Goal: Transaction & Acquisition: Purchase product/service

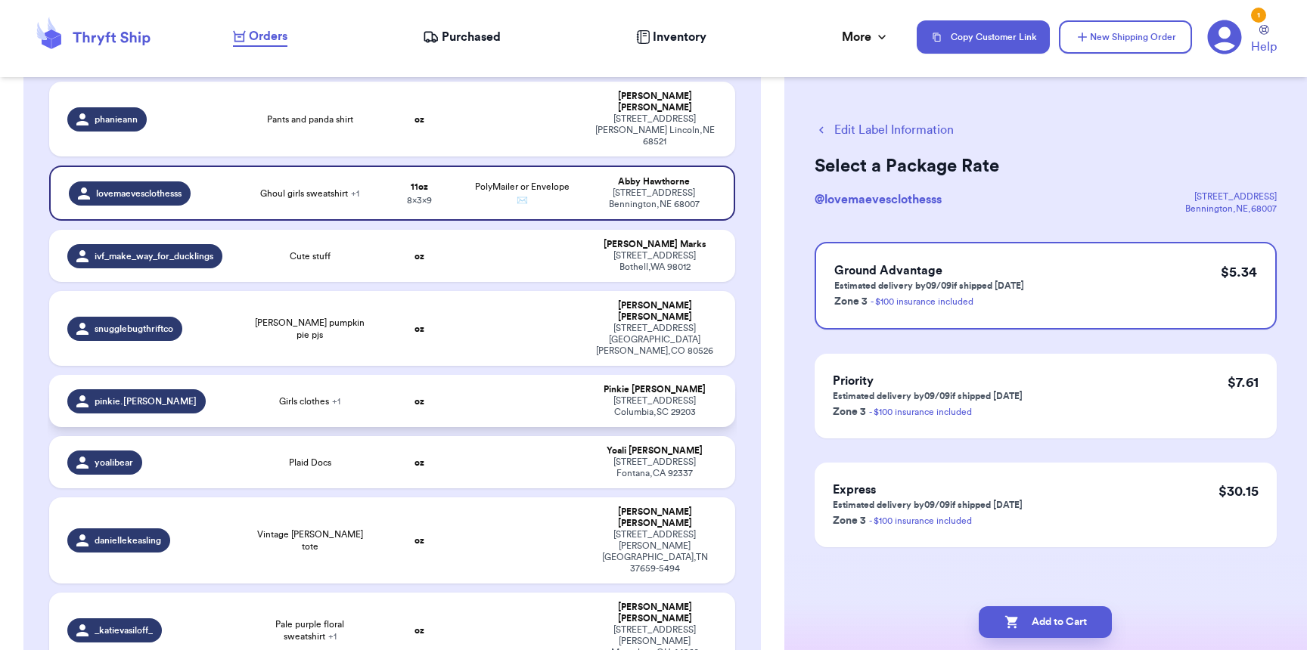
scroll to position [321, 0]
click at [197, 389] on div "pinkie.[PERSON_NAME]" at bounding box center [149, 401] width 165 height 24
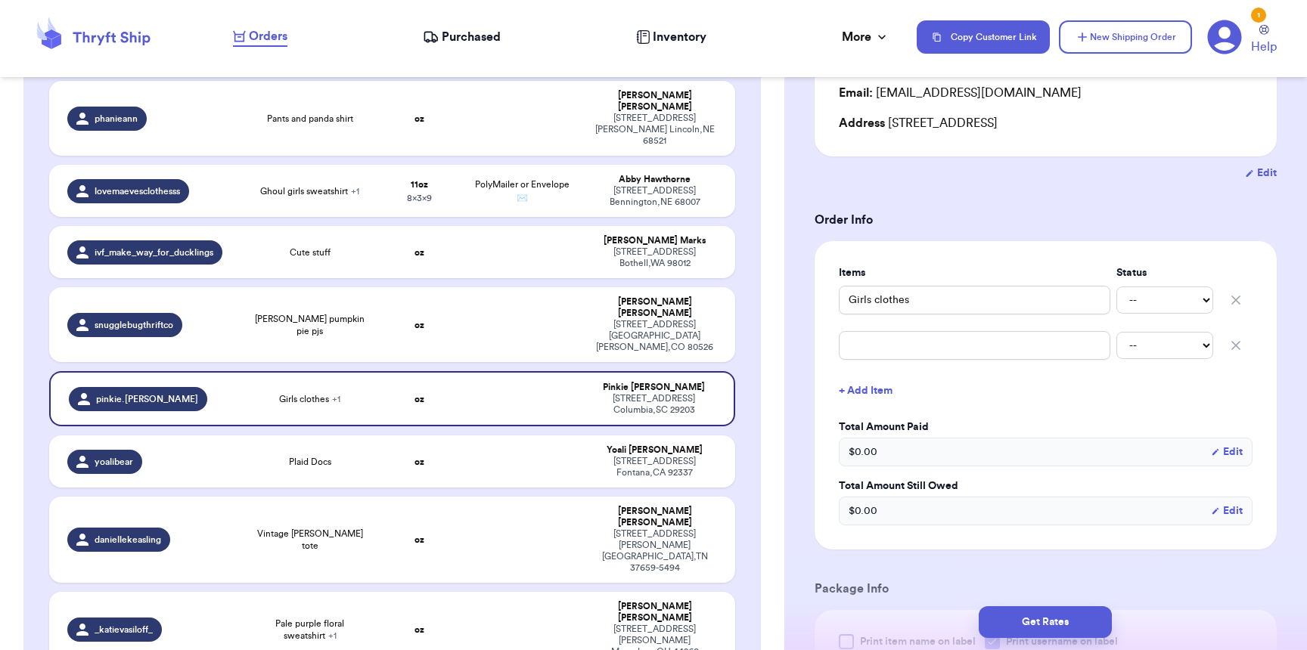
scroll to position [419, 0]
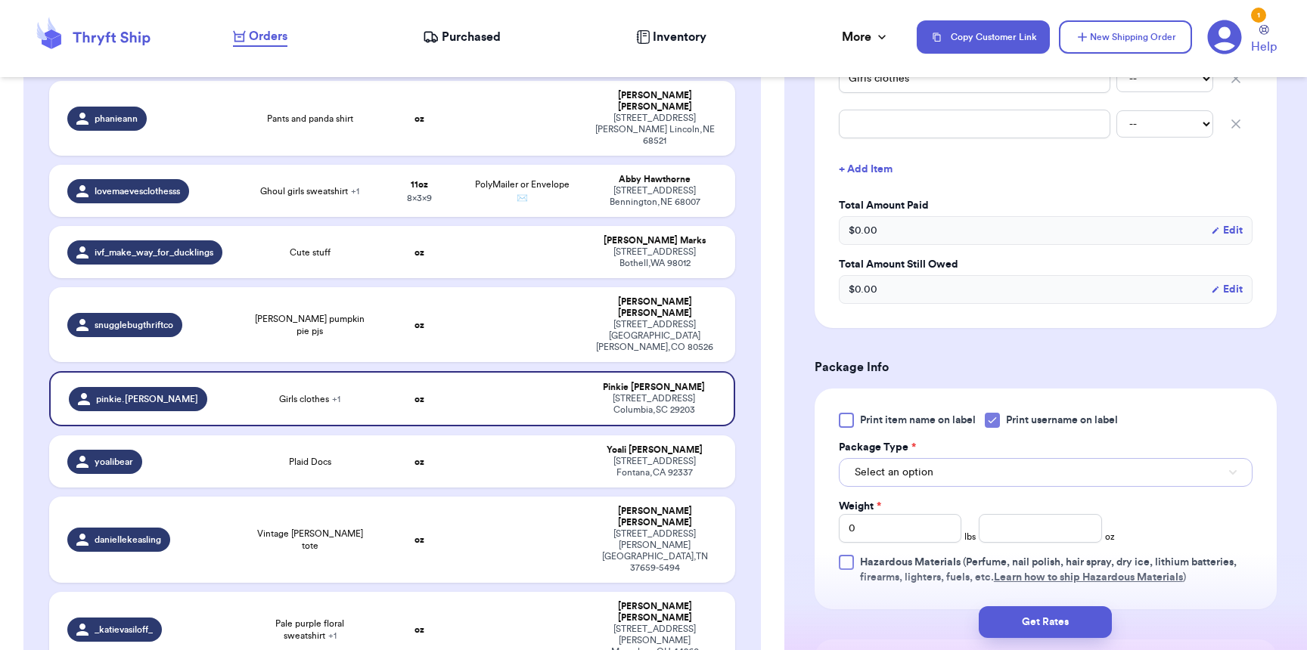
click at [930, 475] on span "Select an option" at bounding box center [894, 472] width 79 height 15
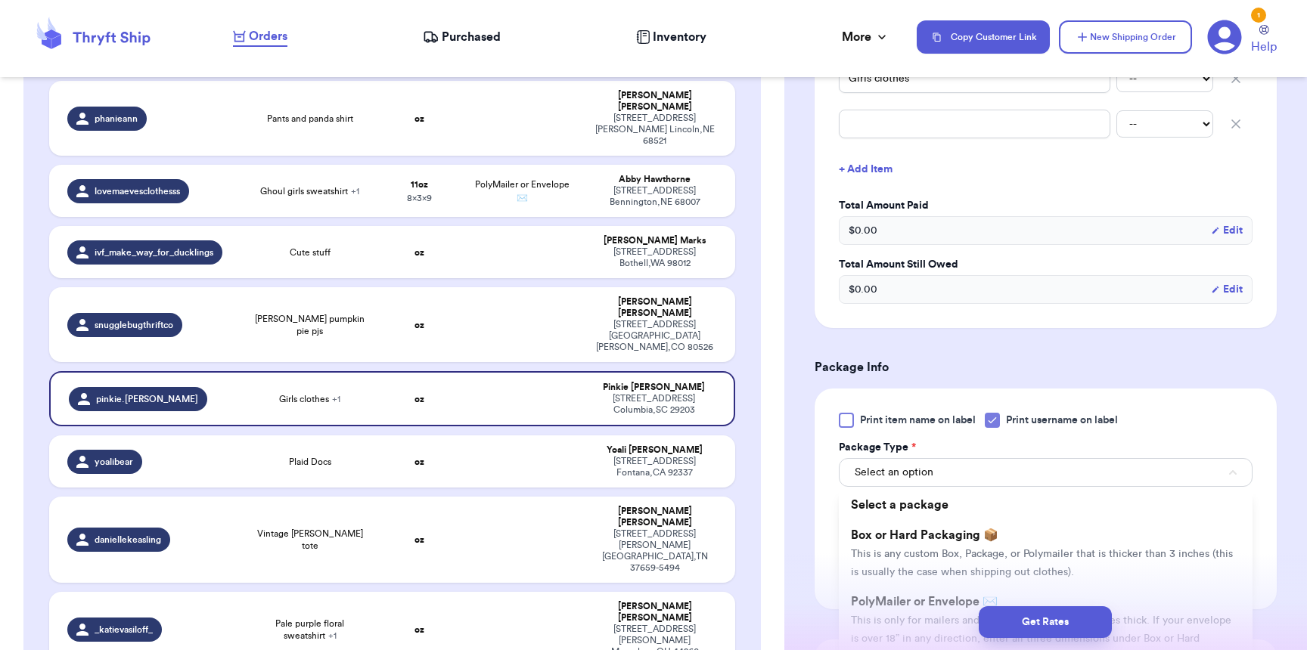
click at [938, 601] on div "Get Rates" at bounding box center [1045, 622] width 523 height 56
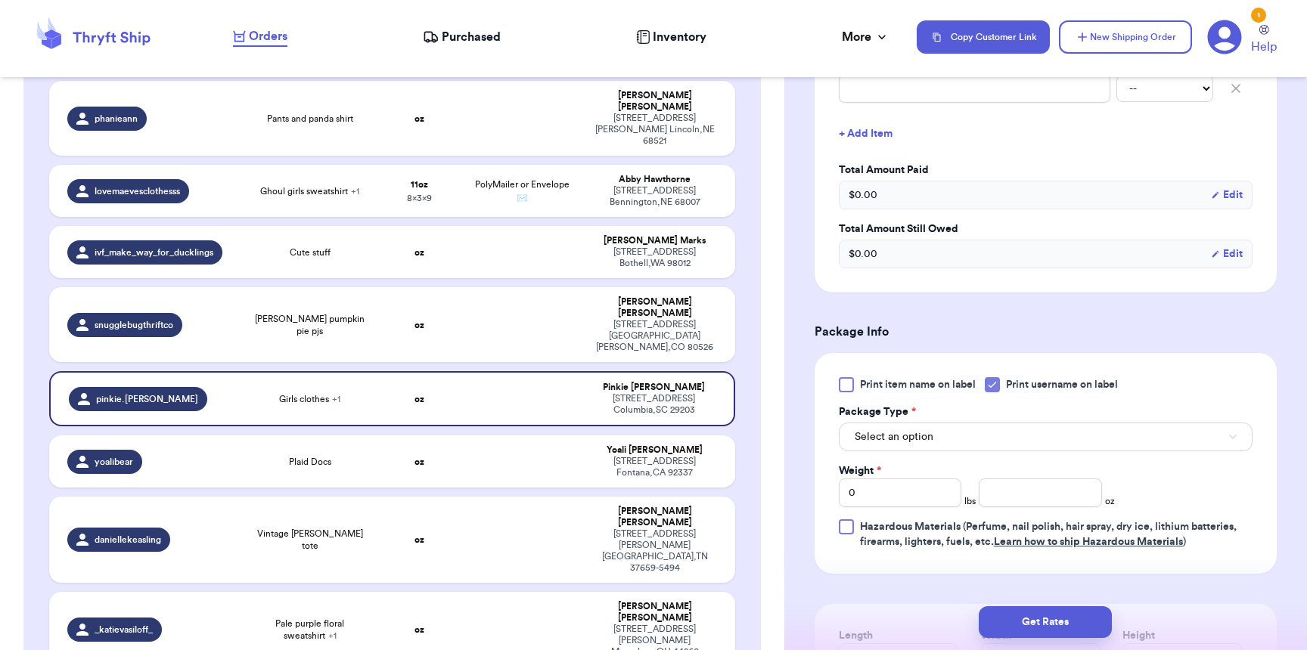
scroll to position [668, 0]
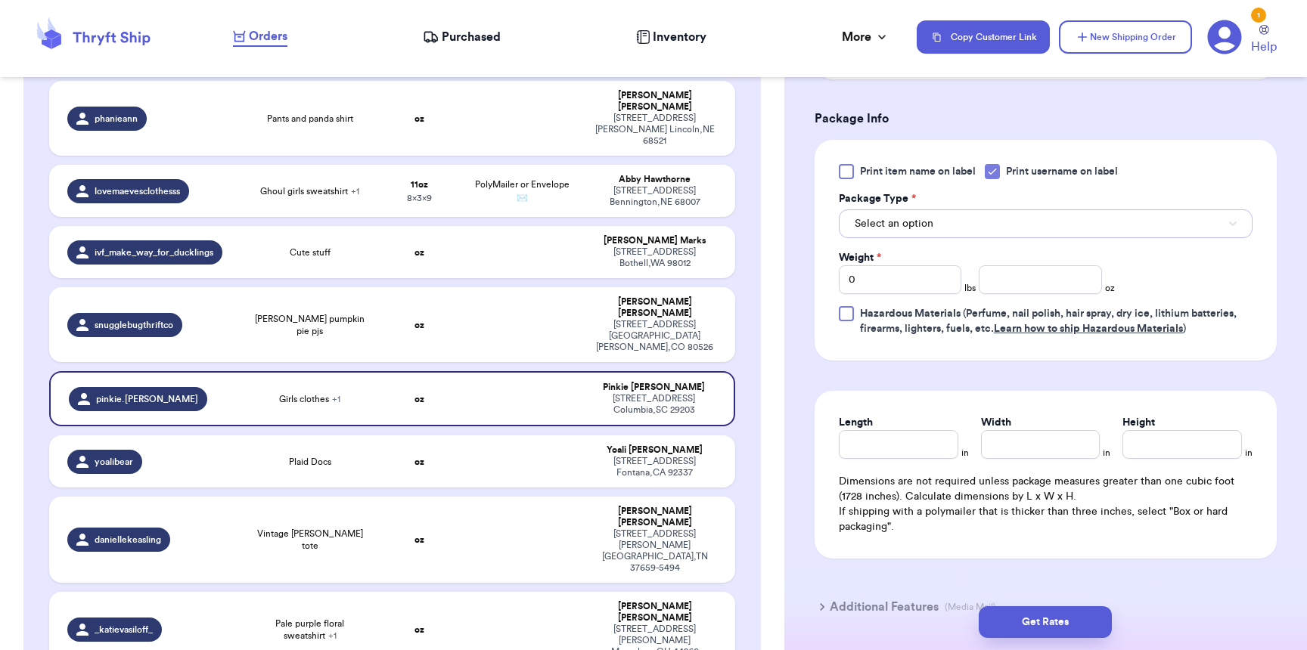
click at [911, 219] on span "Select an option" at bounding box center [894, 223] width 79 height 15
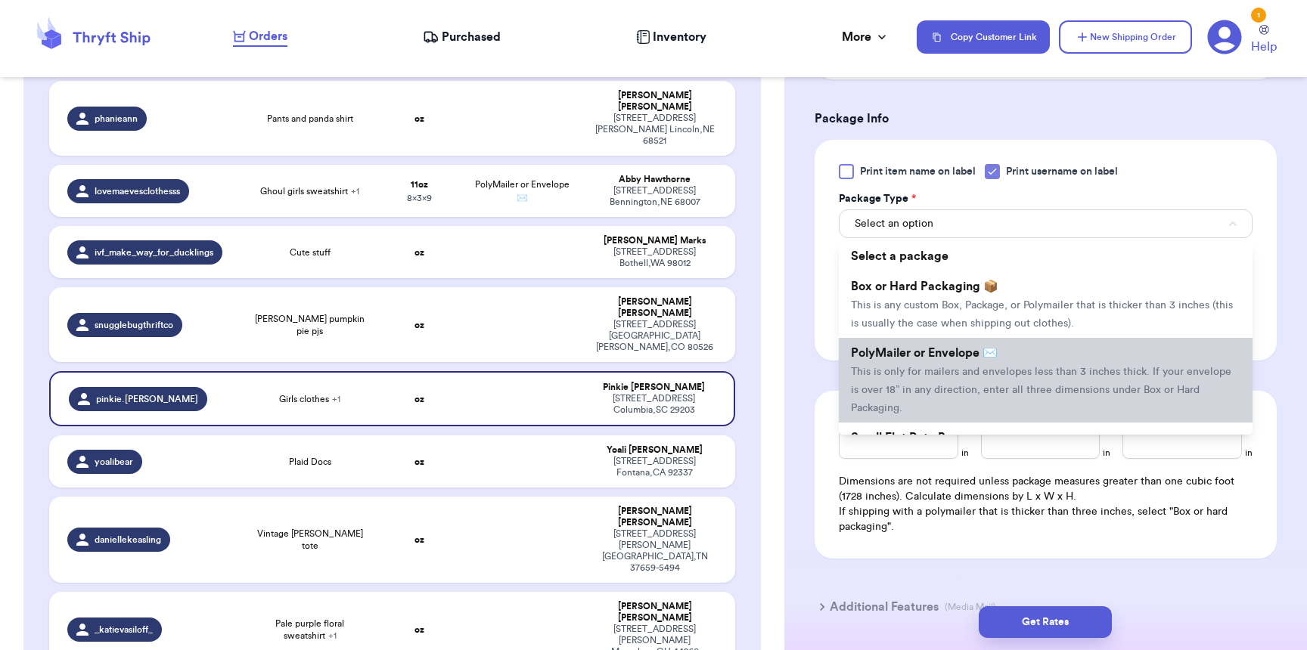
click at [905, 378] on span "This is only for mailers and envelopes less than 3 inches thick. If your envelo…" at bounding box center [1041, 390] width 380 height 47
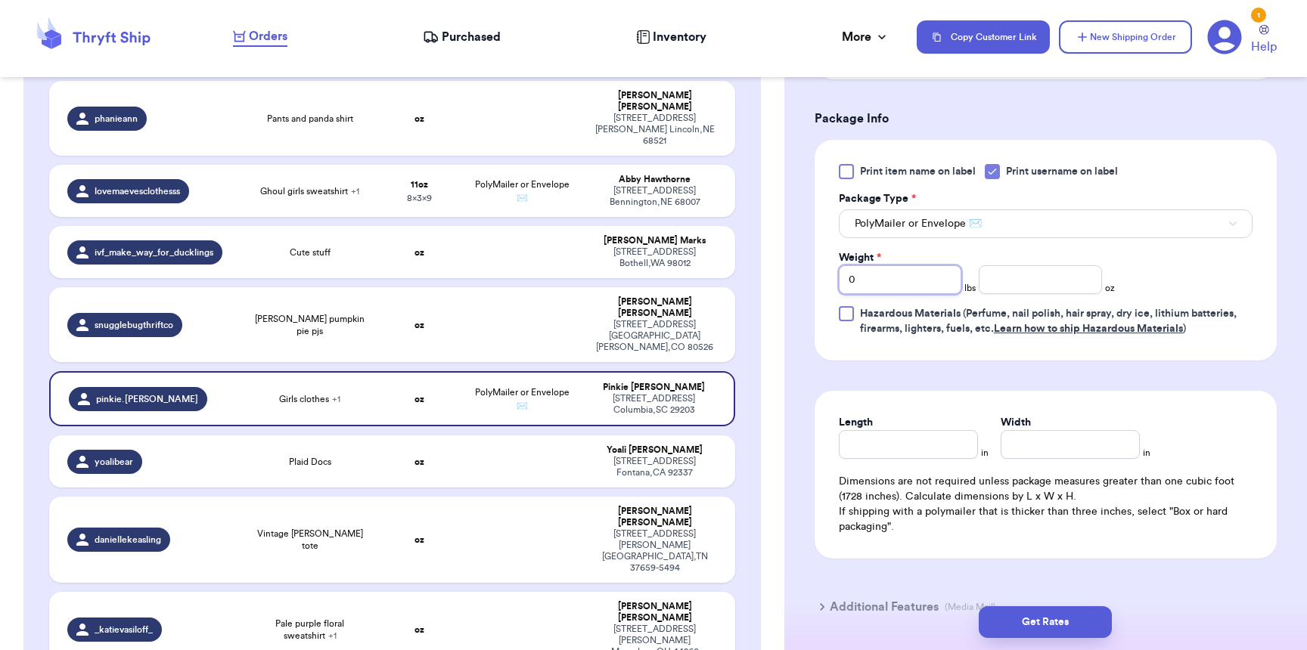
click at [887, 281] on input "0" at bounding box center [900, 279] width 123 height 29
type input "01"
type input "4"
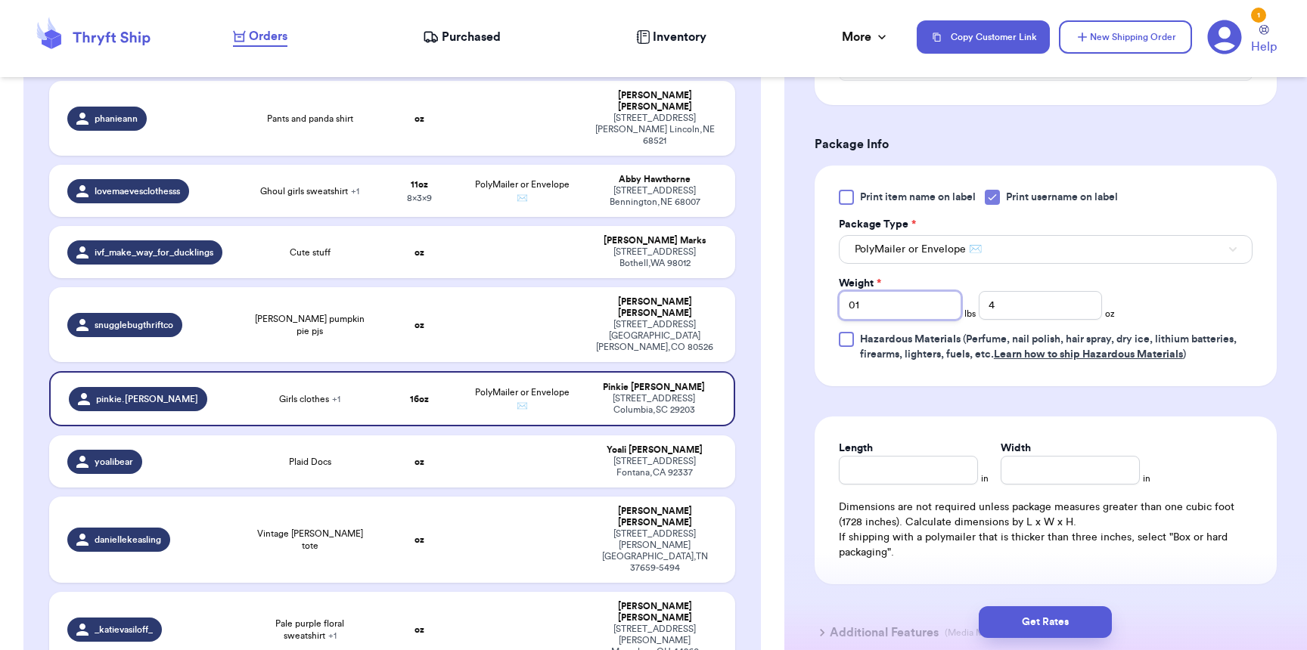
drag, startPoint x: 887, startPoint y: 281, endPoint x: 884, endPoint y: 292, distance: 11.0
click at [884, 290] on div "Weight * 01" at bounding box center [900, 298] width 123 height 44
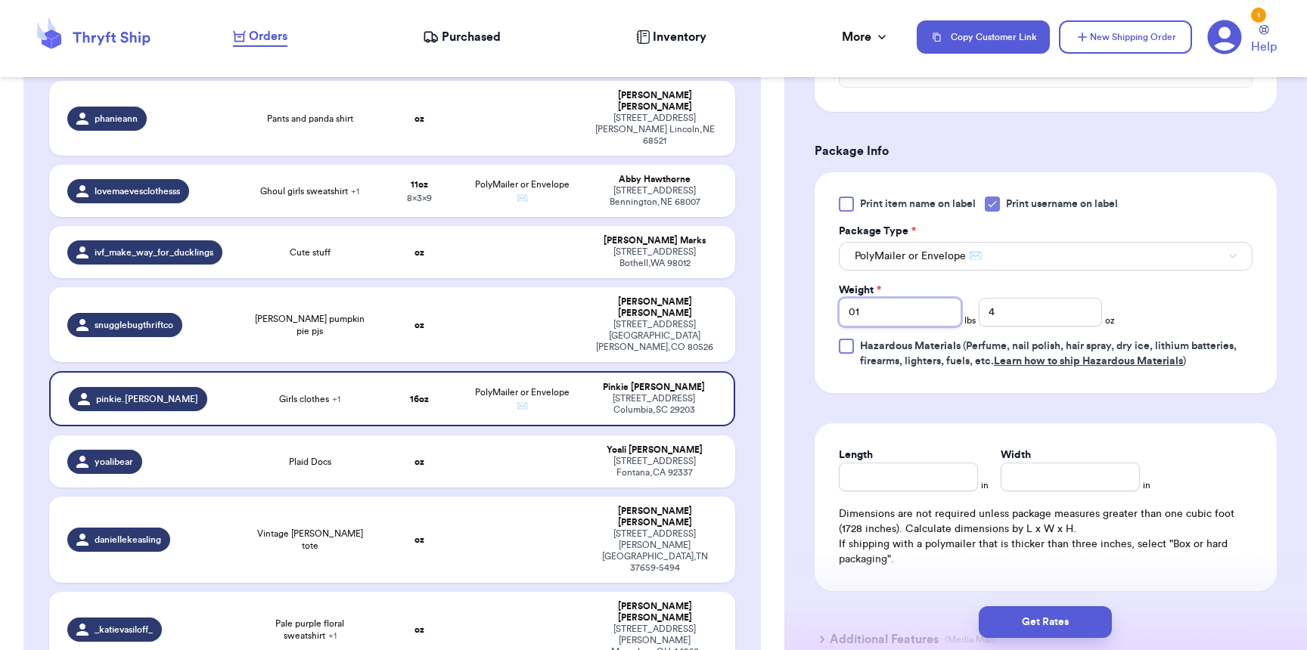
scroll to position [635, 0]
click at [926, 492] on input "Length" at bounding box center [908, 478] width 139 height 29
type input "11"
type input "9"
click at [1016, 638] on div "Get Rates" at bounding box center [1045, 622] width 523 height 56
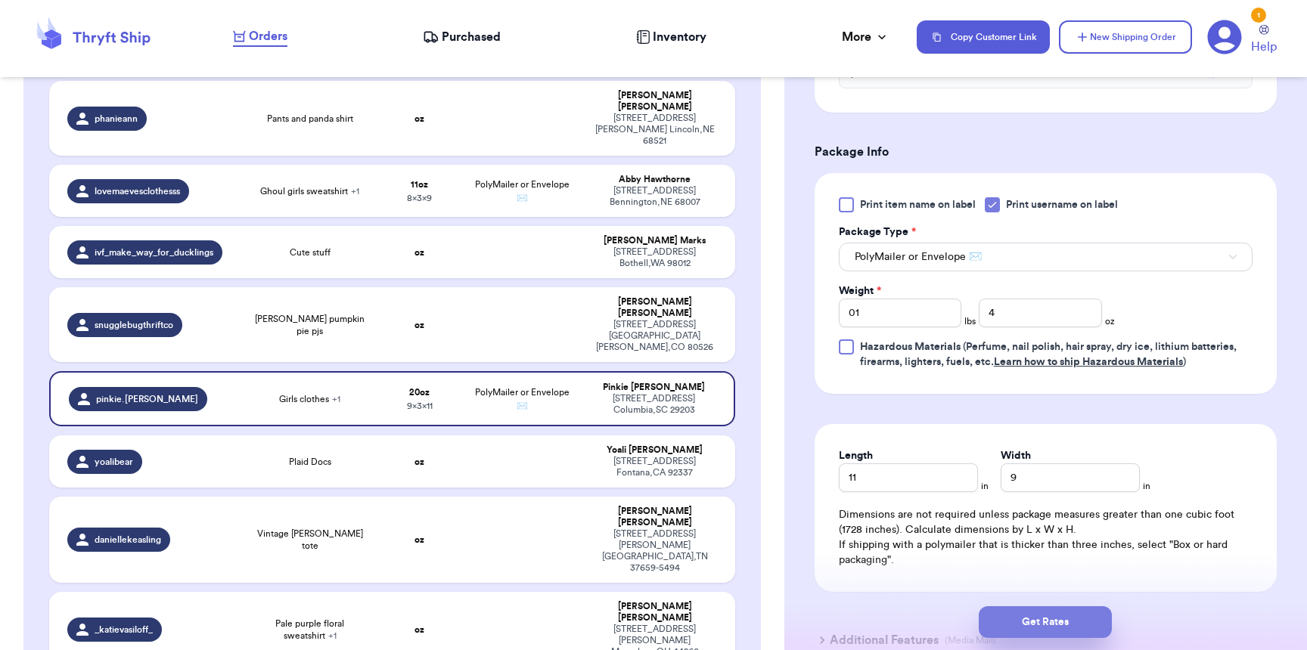
click at [1026, 624] on button "Get Rates" at bounding box center [1045, 623] width 133 height 32
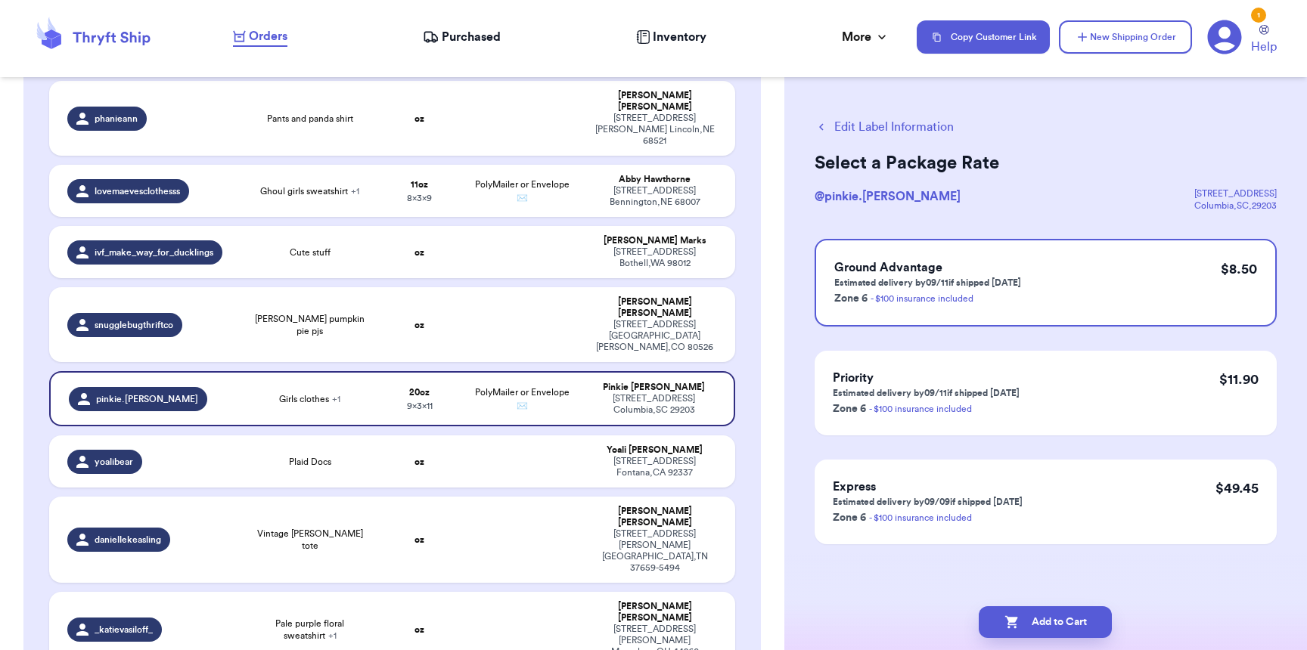
scroll to position [0, 0]
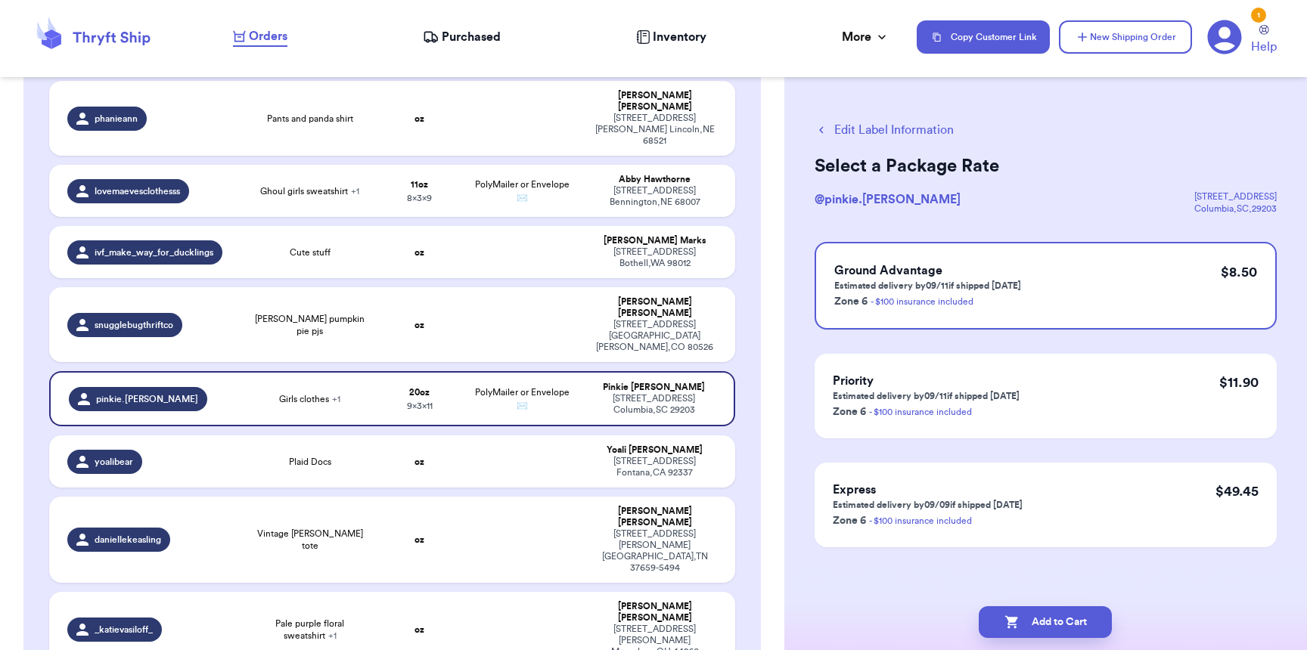
click at [1026, 624] on button "Add to Cart" at bounding box center [1045, 623] width 133 height 32
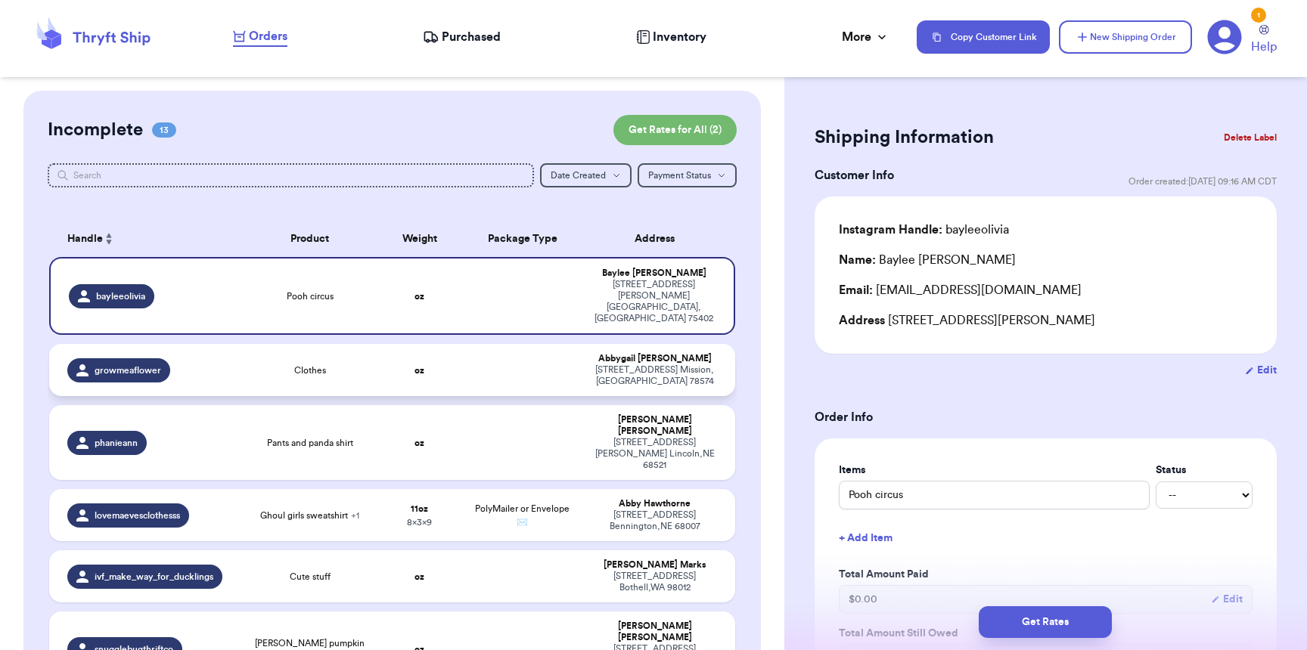
click at [233, 360] on td "growmeaflower" at bounding box center [145, 370] width 192 height 52
type input "Clothes"
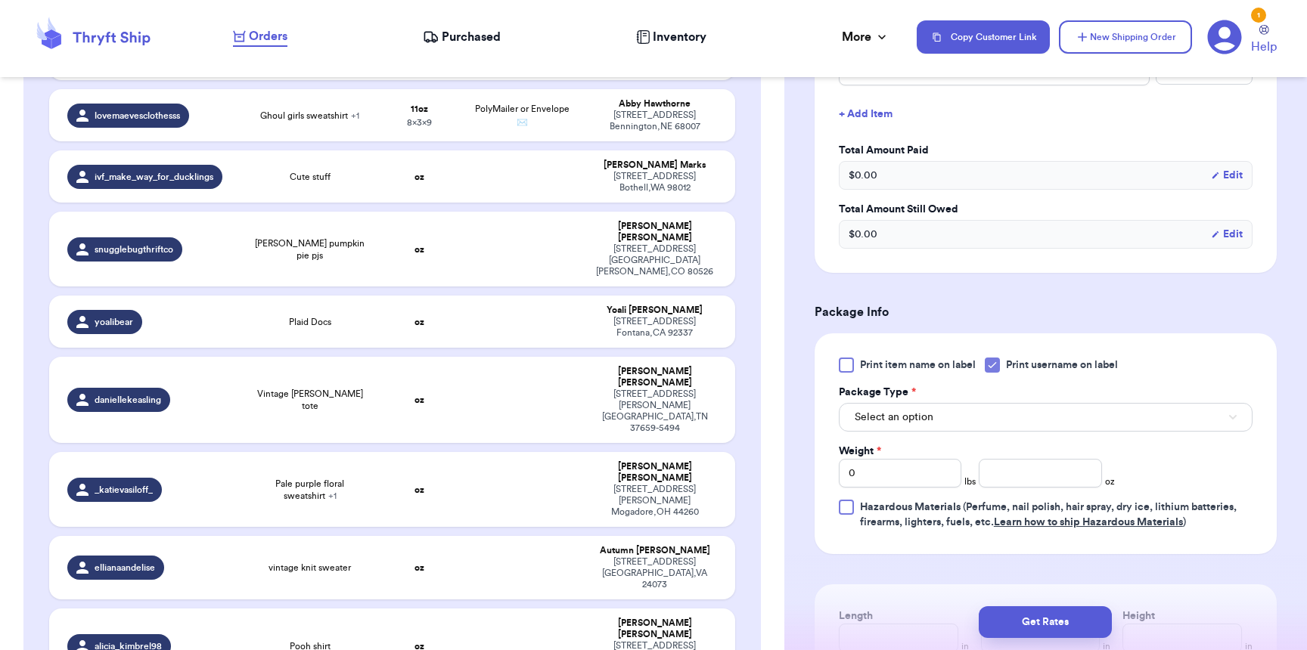
scroll to position [452, 0]
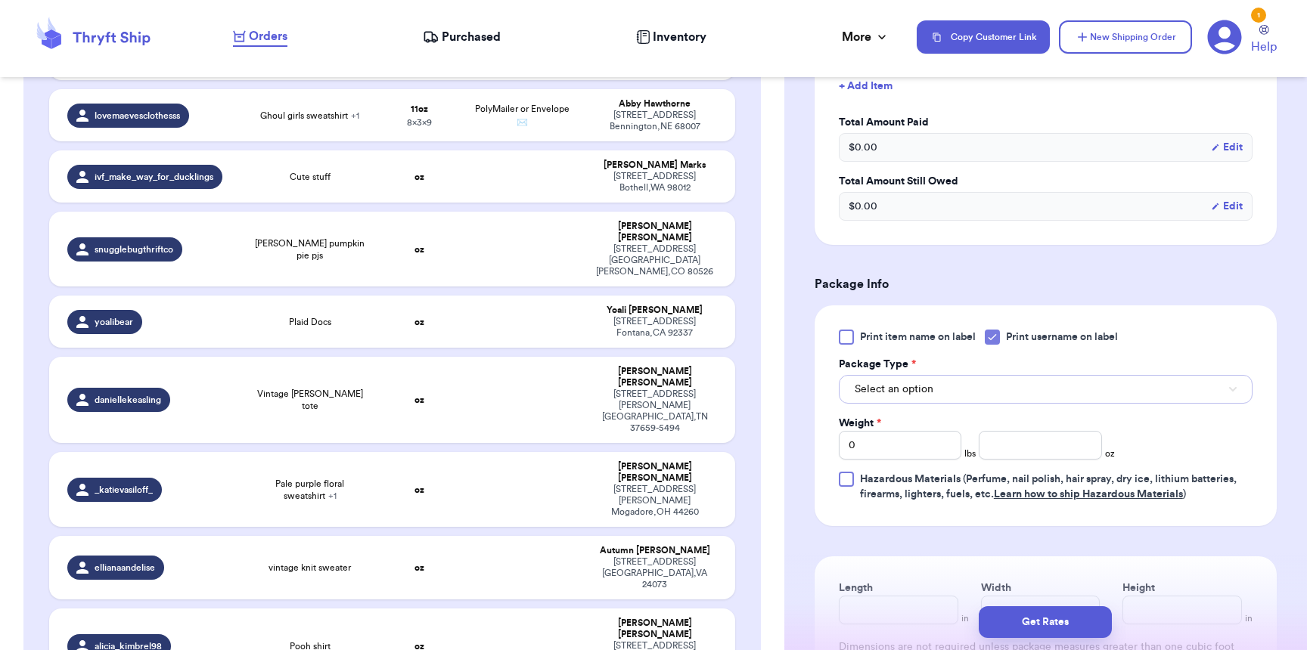
click at [923, 393] on span "Select an option" at bounding box center [894, 389] width 79 height 15
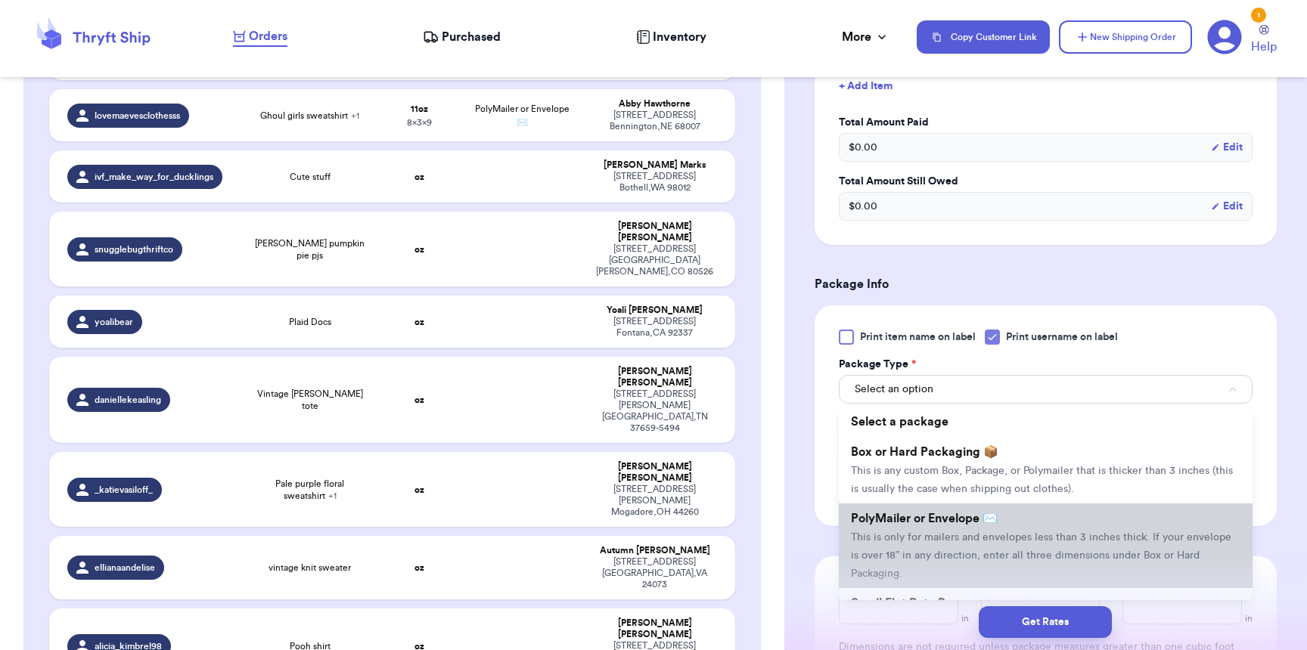
click at [917, 525] on span "PolyMailer or Envelope ✉️" at bounding box center [924, 519] width 147 height 12
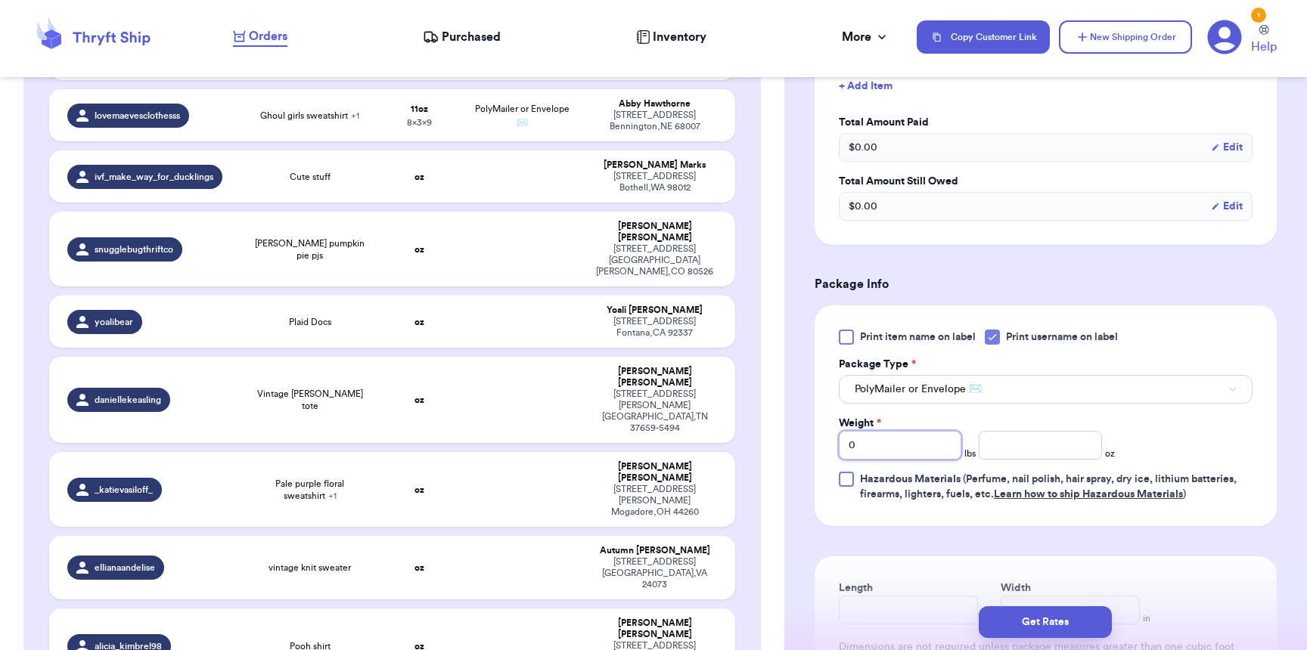
click at [922, 460] on input "0" at bounding box center [900, 445] width 123 height 29
type input "01"
type input "2"
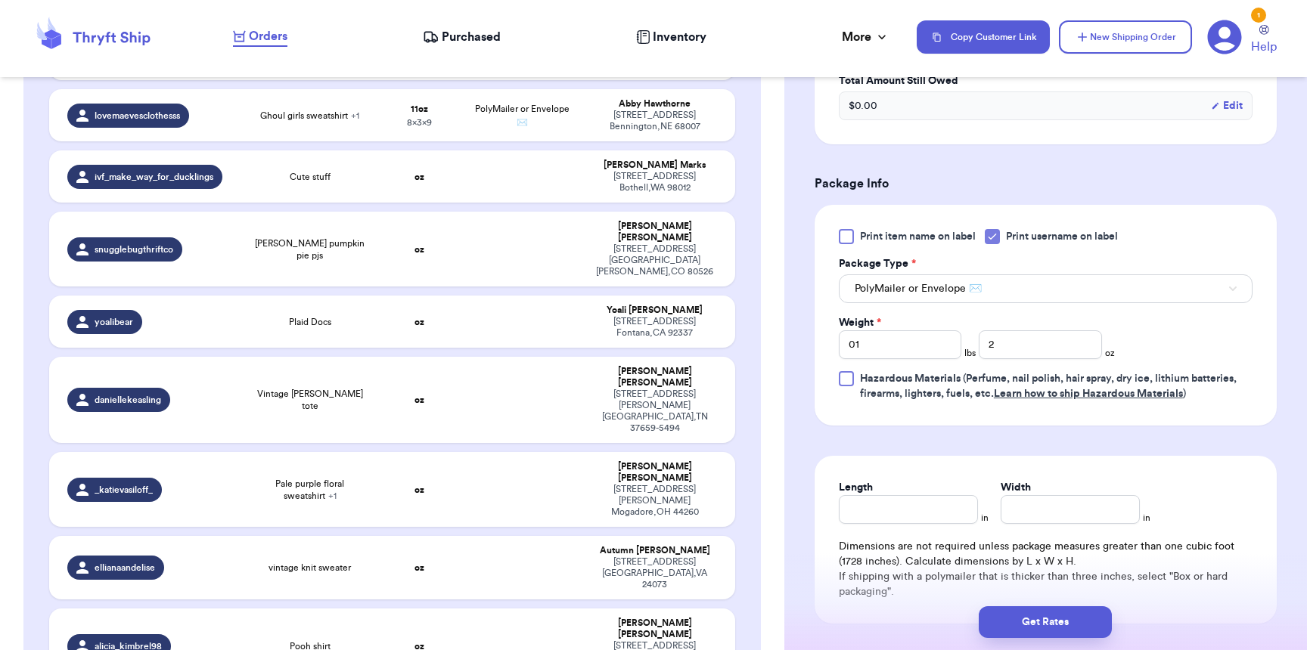
scroll to position [551, 0]
click at [917, 520] on input "Length" at bounding box center [908, 511] width 139 height 29
type input "11"
type input "9"
click at [1024, 612] on button "Get Rates" at bounding box center [1045, 623] width 133 height 32
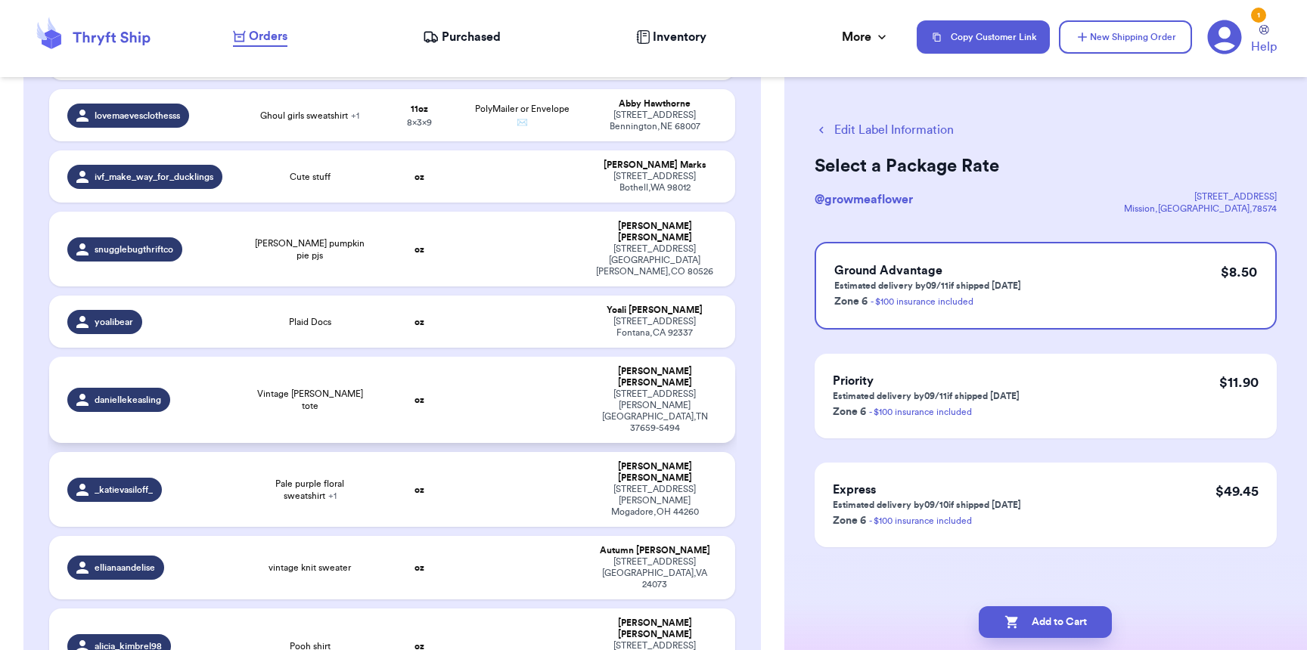
scroll to position [0, 0]
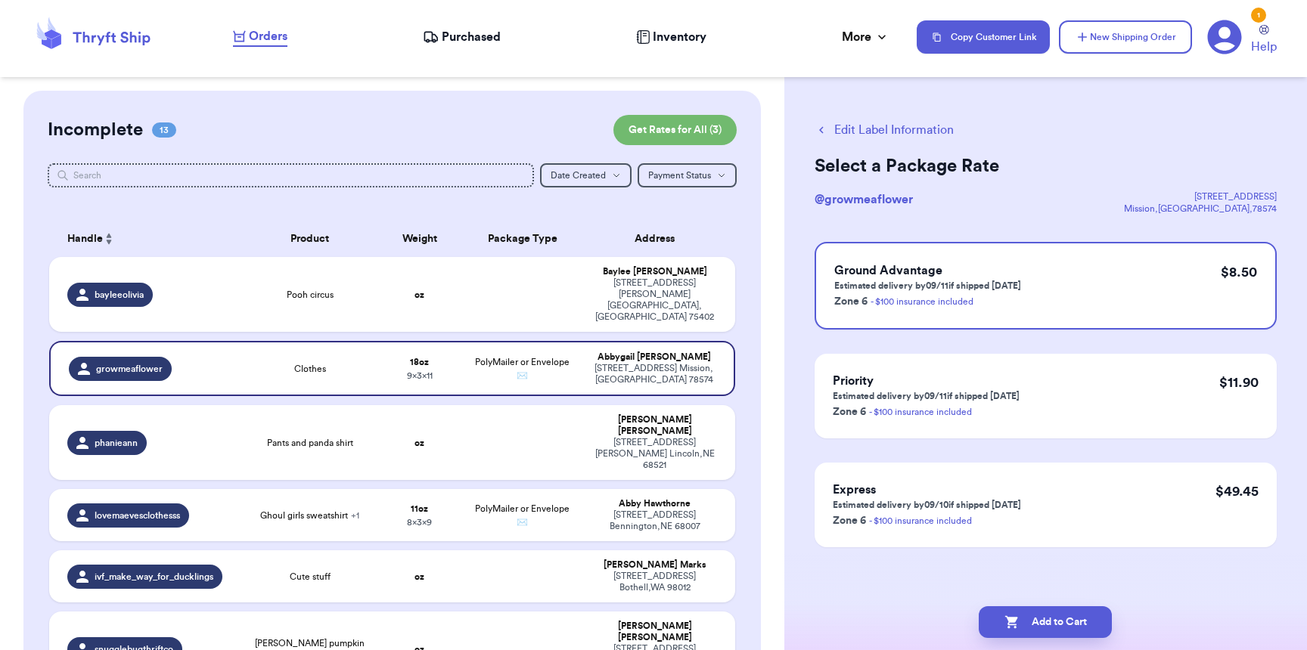
click at [1077, 639] on div "Add to Cart" at bounding box center [1045, 622] width 523 height 56
click at [1078, 633] on button "Add to Cart" at bounding box center [1045, 623] width 133 height 32
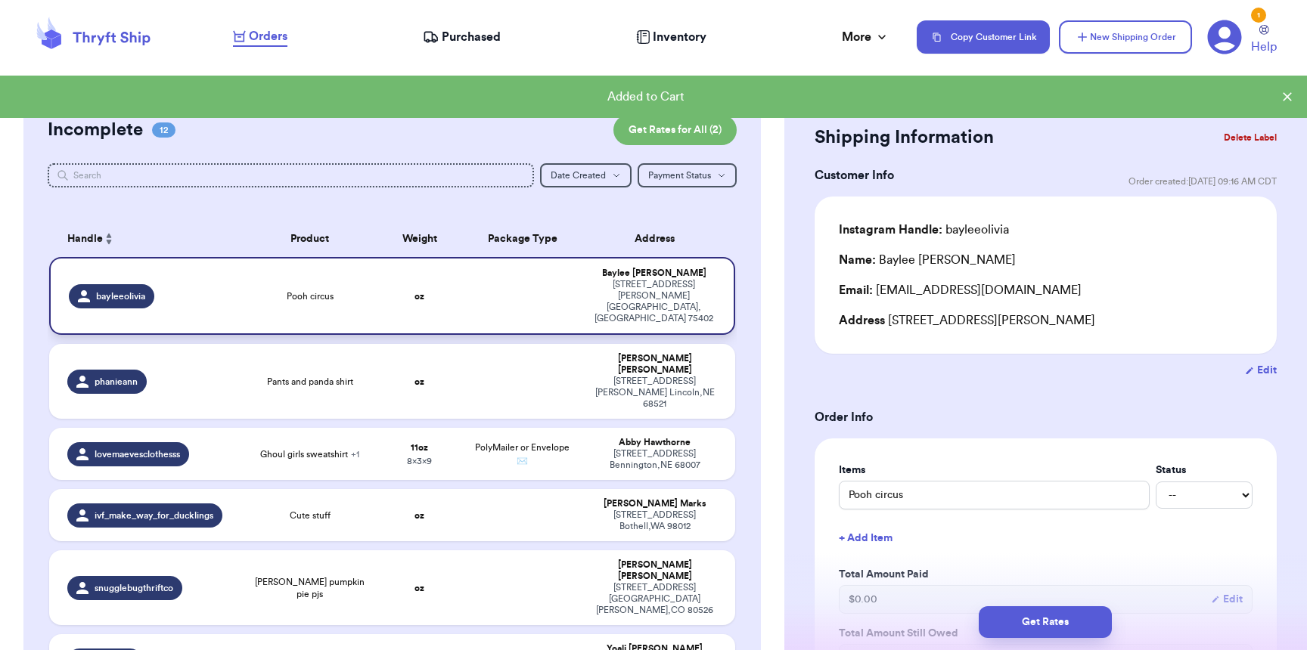
click at [527, 265] on td at bounding box center [522, 296] width 123 height 78
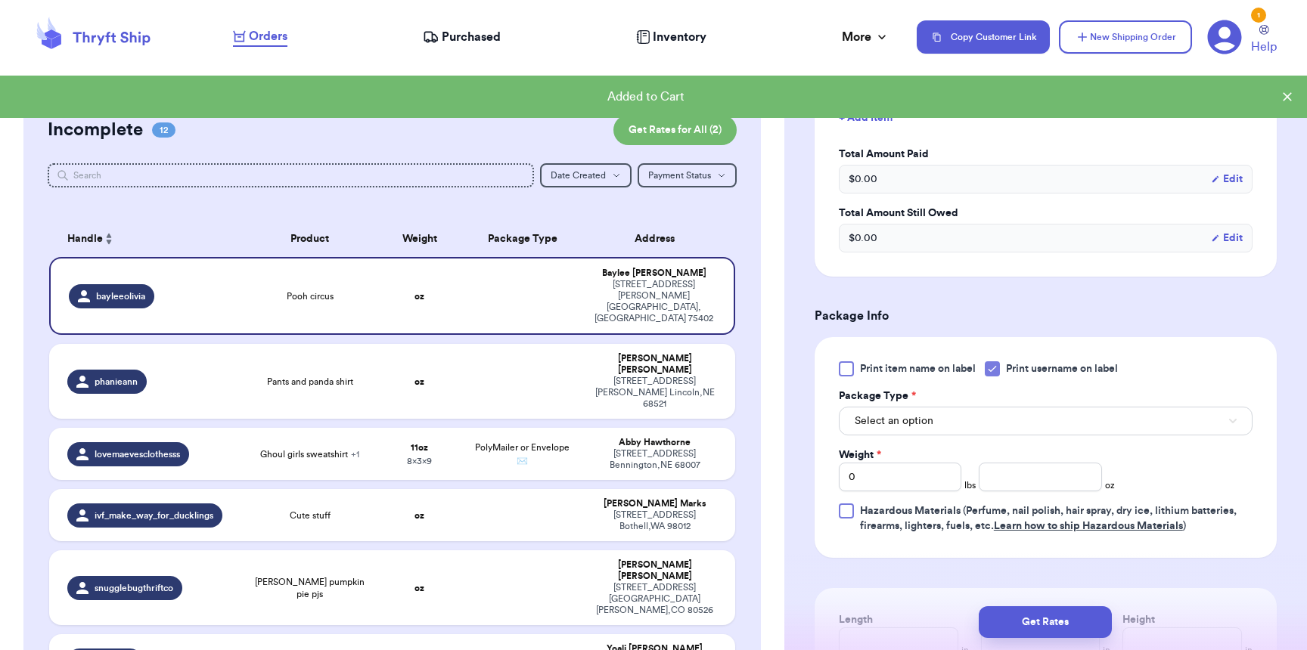
scroll to position [424, 0]
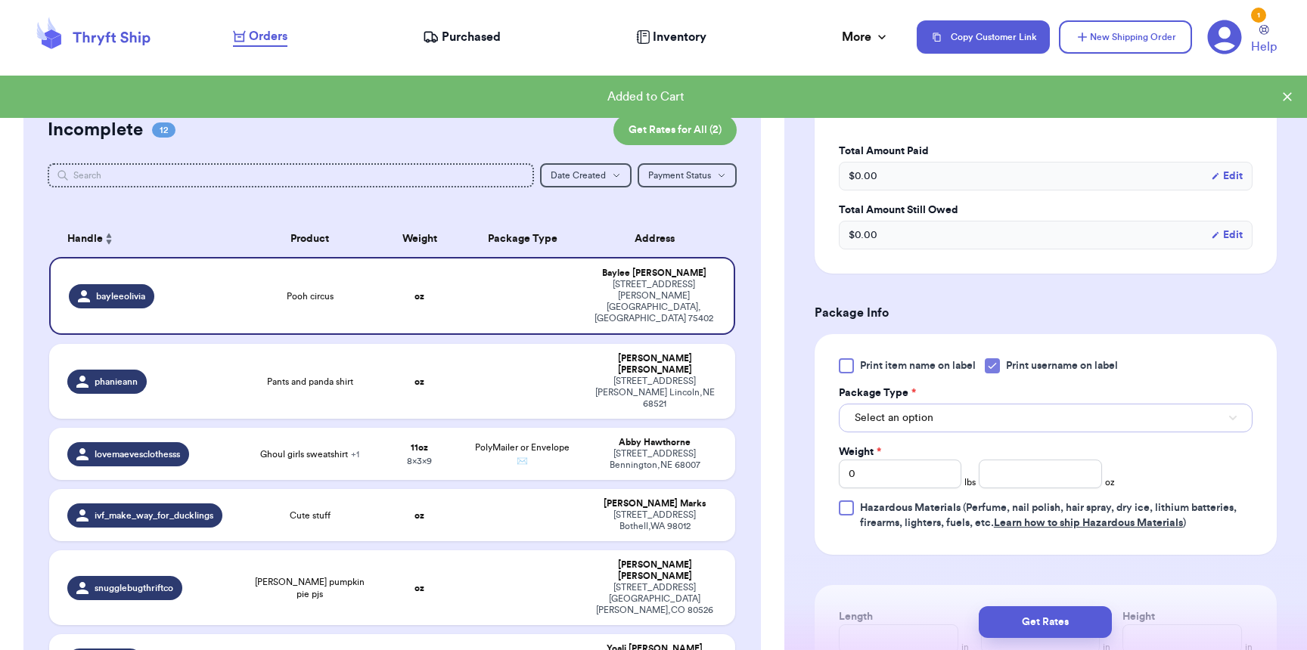
click at [900, 426] on span "Select an option" at bounding box center [894, 418] width 79 height 15
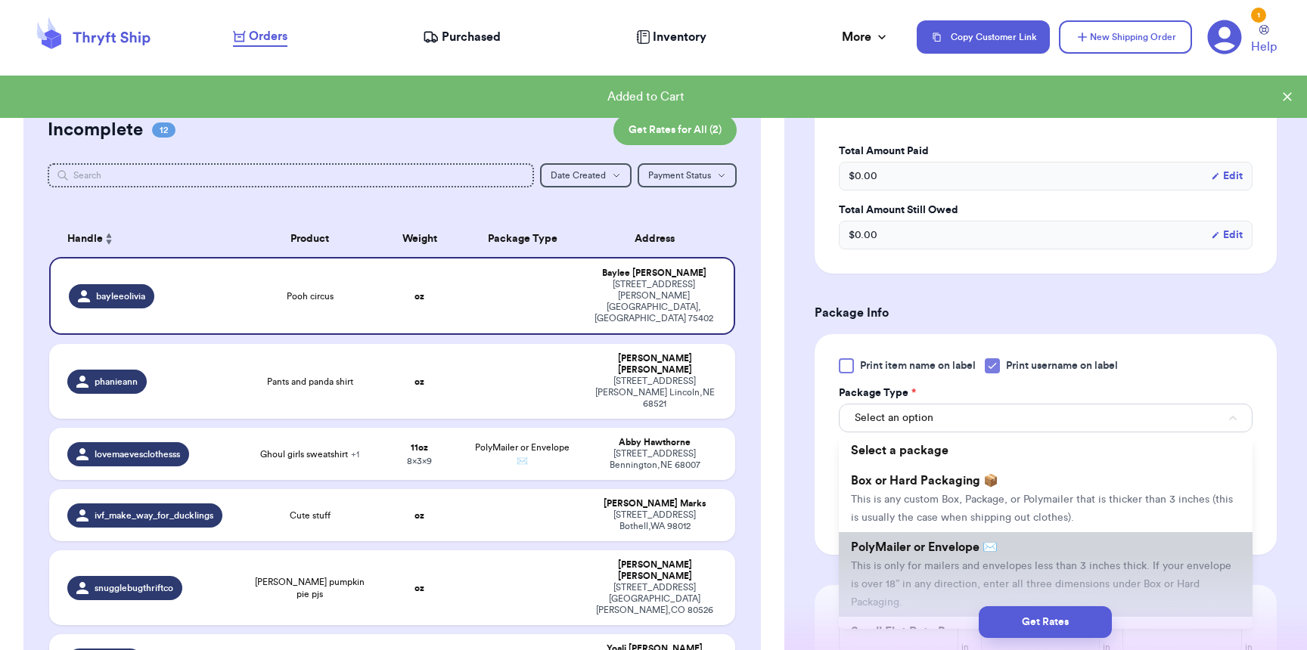
click at [898, 554] on span "PolyMailer or Envelope ✉️" at bounding box center [924, 547] width 147 height 12
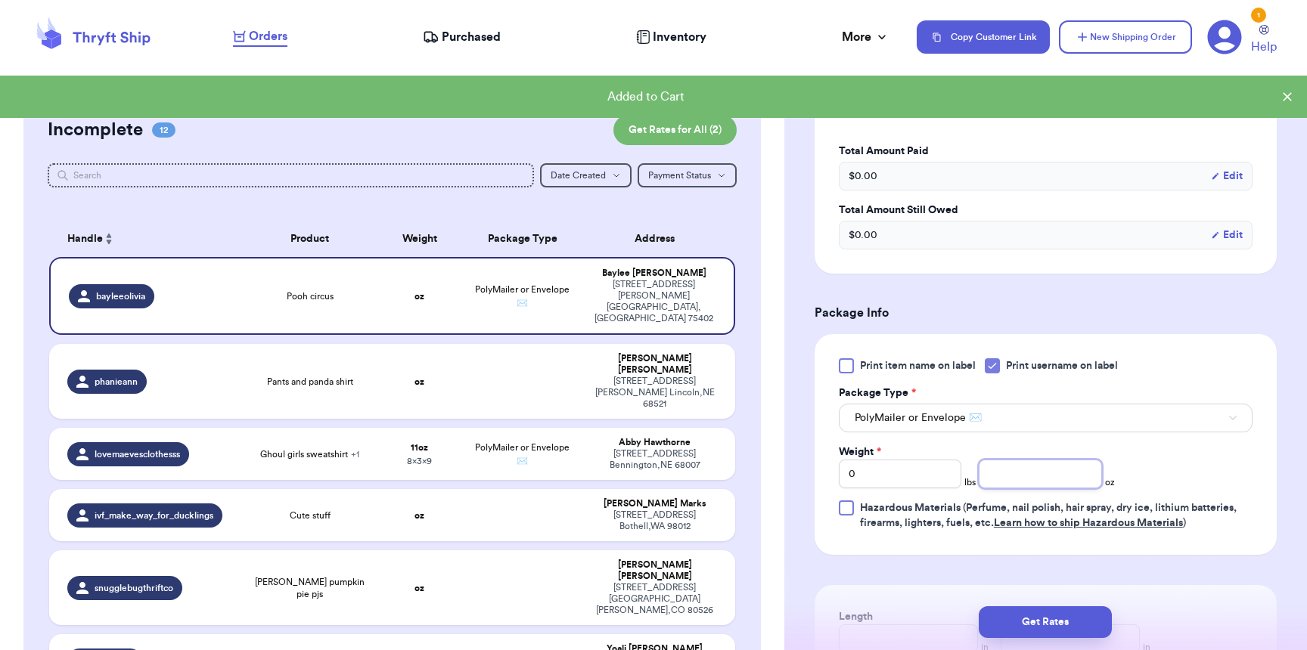
click at [1035, 470] on input "number" at bounding box center [1040, 474] width 123 height 29
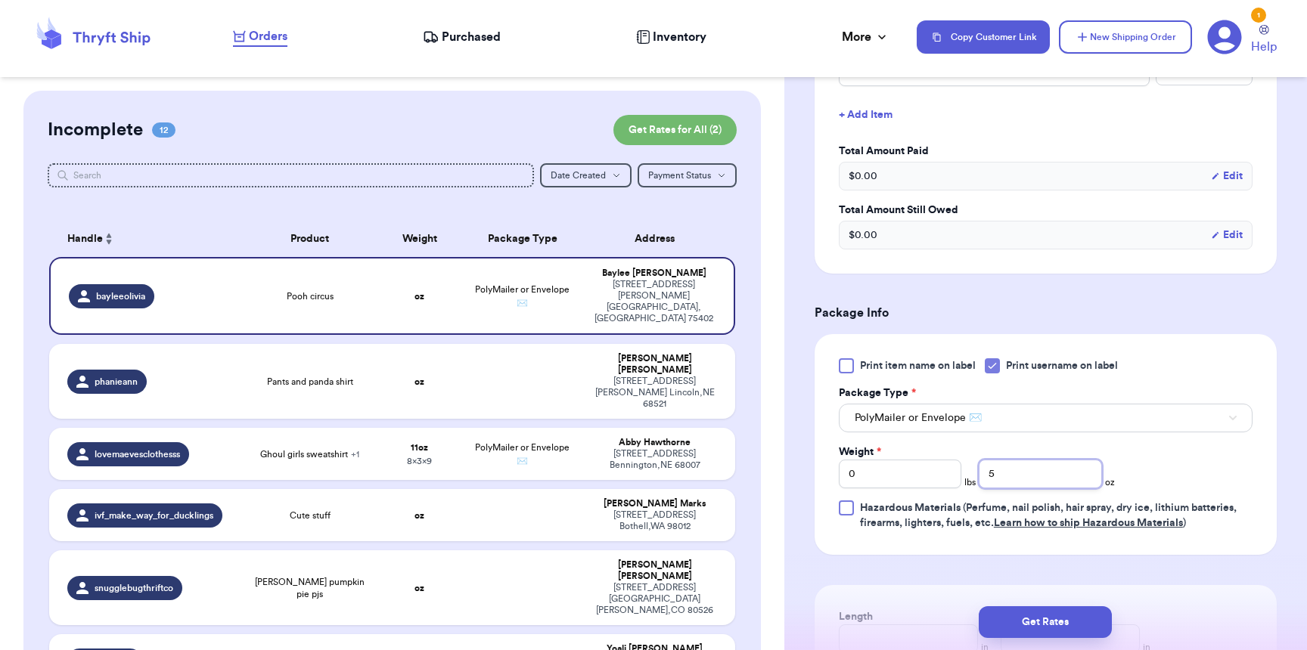
type input "5"
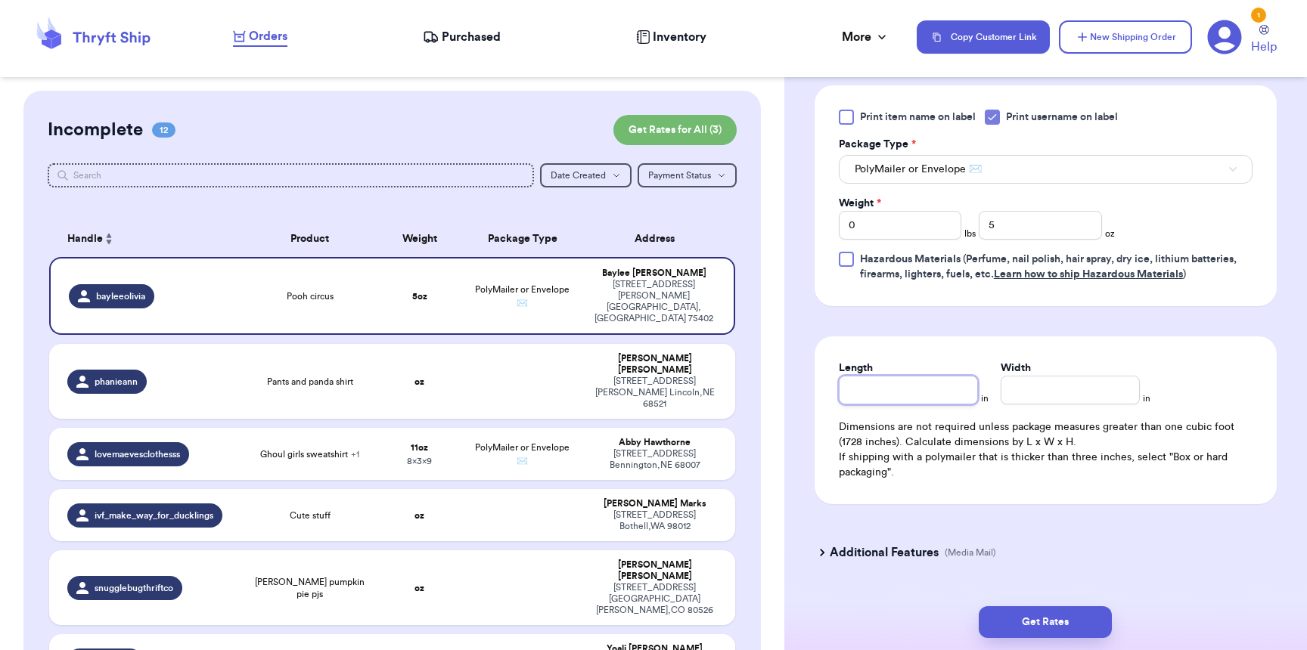
scroll to position [730, 0]
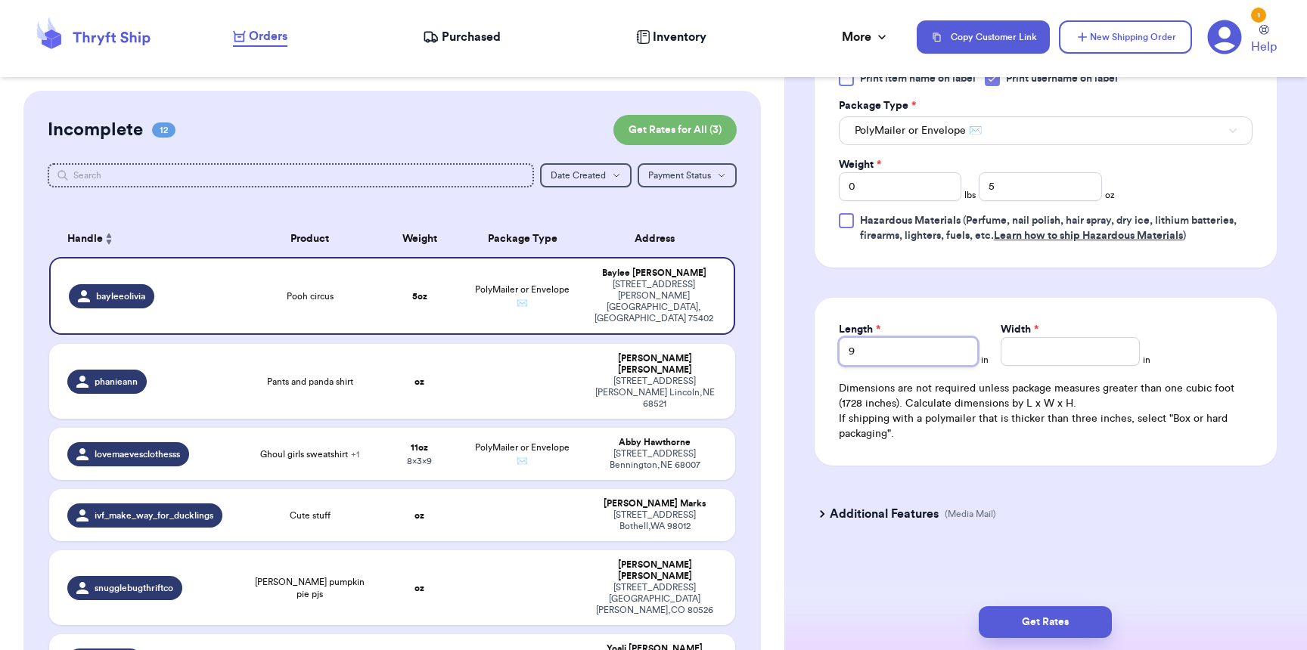
type input "9"
type input "7"
click at [1038, 617] on button "Get Rates" at bounding box center [1045, 623] width 133 height 32
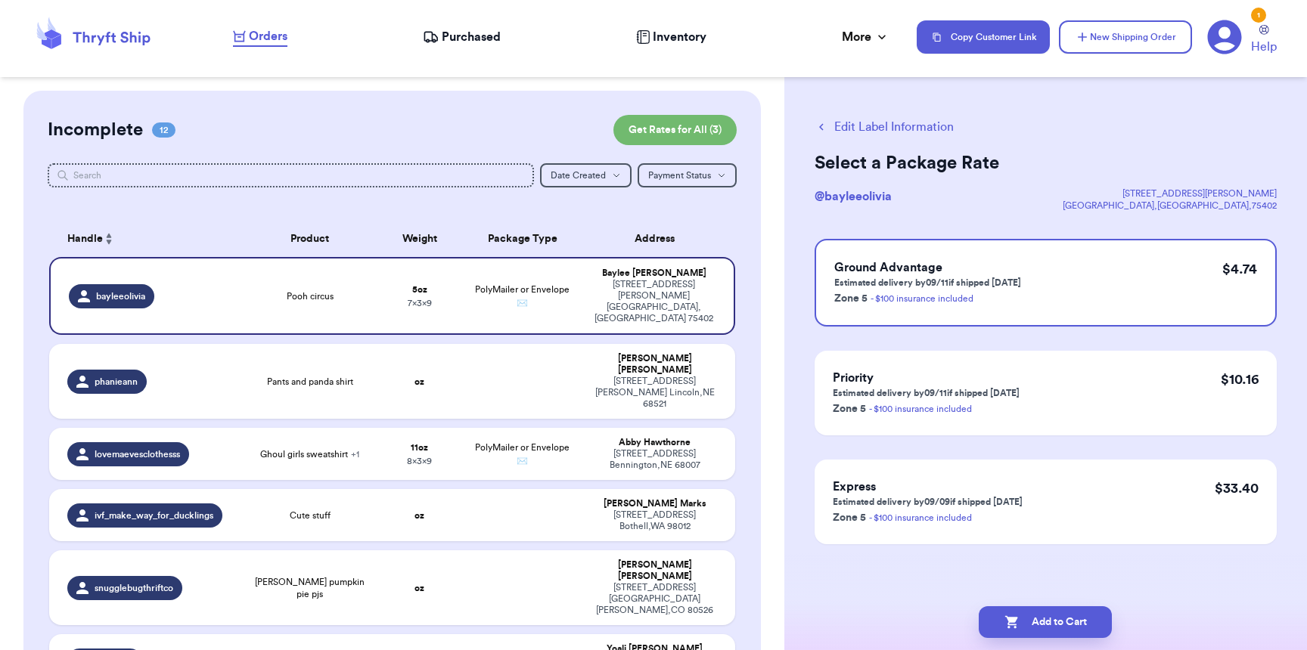
scroll to position [0, 0]
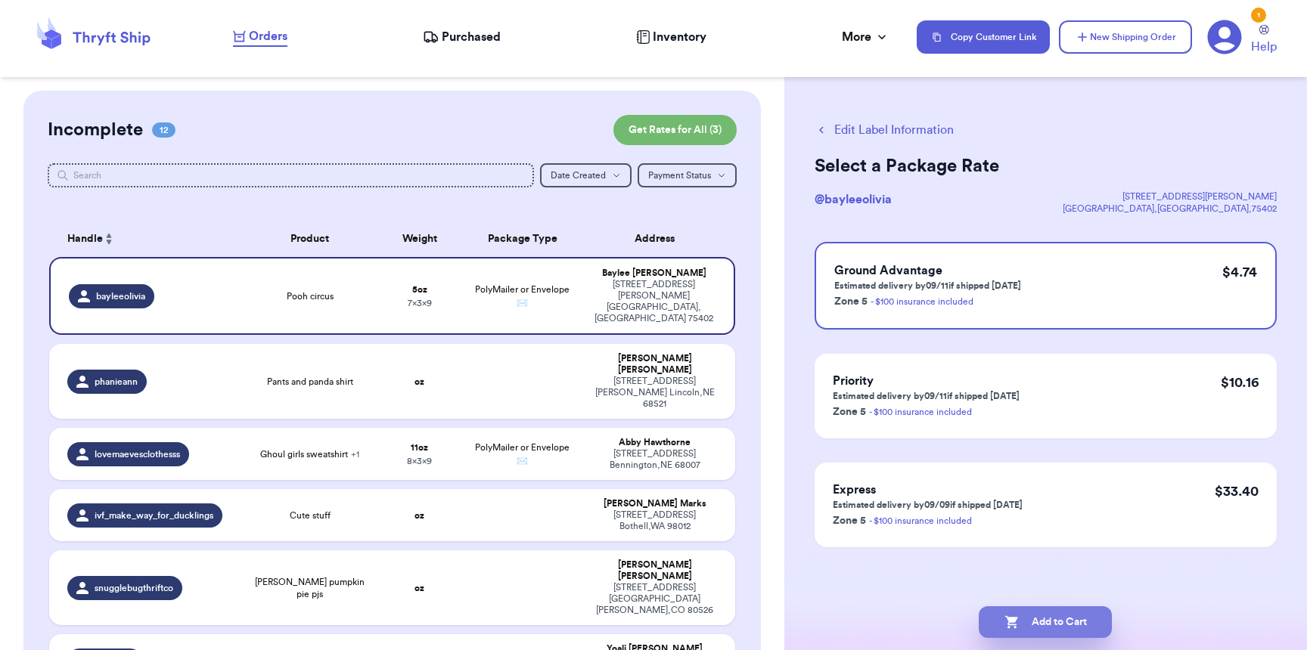
click at [1055, 625] on button "Add to Cart" at bounding box center [1045, 623] width 133 height 32
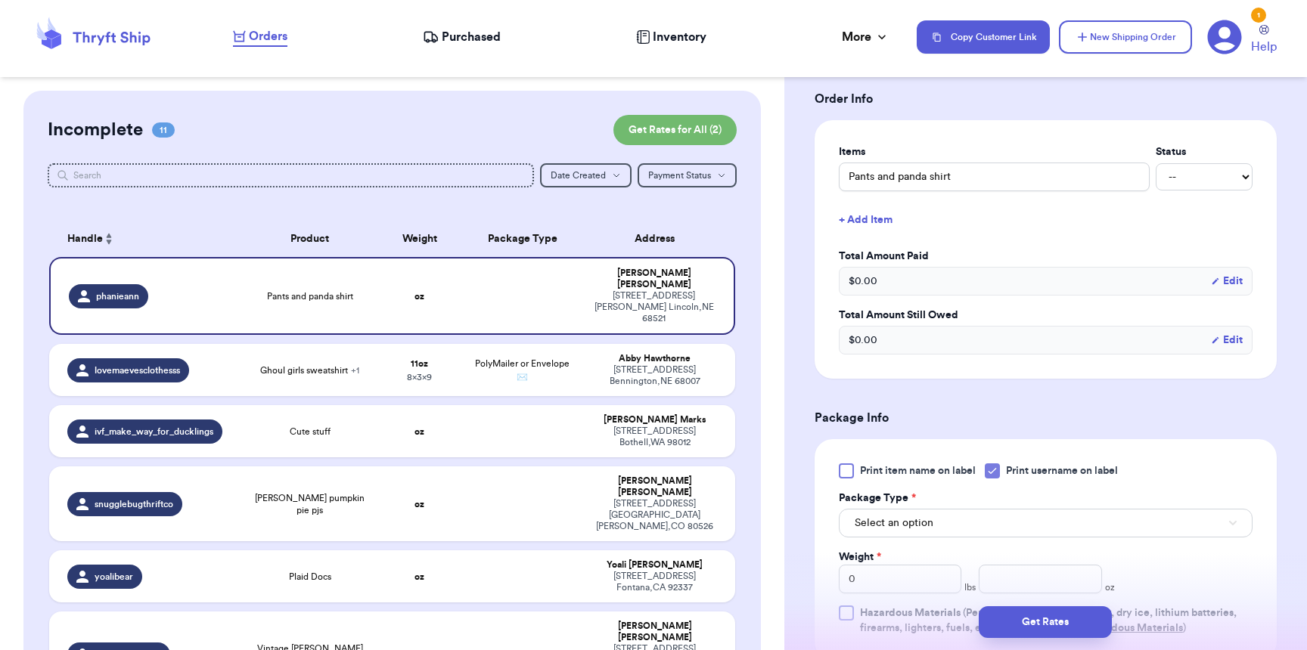
scroll to position [436, 0]
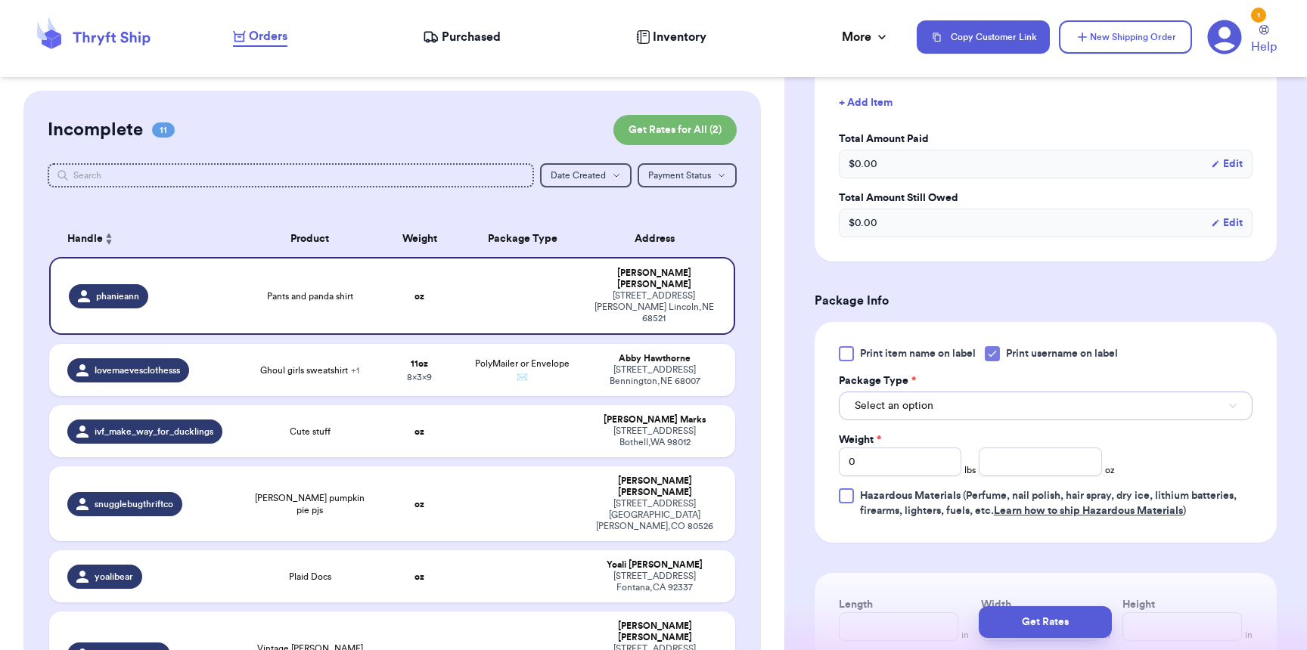
click at [944, 414] on button "Select an option" at bounding box center [1046, 406] width 414 height 29
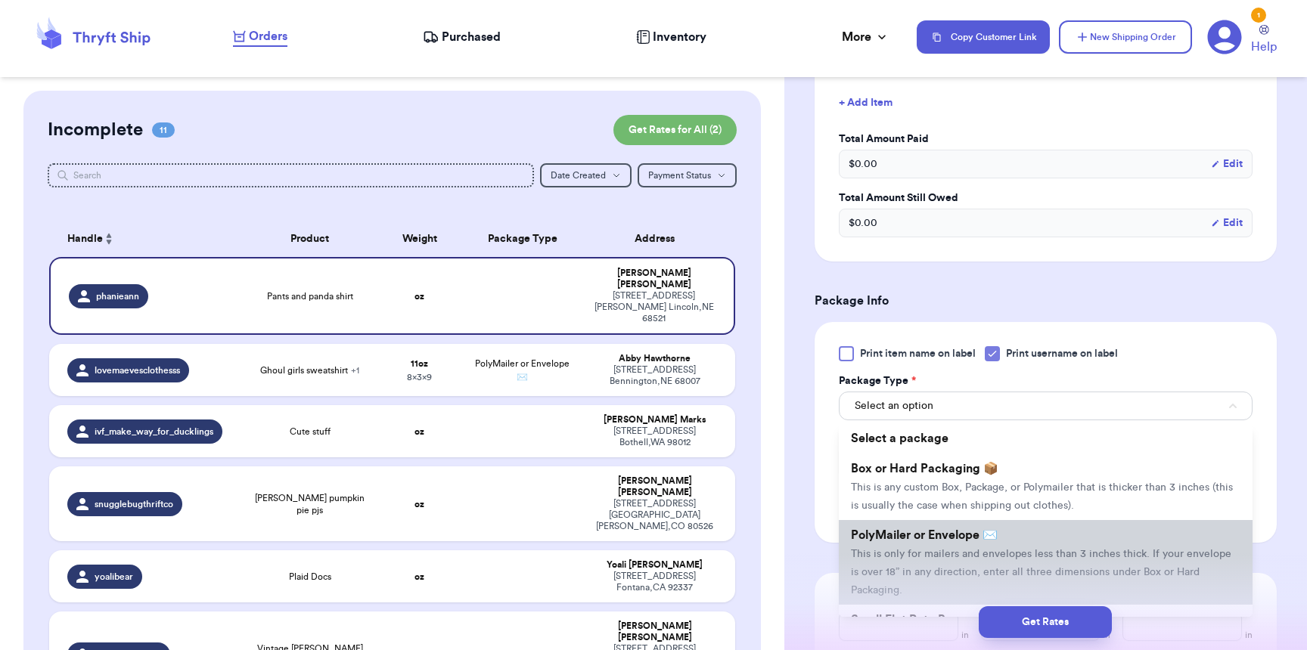
click at [921, 538] on span "PolyMailer or Envelope ✉️" at bounding box center [924, 535] width 147 height 12
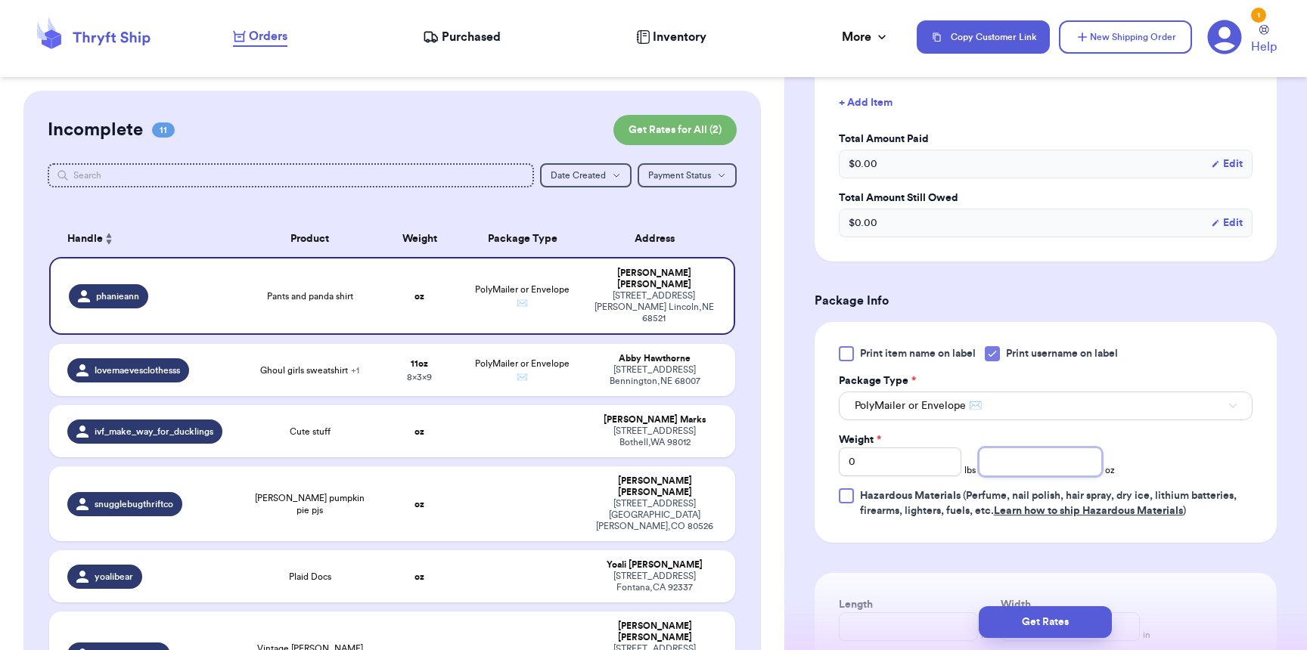
click at [1035, 472] on input "number" at bounding box center [1040, 462] width 123 height 29
type input "11"
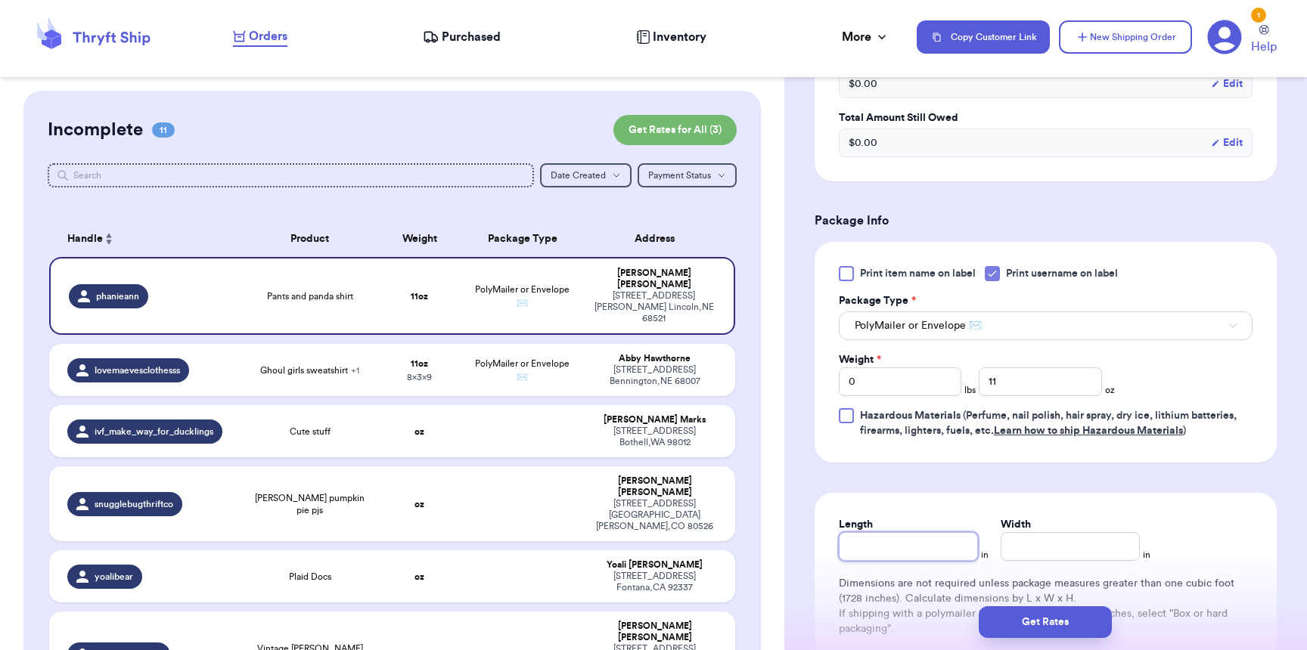
scroll to position [629, 0]
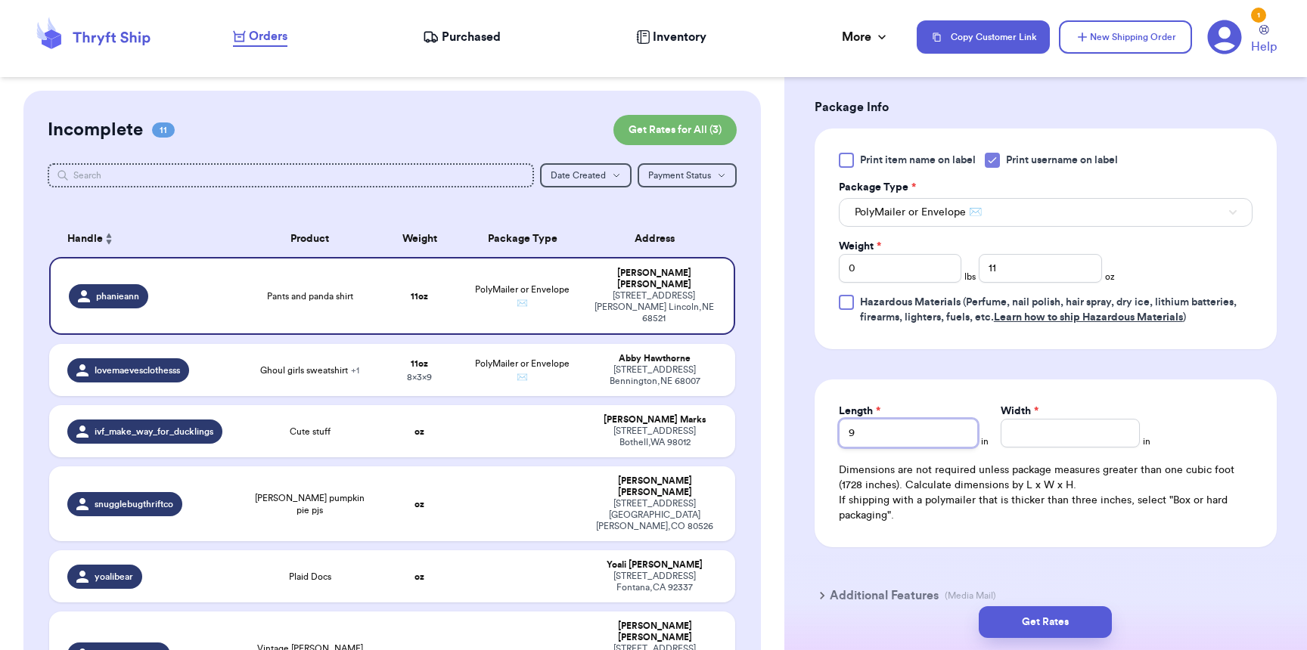
type input "9"
click at [1088, 607] on button "Get Rates" at bounding box center [1045, 623] width 133 height 32
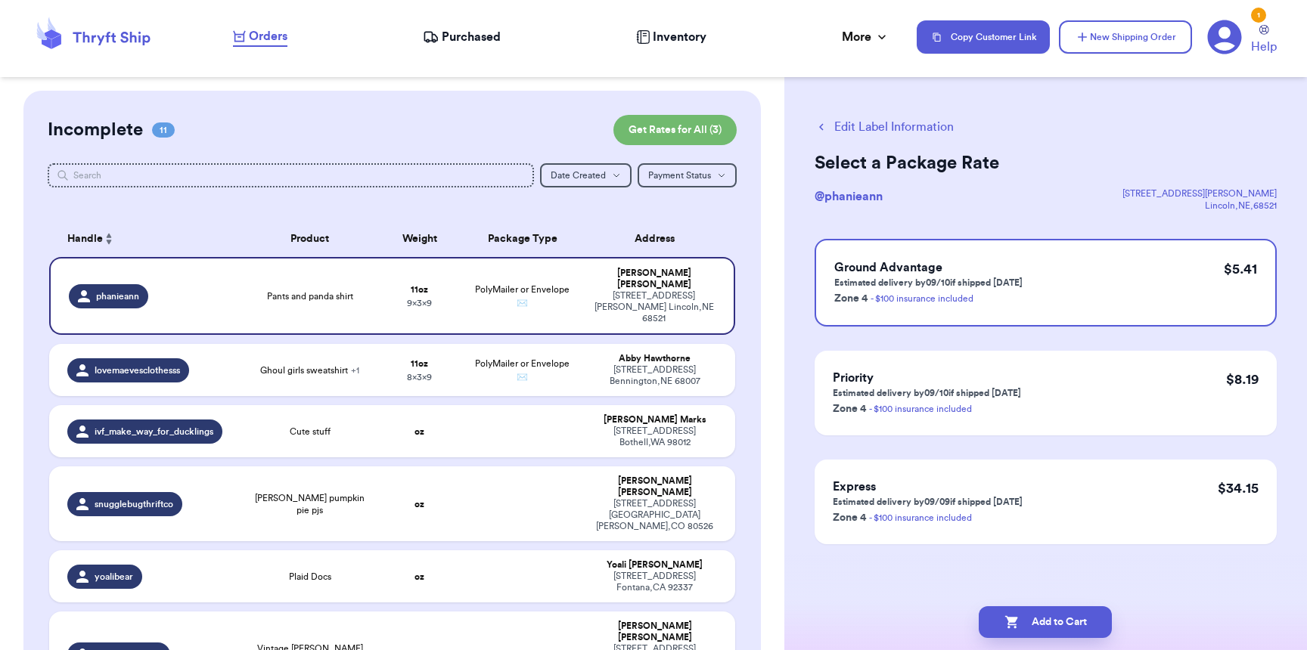
scroll to position [0, 0]
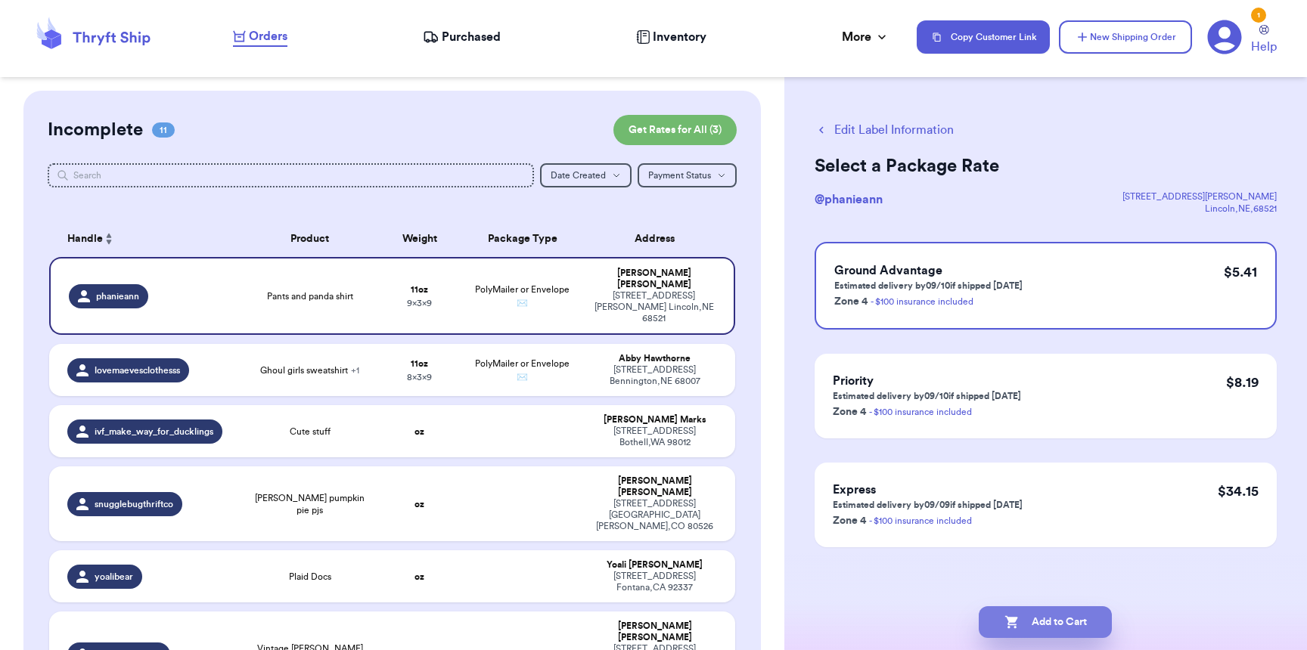
click at [1084, 623] on button "Add to Cart" at bounding box center [1045, 623] width 133 height 32
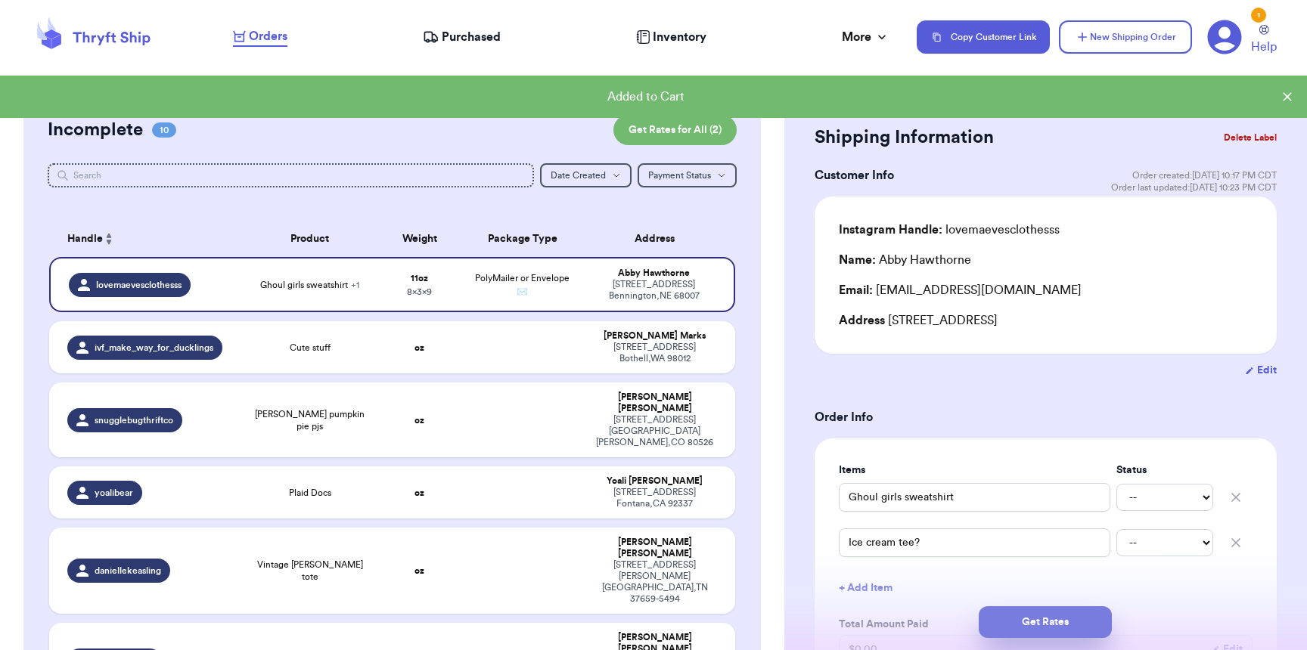
click at [1003, 619] on button "Get Rates" at bounding box center [1045, 623] width 133 height 32
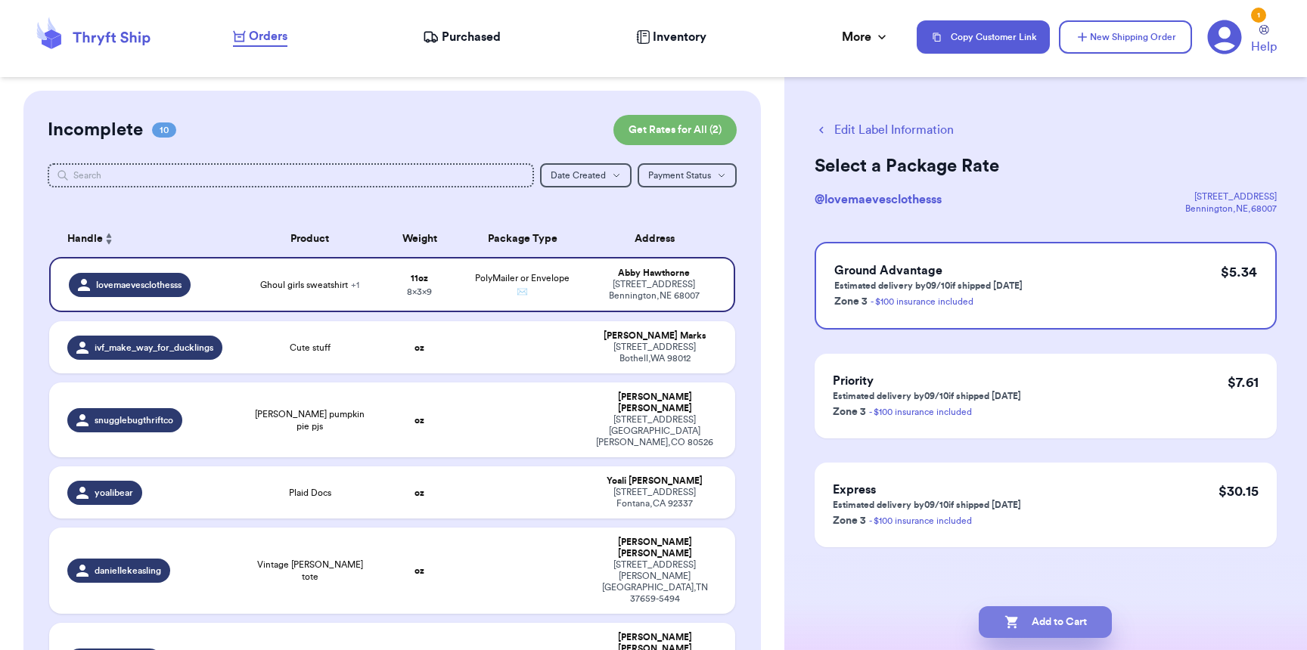
click at [1007, 620] on icon "button" at bounding box center [1011, 622] width 13 height 13
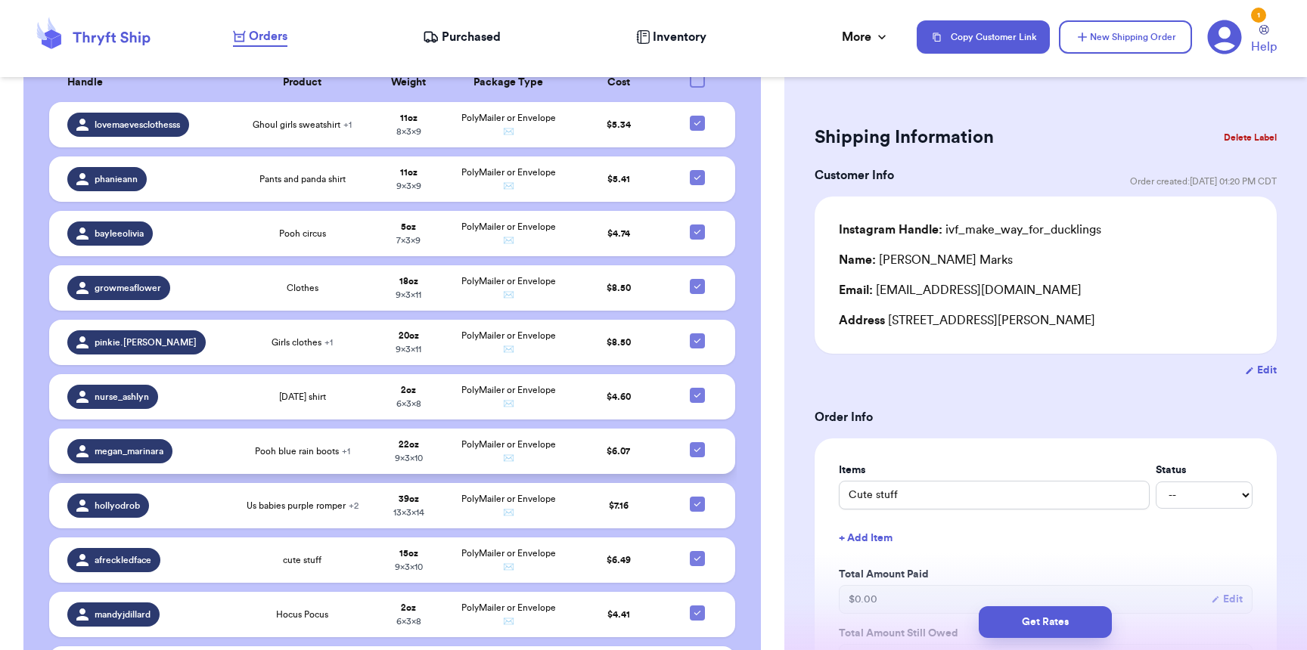
scroll to position [832, 0]
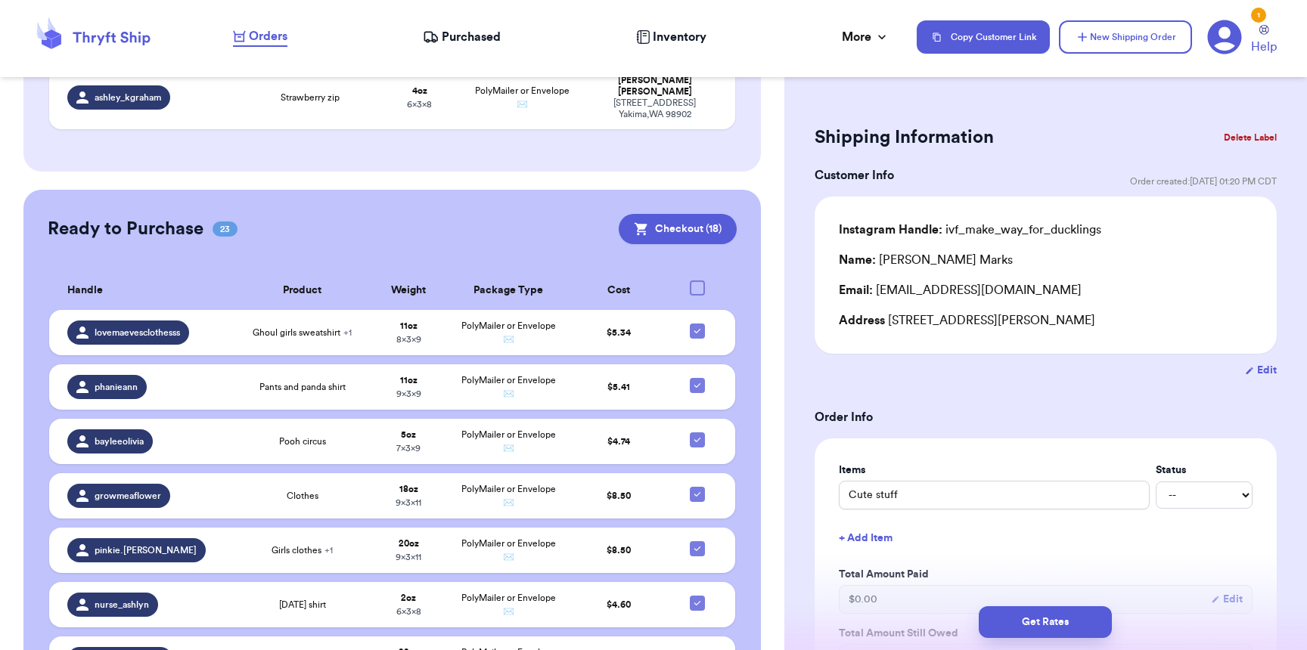
click at [690, 281] on div at bounding box center [697, 288] width 15 height 15
click at [697, 280] on input "checkbox" at bounding box center [697, 280] width 1 height 1
checkbox input "true"
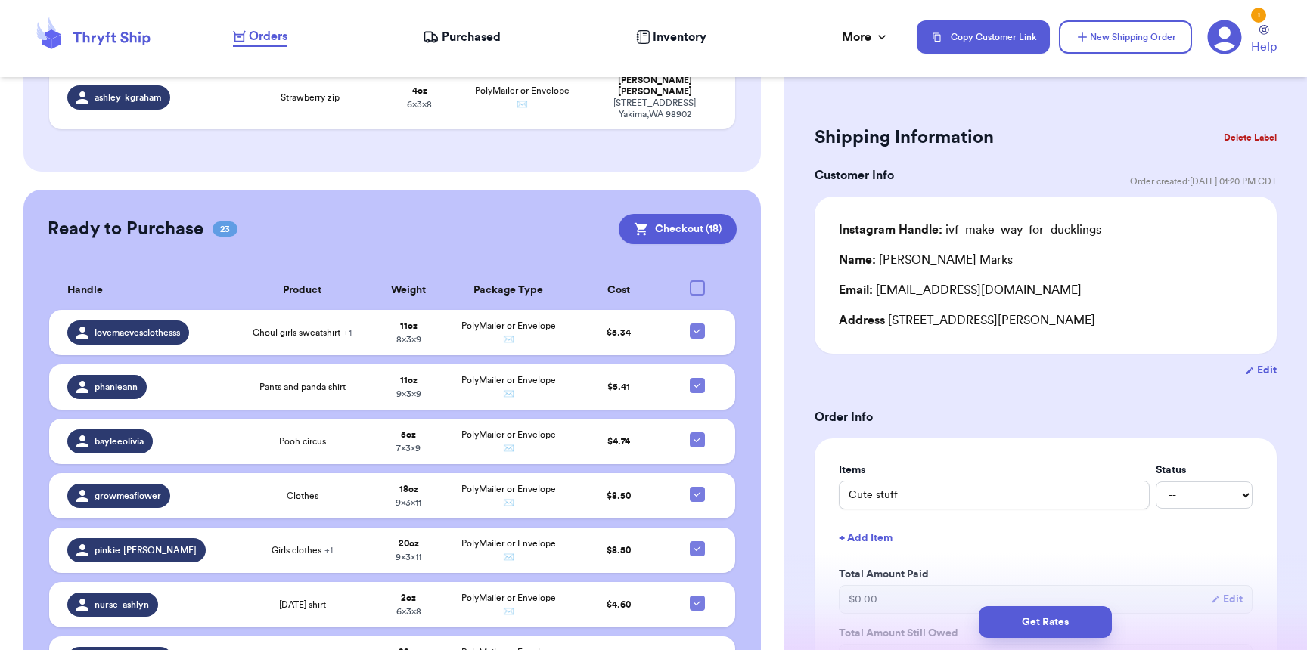
checkbox input "true"
click at [691, 282] on icon at bounding box center [697, 288] width 12 height 12
click at [697, 280] on input "checkbox" at bounding box center [697, 280] width 1 height 1
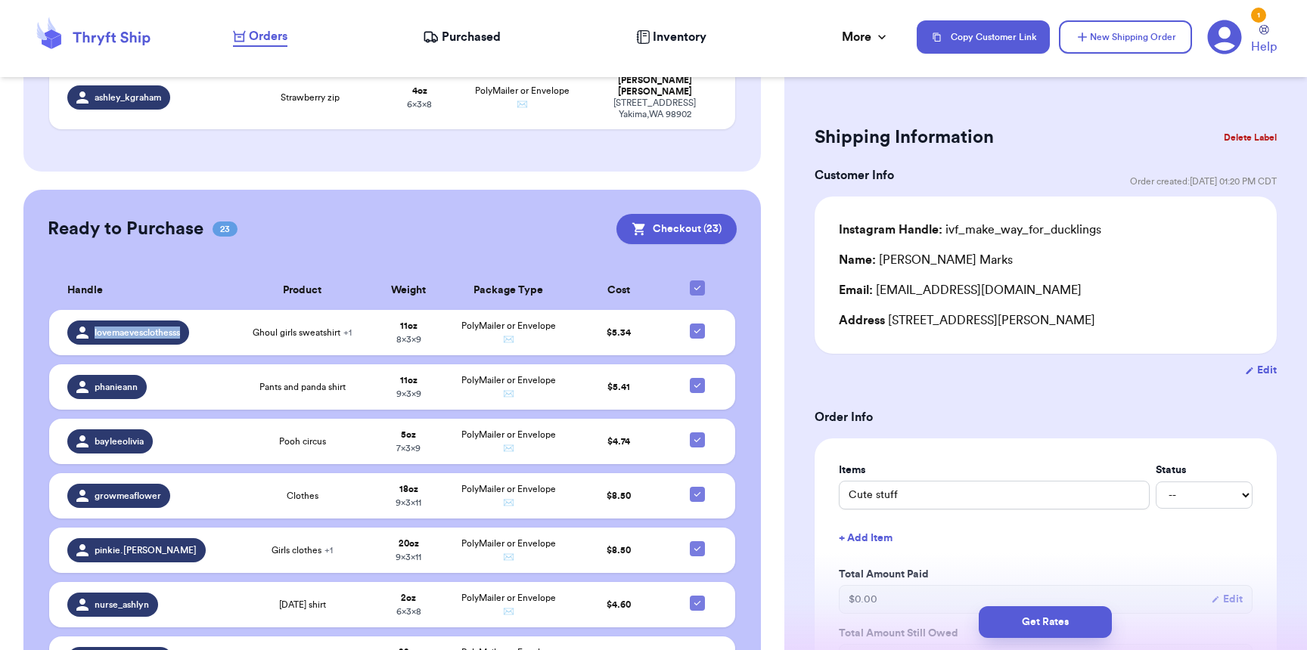
checkbox input "false"
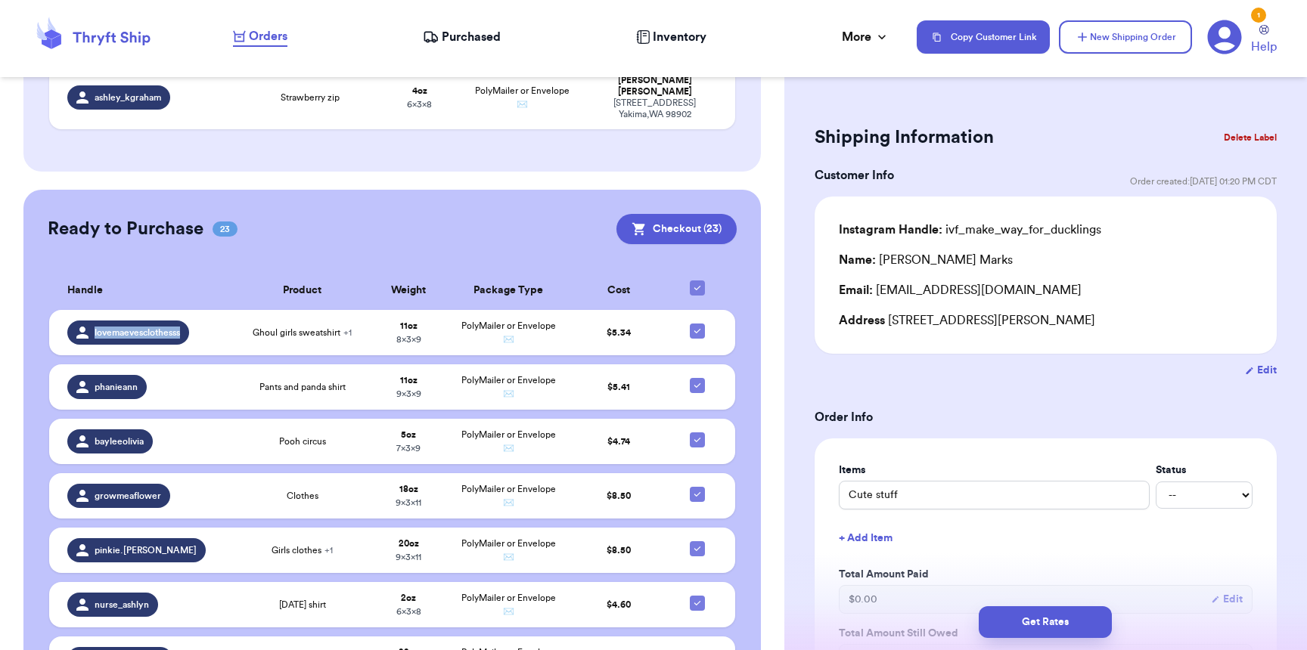
checkbox input "false"
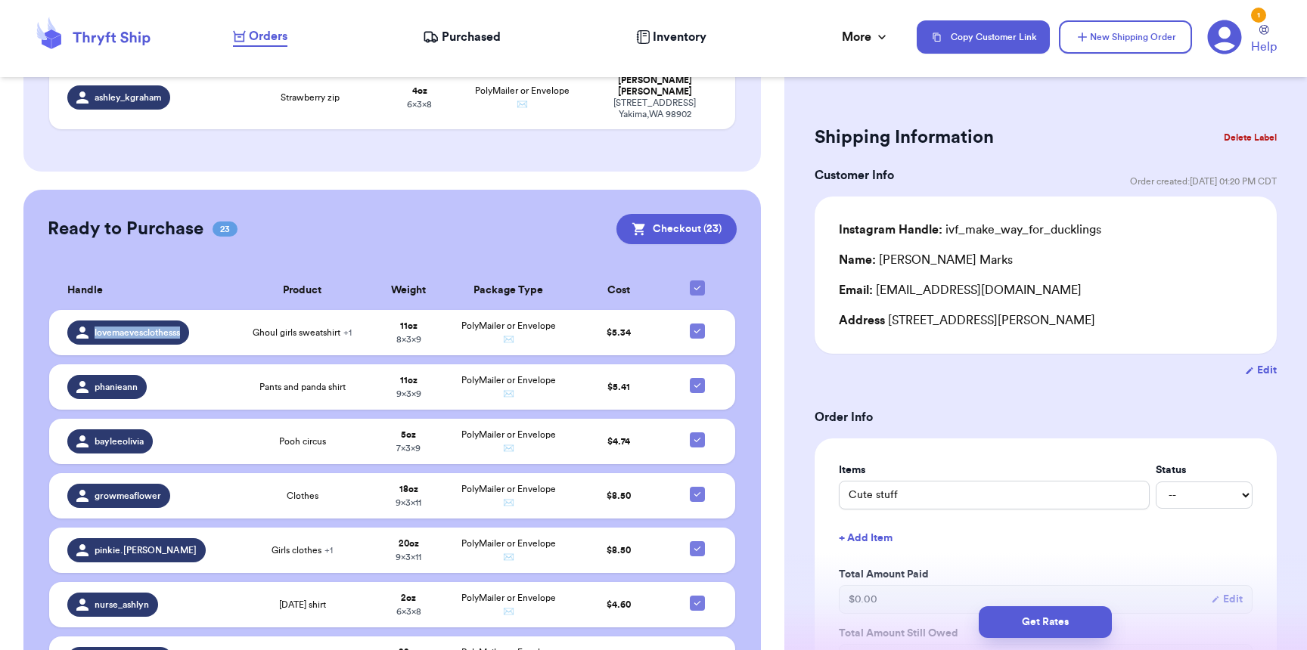
checkbox input "false"
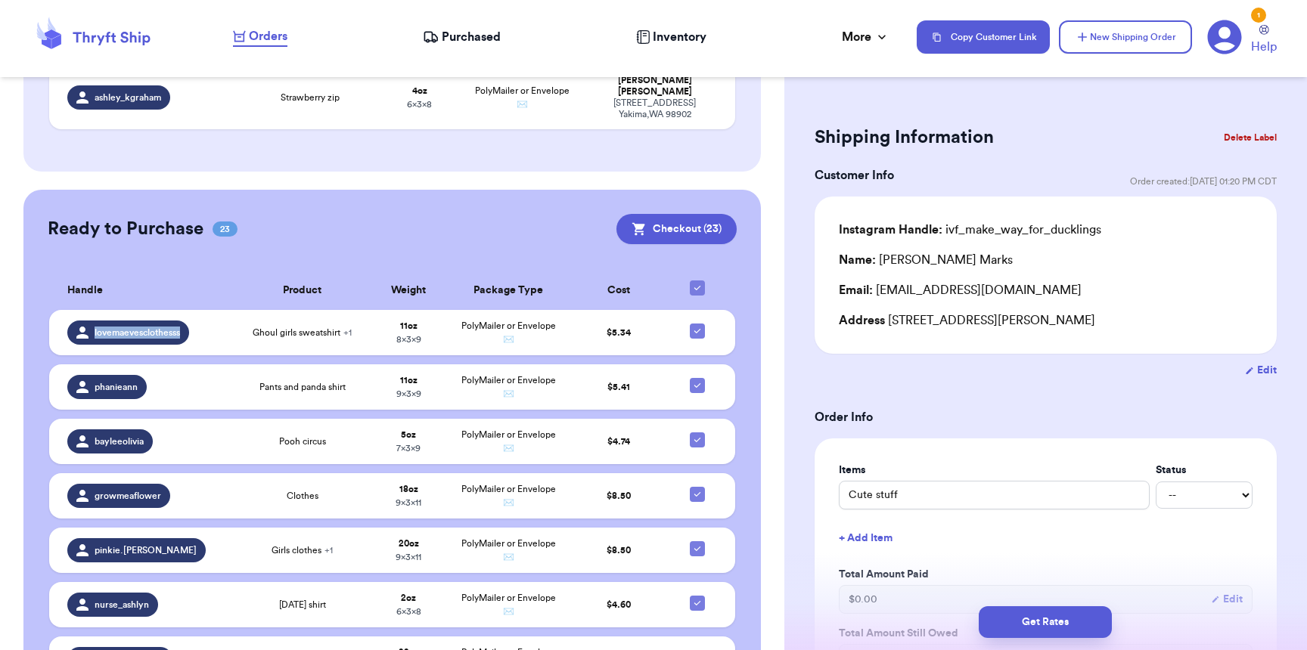
checkbox input "false"
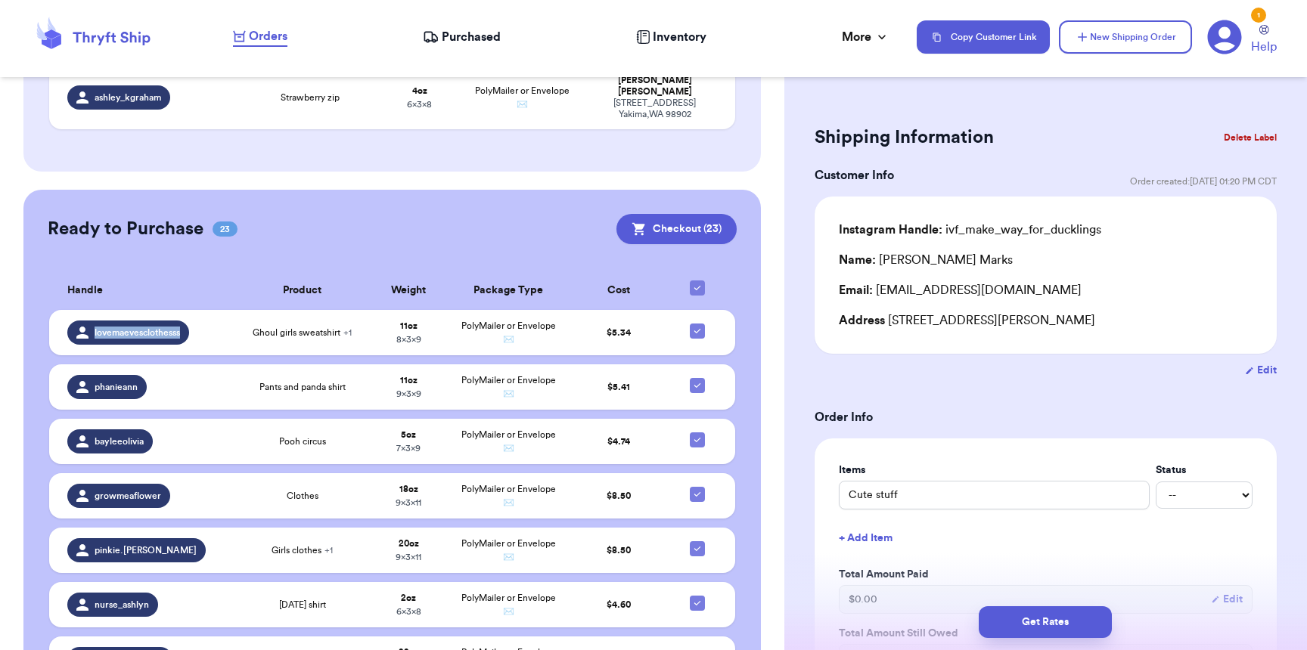
checkbox input "false"
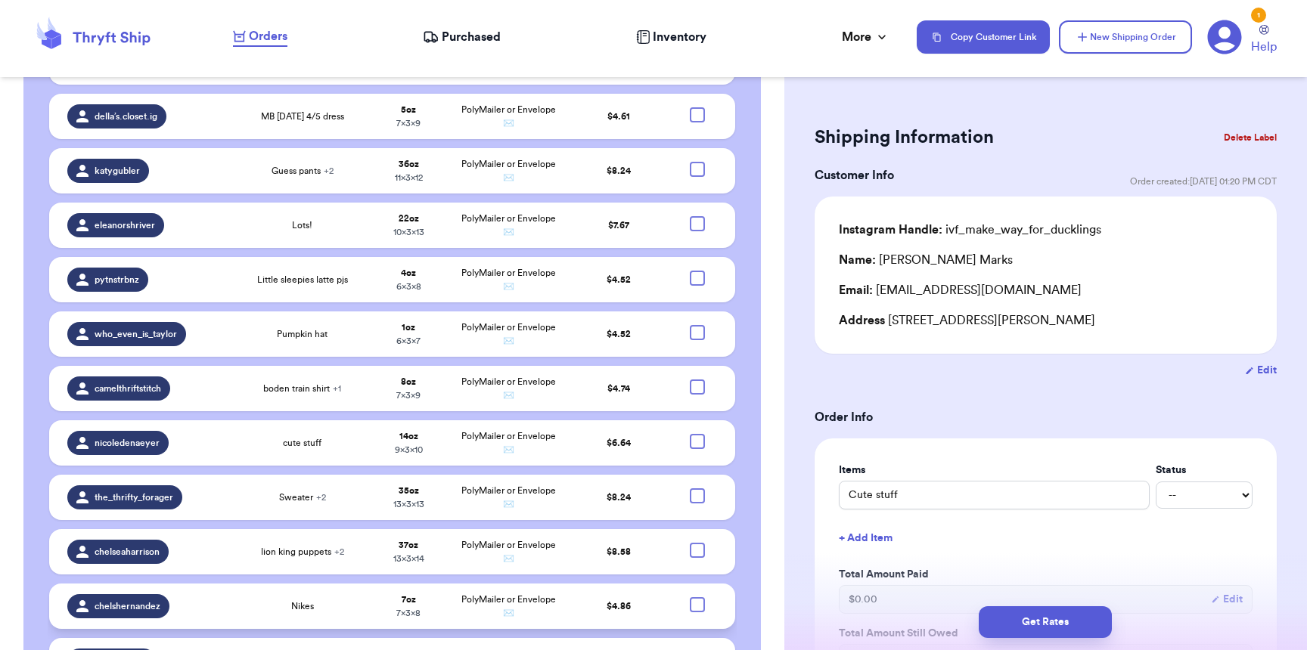
scroll to position [1644, 0]
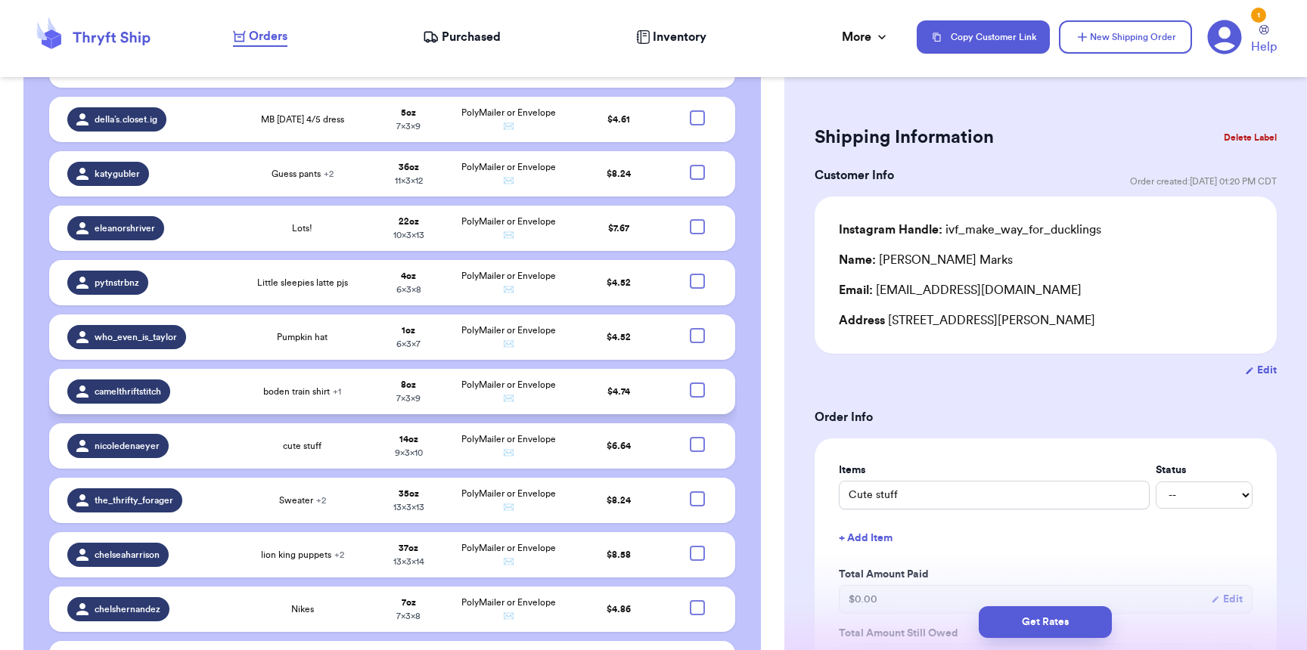
click at [691, 383] on div at bounding box center [697, 390] width 15 height 15
click at [697, 382] on input "checkbox" at bounding box center [697, 382] width 1 height 1
checkbox input "true"
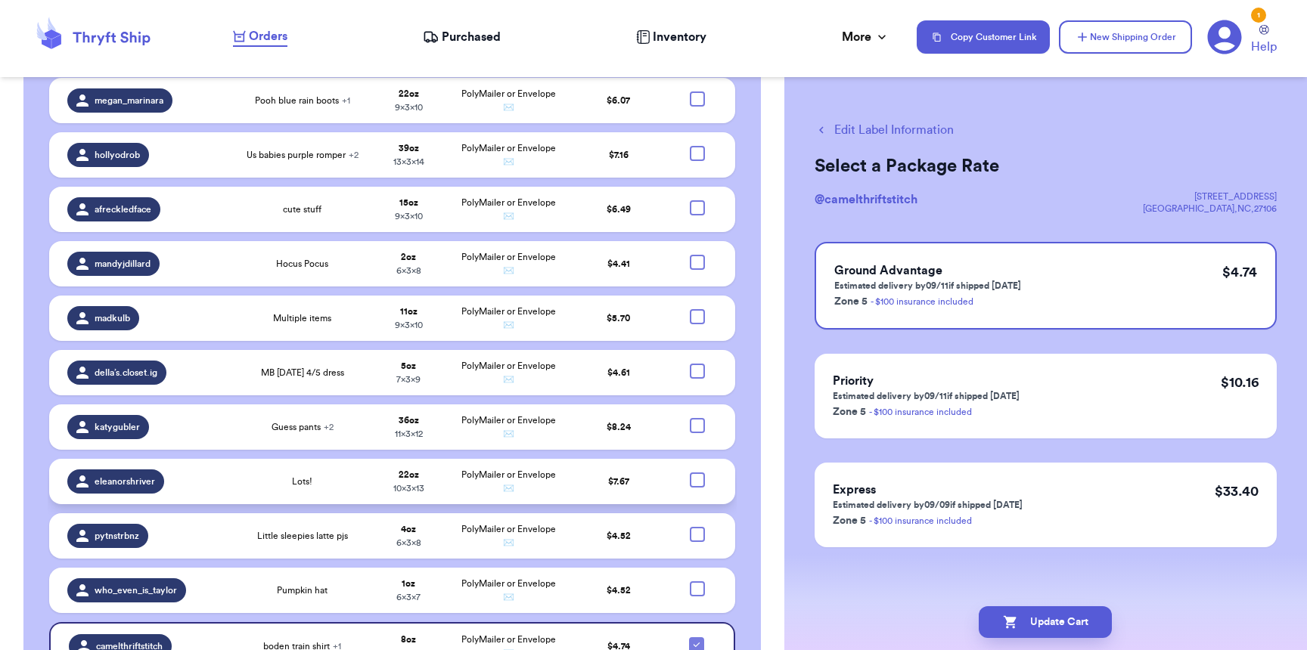
scroll to position [1169, 0]
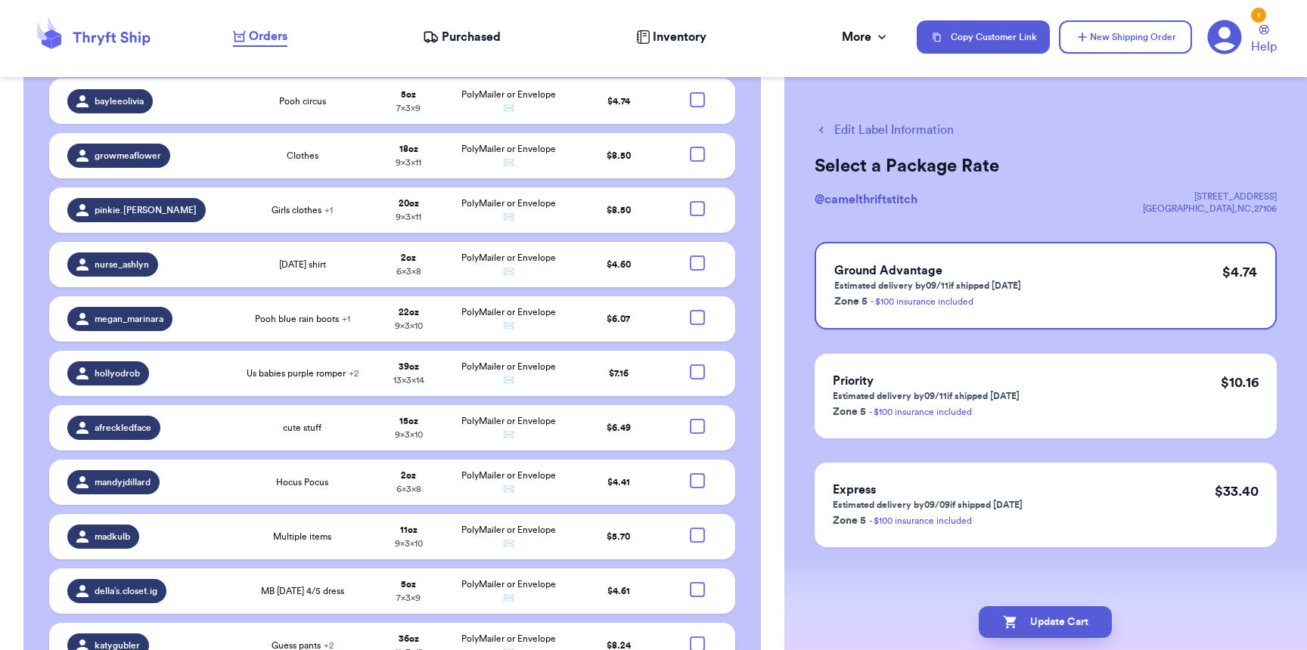
click at [690, 637] on div at bounding box center [697, 644] width 15 height 15
click at [697, 636] on input "checkbox" at bounding box center [697, 636] width 1 height 1
checkbox input "true"
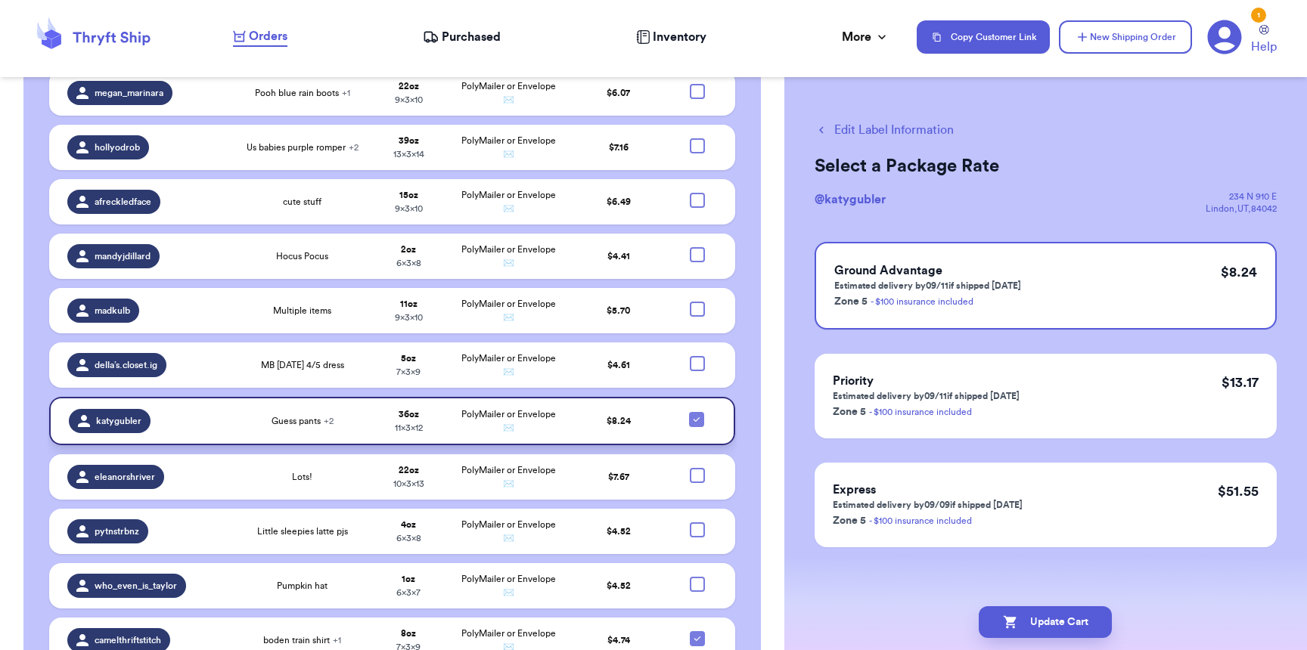
scroll to position [1411, 0]
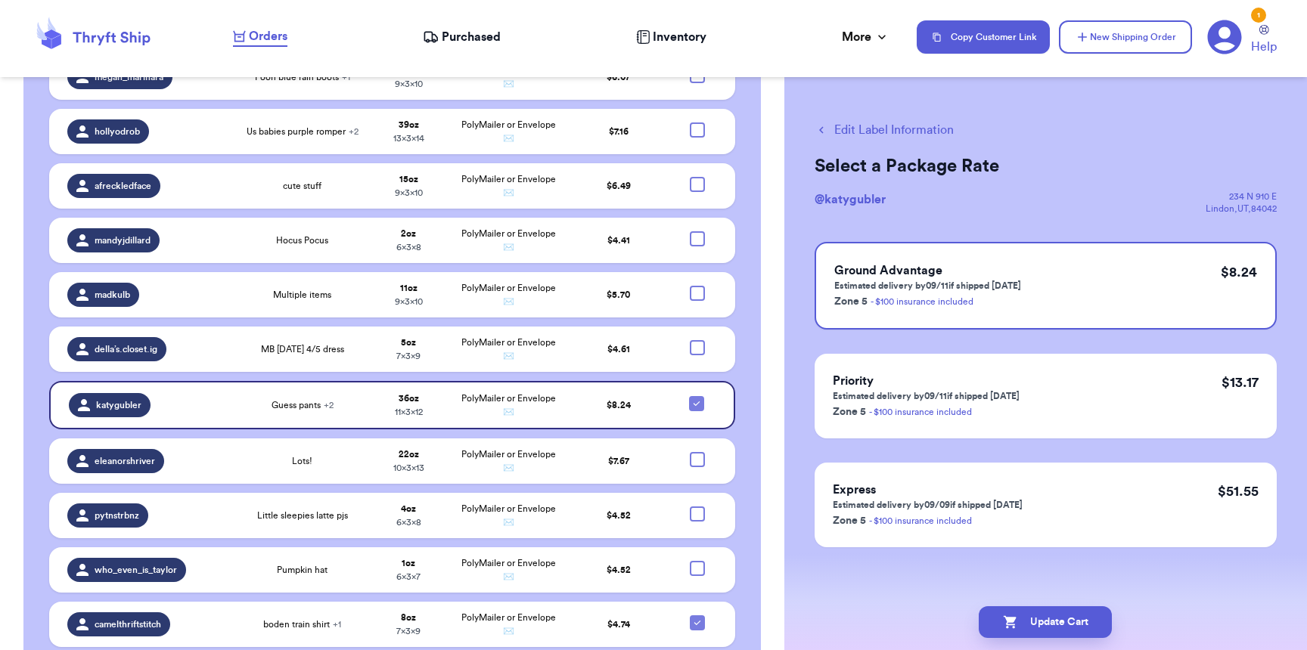
checkbox input "true"
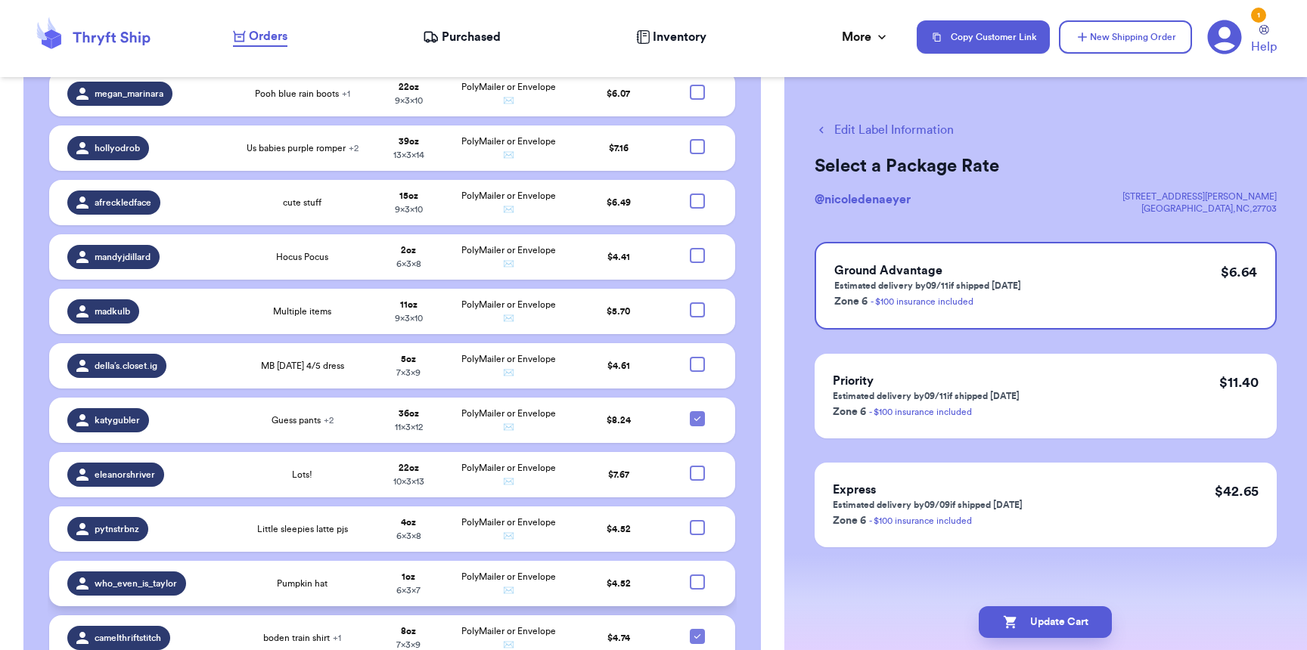
scroll to position [1375, 0]
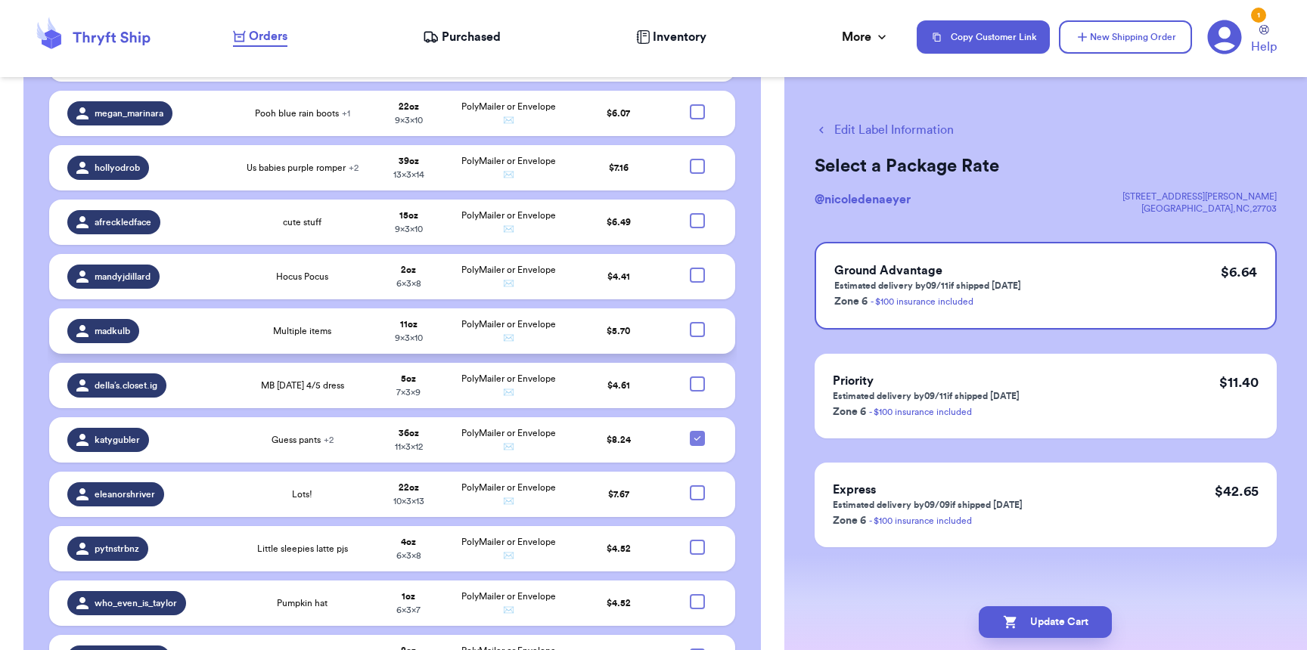
click at [690, 322] on div at bounding box center [697, 329] width 15 height 15
click at [697, 321] on input "checkbox" at bounding box center [697, 321] width 1 height 1
checkbox input "true"
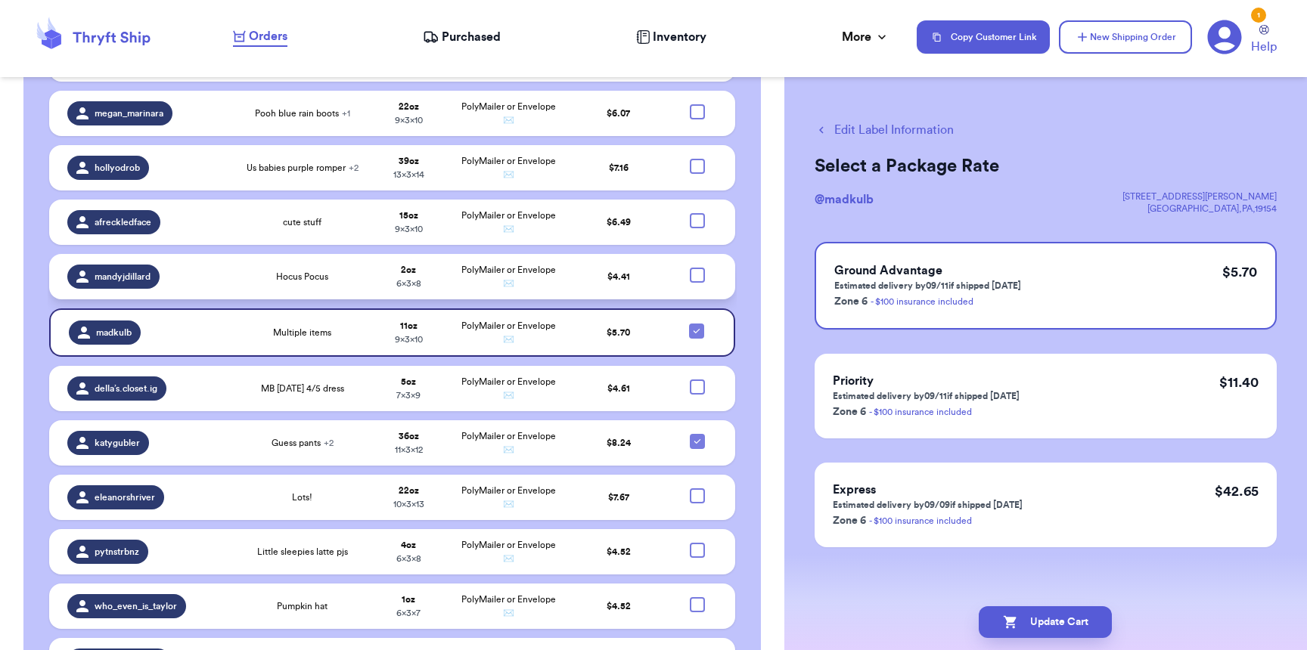
click at [690, 268] on div at bounding box center [697, 275] width 15 height 15
click at [697, 267] on input "checkbox" at bounding box center [697, 267] width 1 height 1
checkbox input "true"
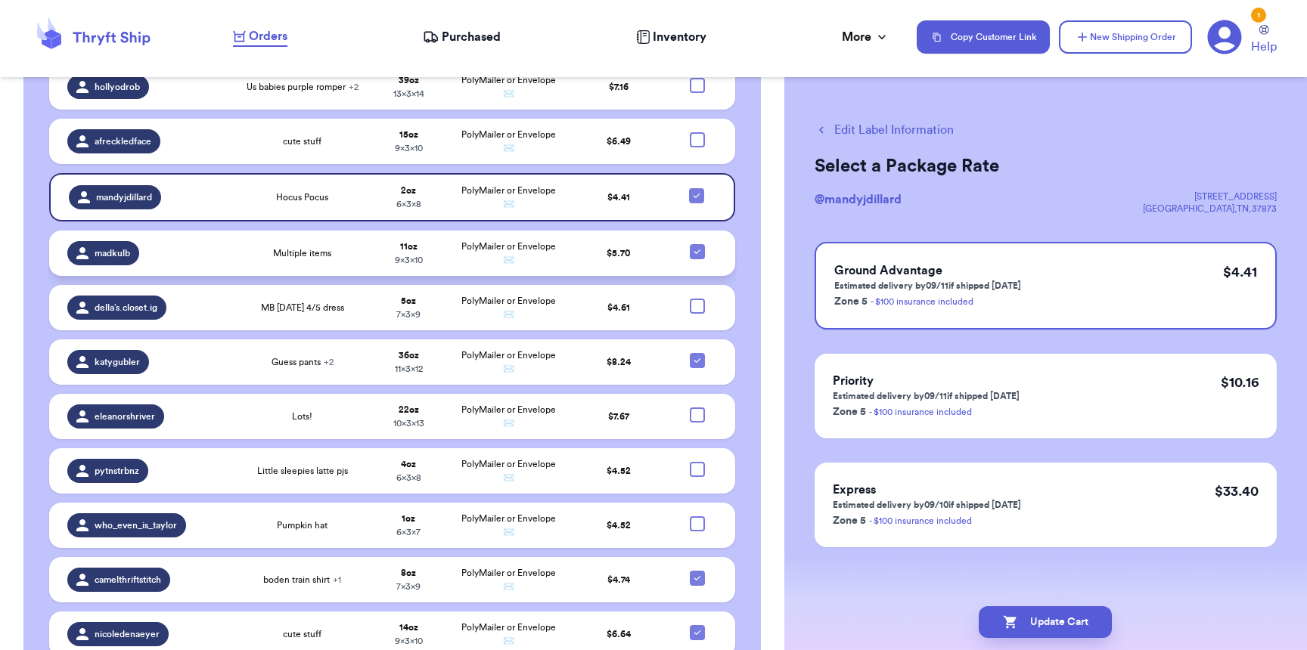
scroll to position [1562, 0]
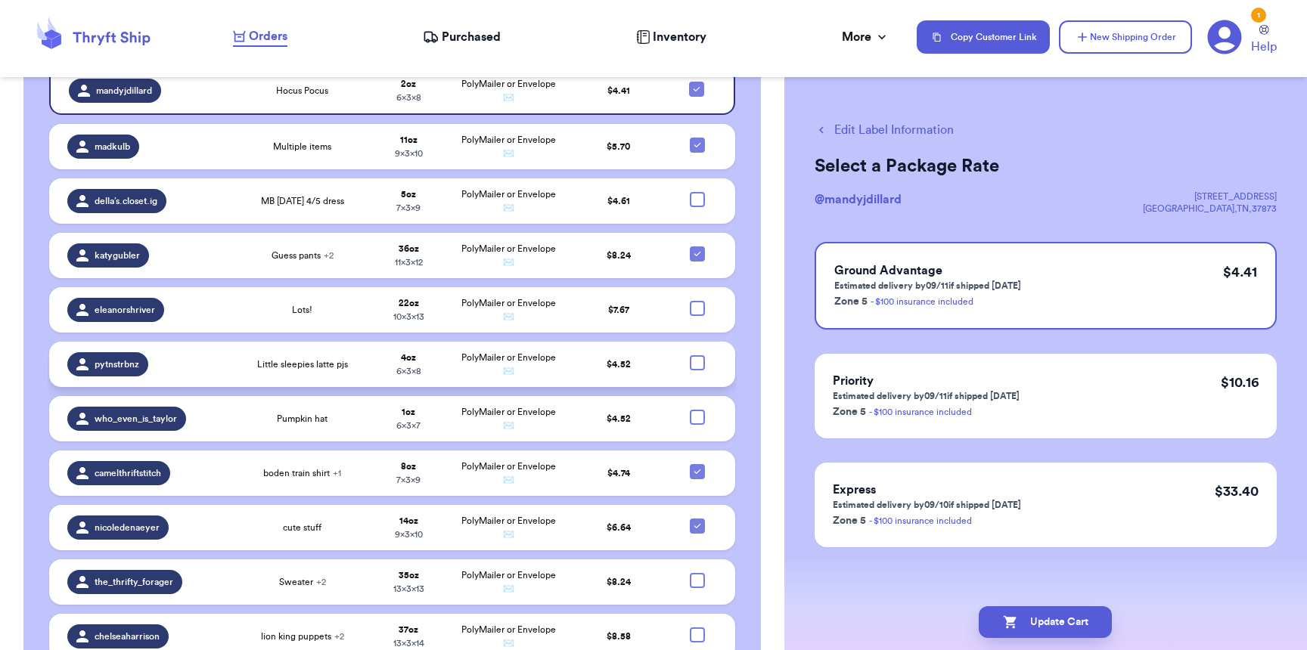
click at [690, 355] on div at bounding box center [697, 362] width 15 height 15
click at [697, 355] on input "checkbox" at bounding box center [697, 355] width 1 height 1
checkbox input "true"
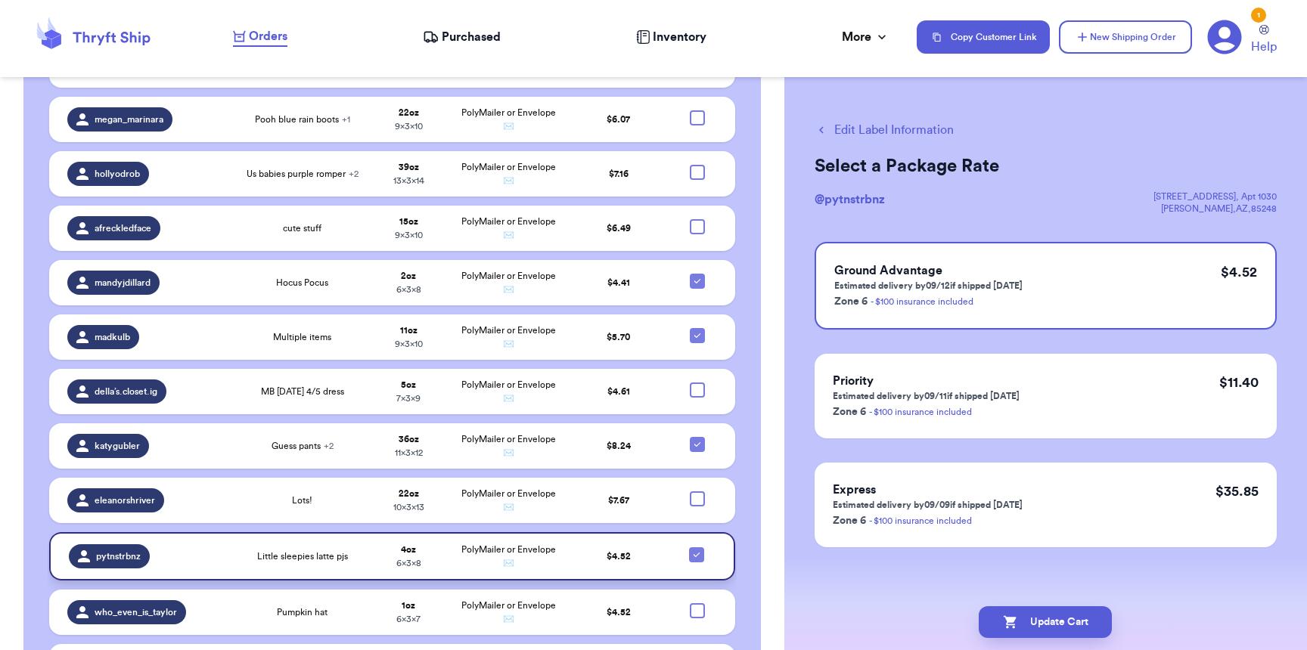
scroll to position [1367, 0]
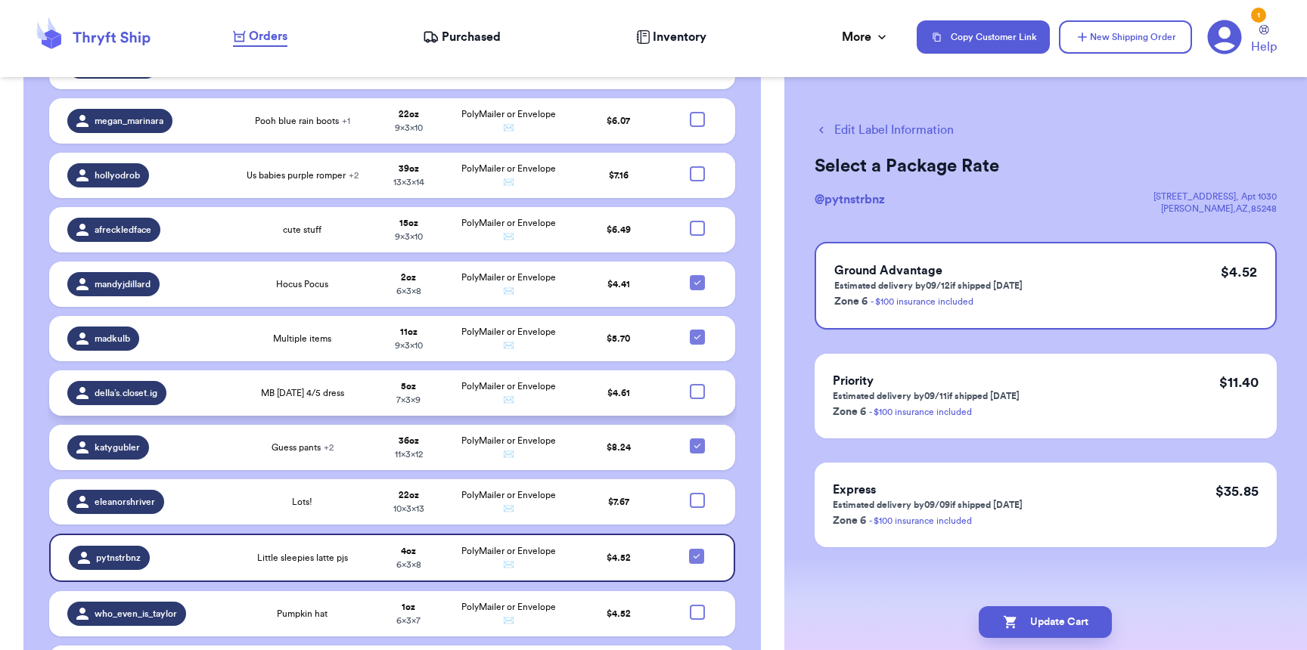
click at [690, 384] on div at bounding box center [697, 391] width 15 height 15
click at [697, 383] on input "checkbox" at bounding box center [697, 383] width 1 height 1
checkbox input "true"
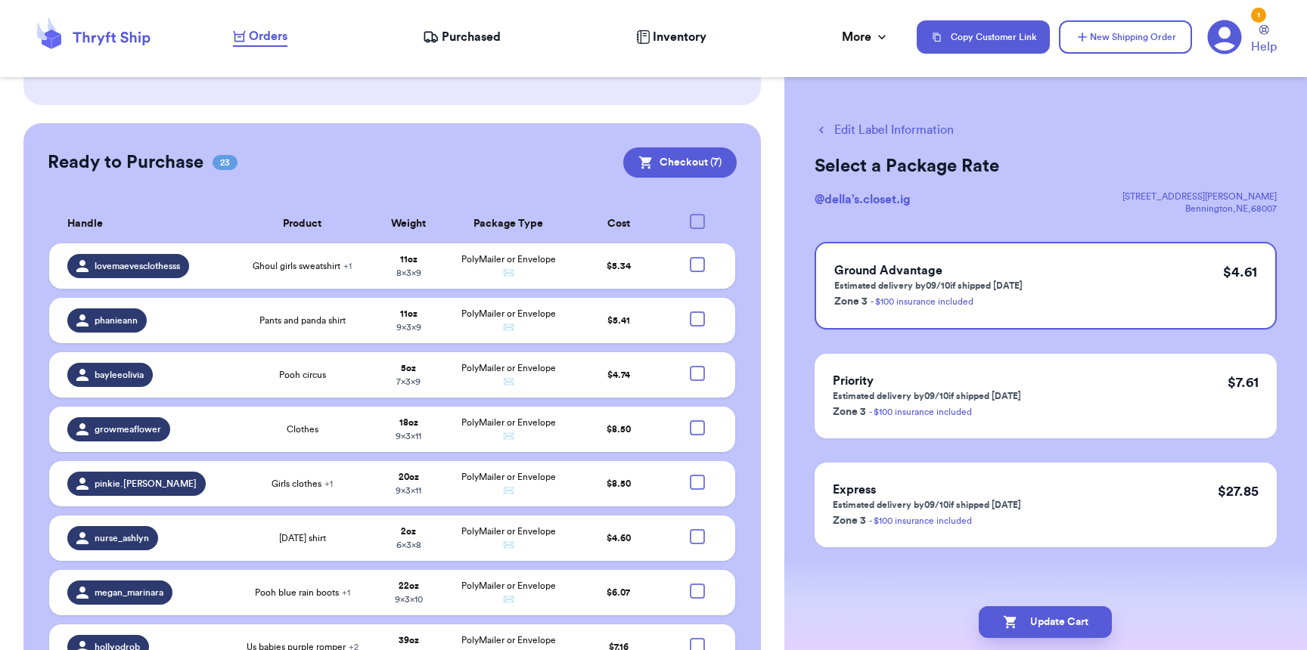
scroll to position [852, 0]
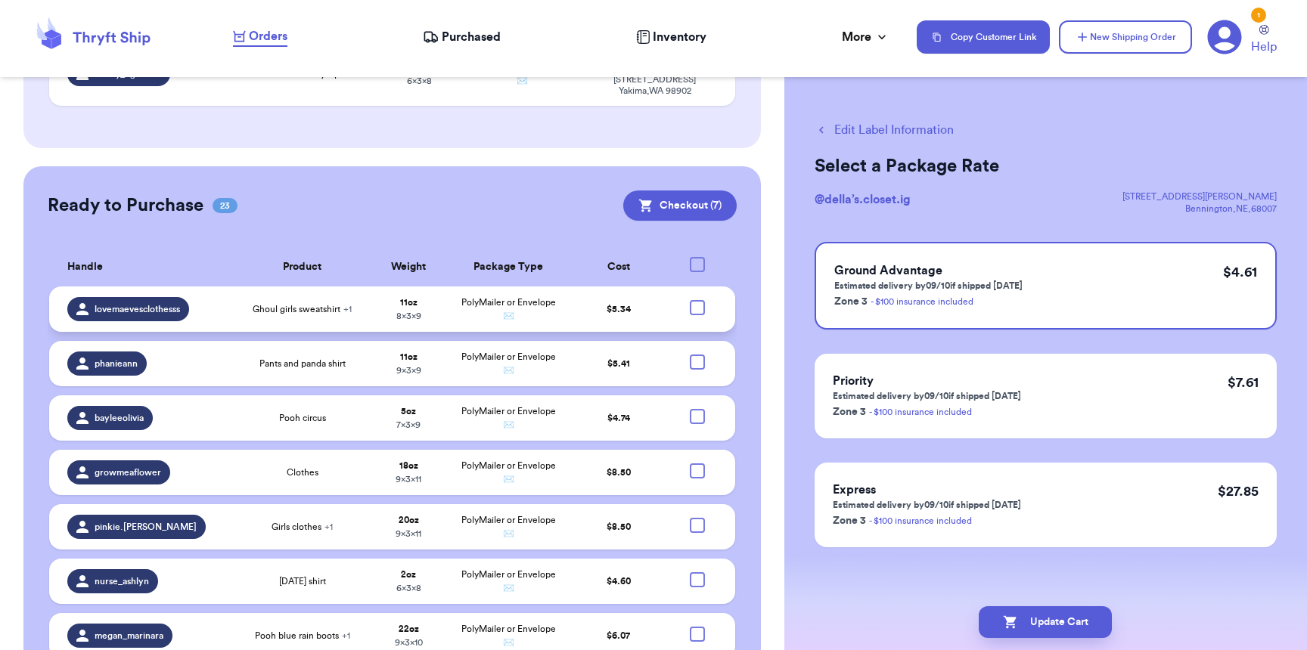
click at [690, 300] on div at bounding box center [697, 307] width 15 height 15
click at [697, 299] on input "checkbox" at bounding box center [697, 299] width 1 height 1
checkbox input "true"
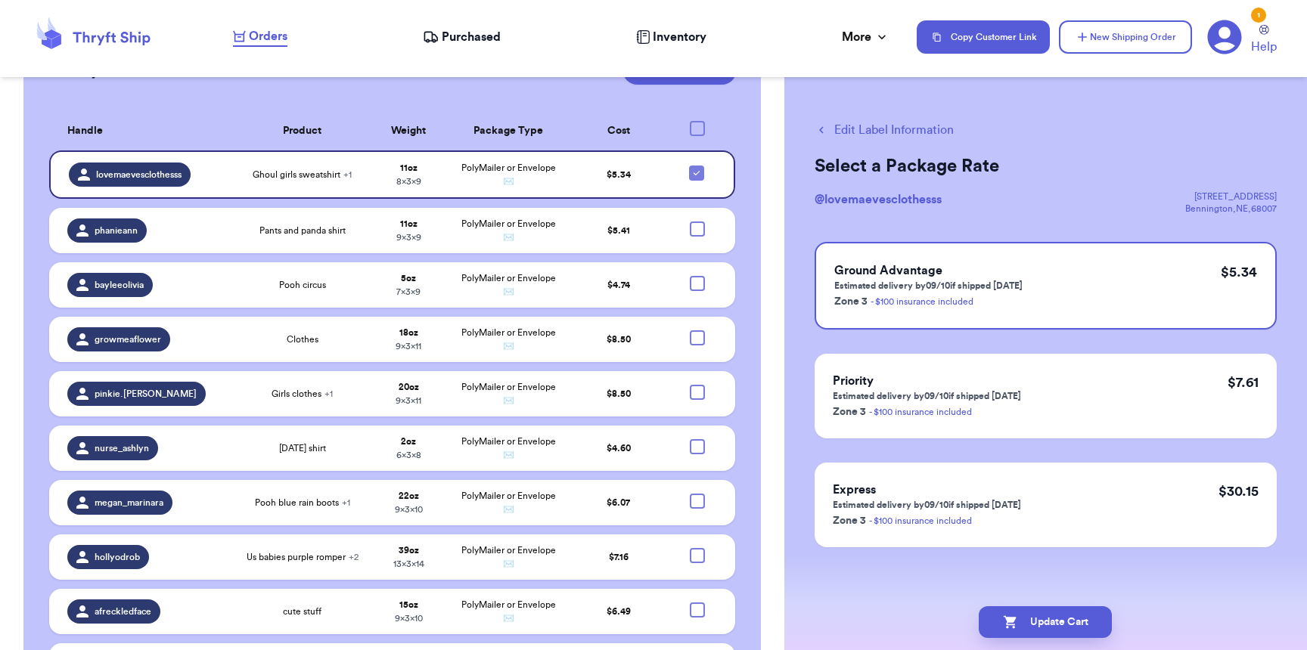
scroll to position [902, 0]
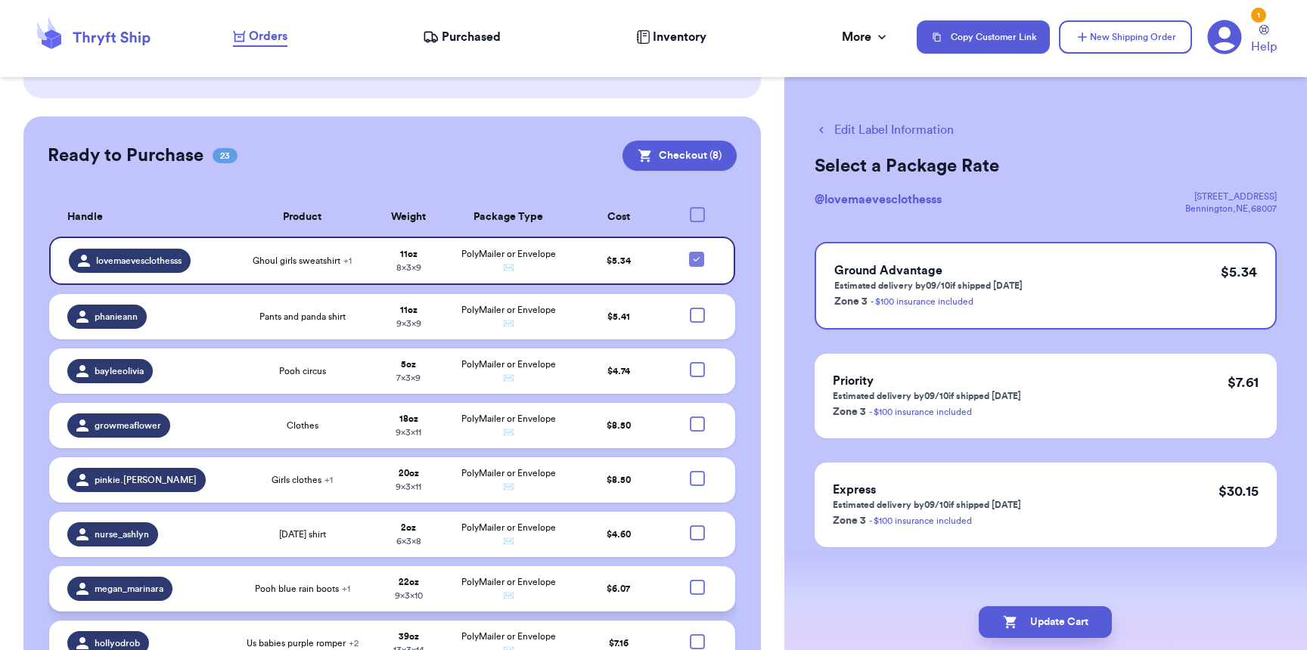
click at [692, 580] on div at bounding box center [697, 587] width 15 height 15
click at [697, 579] on input "checkbox" at bounding box center [697, 579] width 1 height 1
checkbox input "true"
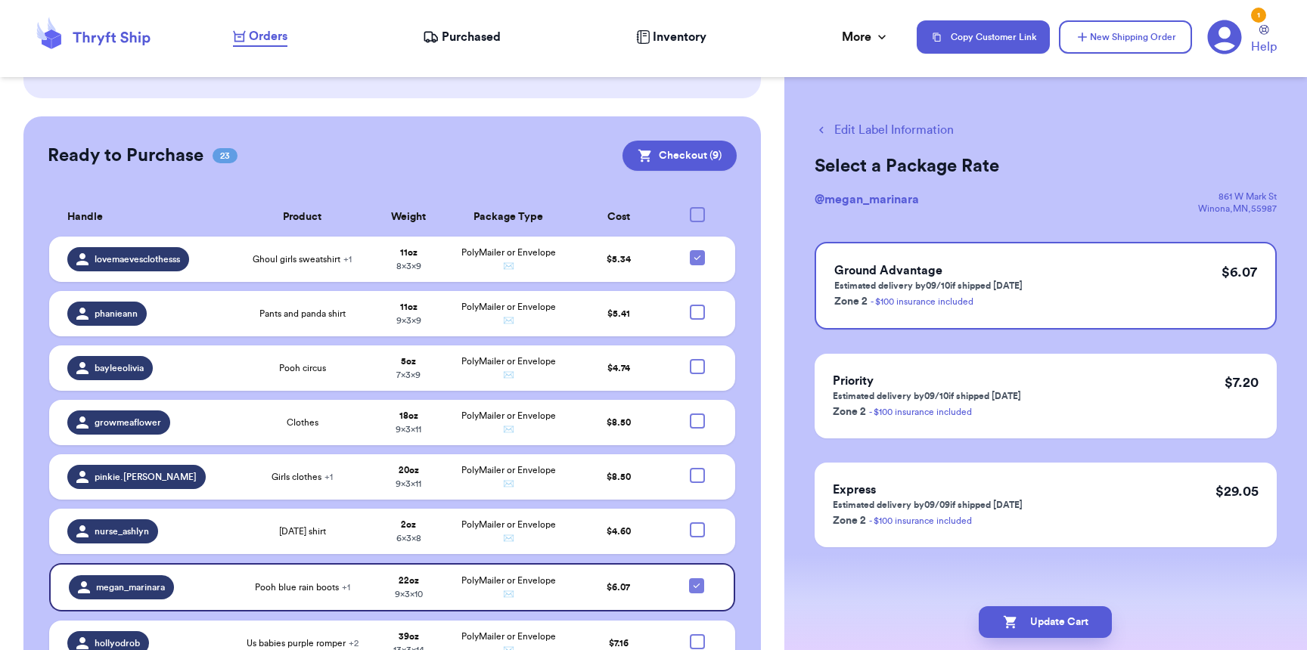
checkbox input "true"
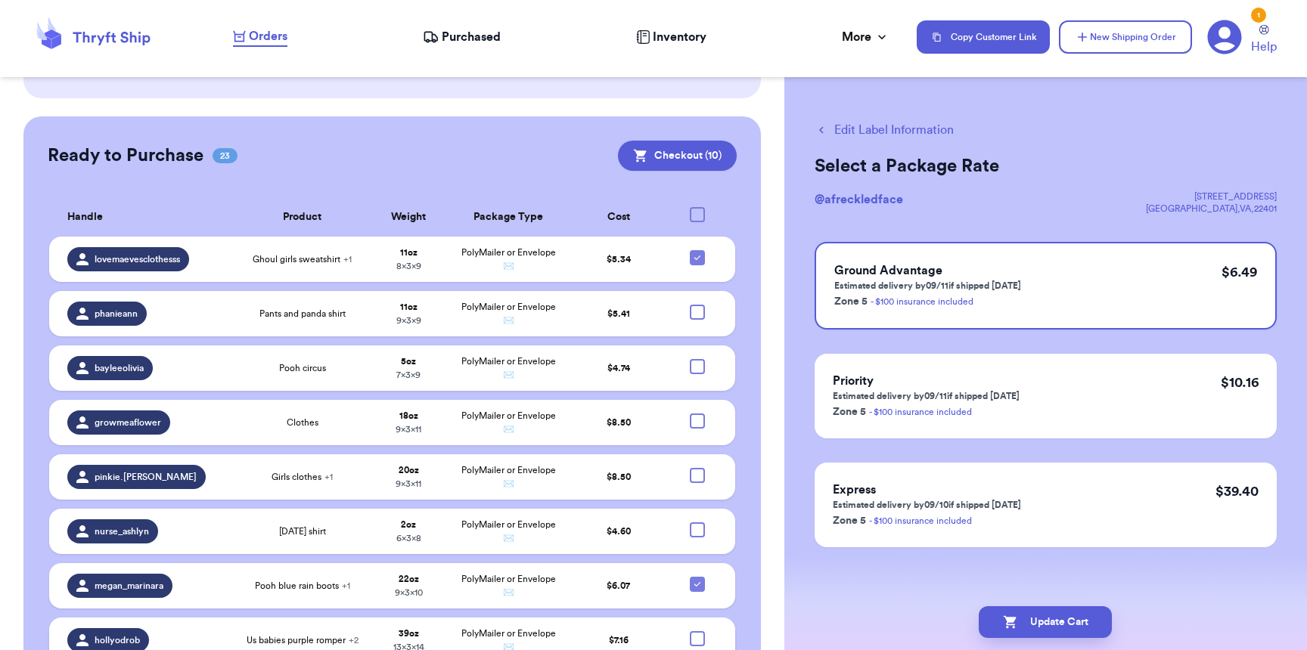
click at [693, 631] on div at bounding box center [697, 638] width 15 height 15
click at [697, 631] on input "checkbox" at bounding box center [697, 631] width 1 height 1
checkbox input "true"
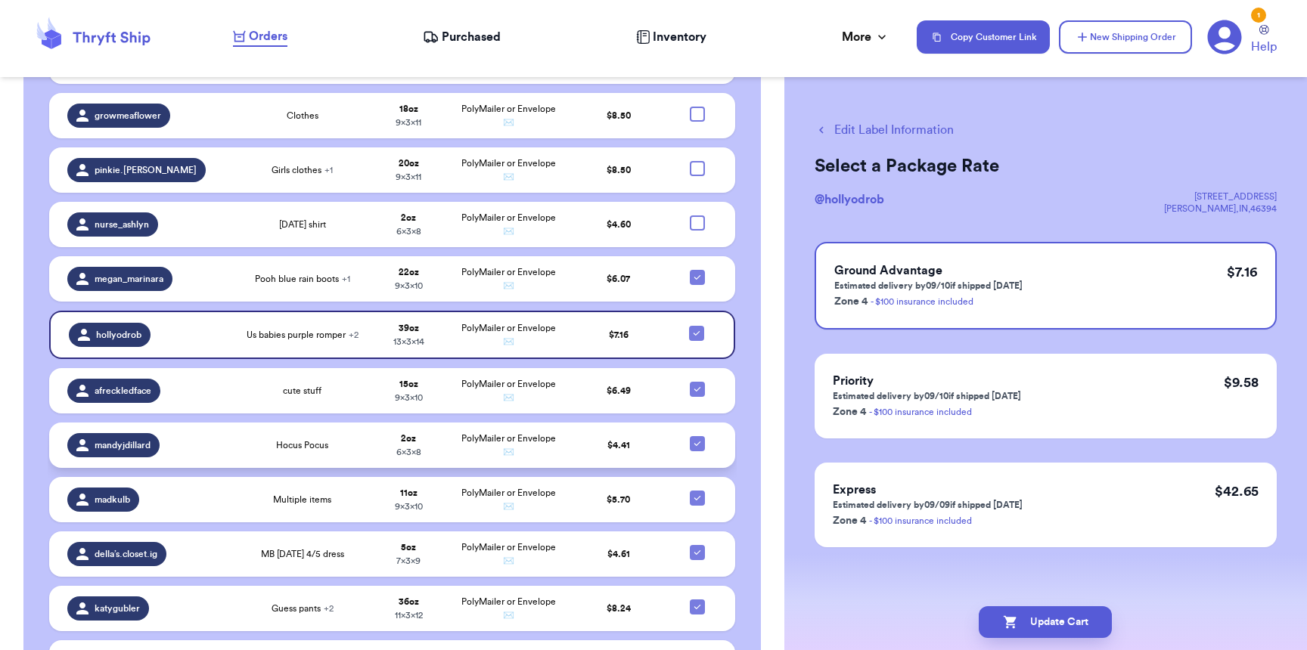
scroll to position [1314, 0]
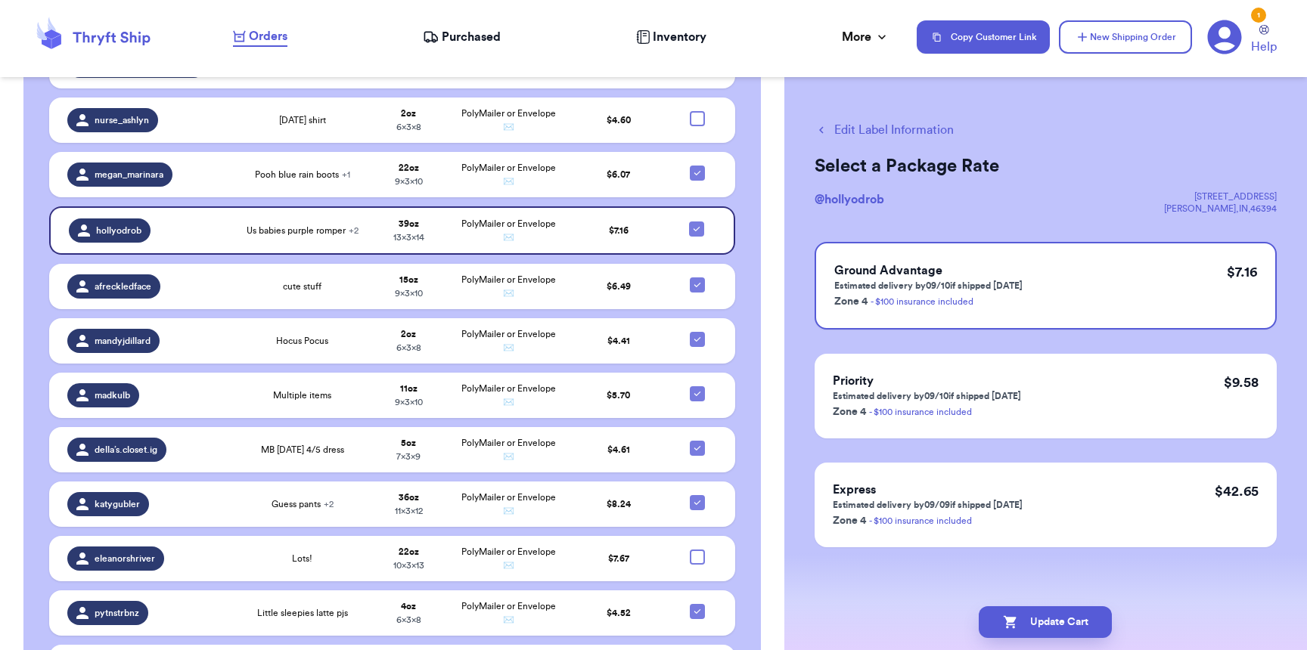
click at [697, 650] on input "checkbox" at bounding box center [697, 658] width 1 height 1
checkbox input "true"
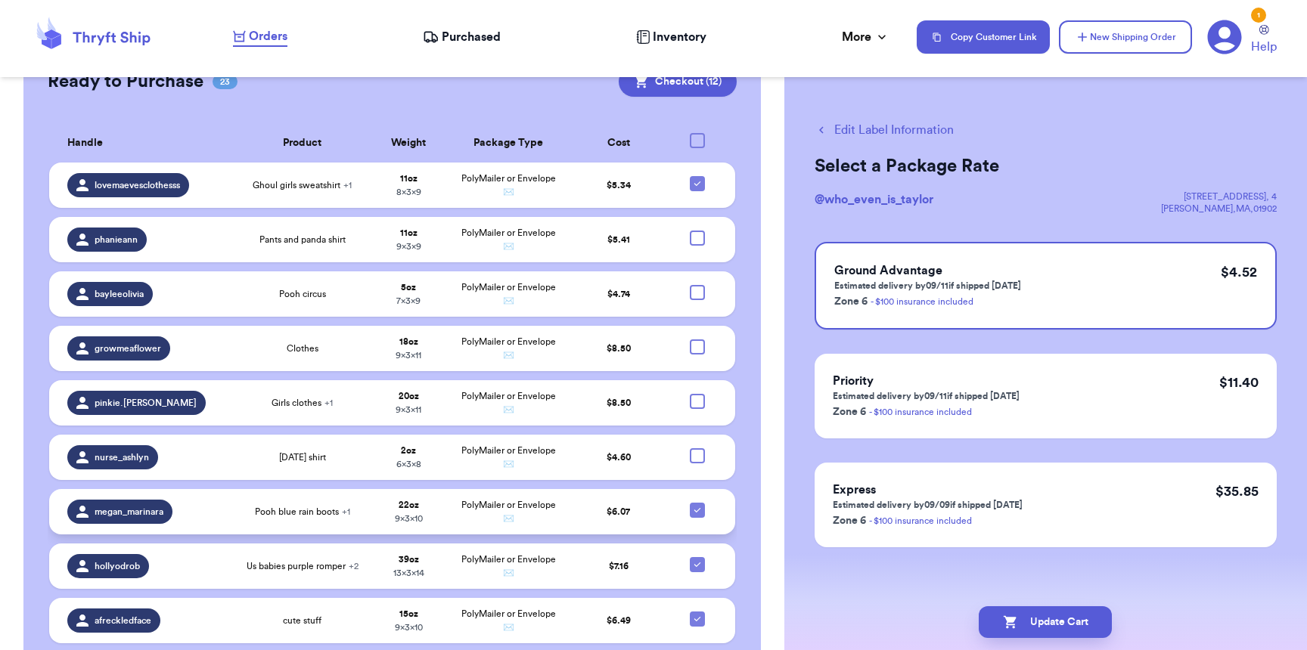
scroll to position [950, 0]
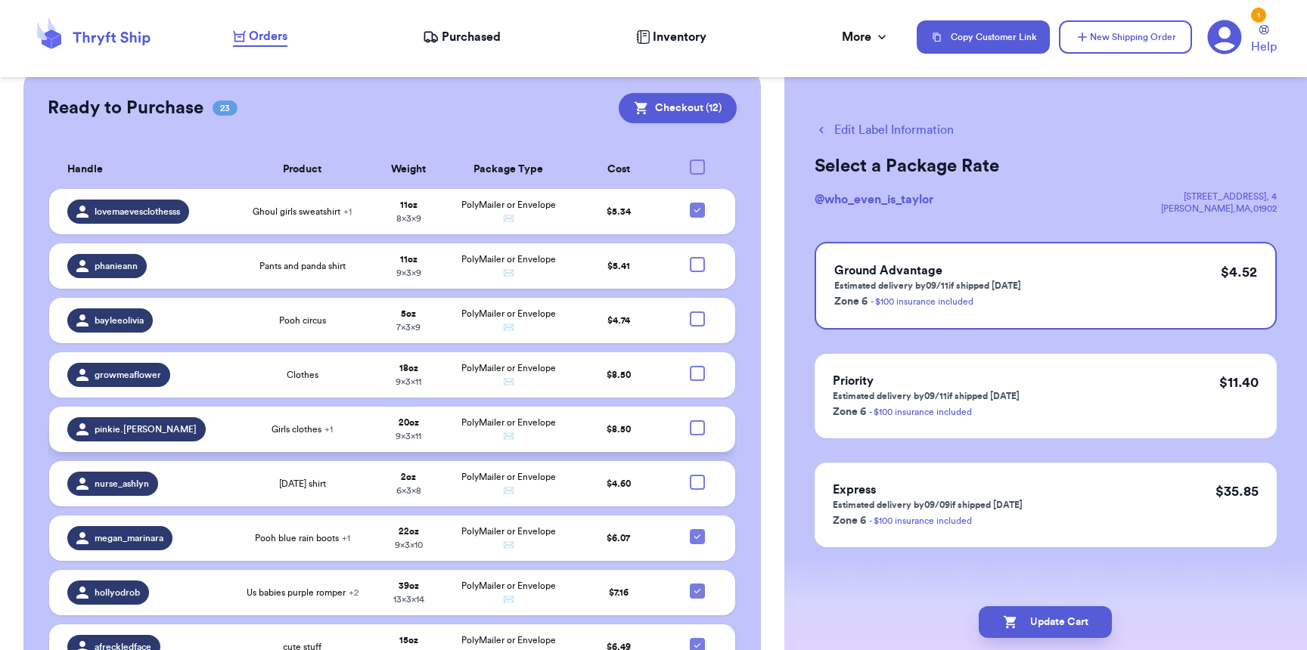
click at [690, 420] on div at bounding box center [697, 427] width 15 height 15
click at [697, 420] on input "checkbox" at bounding box center [697, 420] width 1 height 1
checkbox input "true"
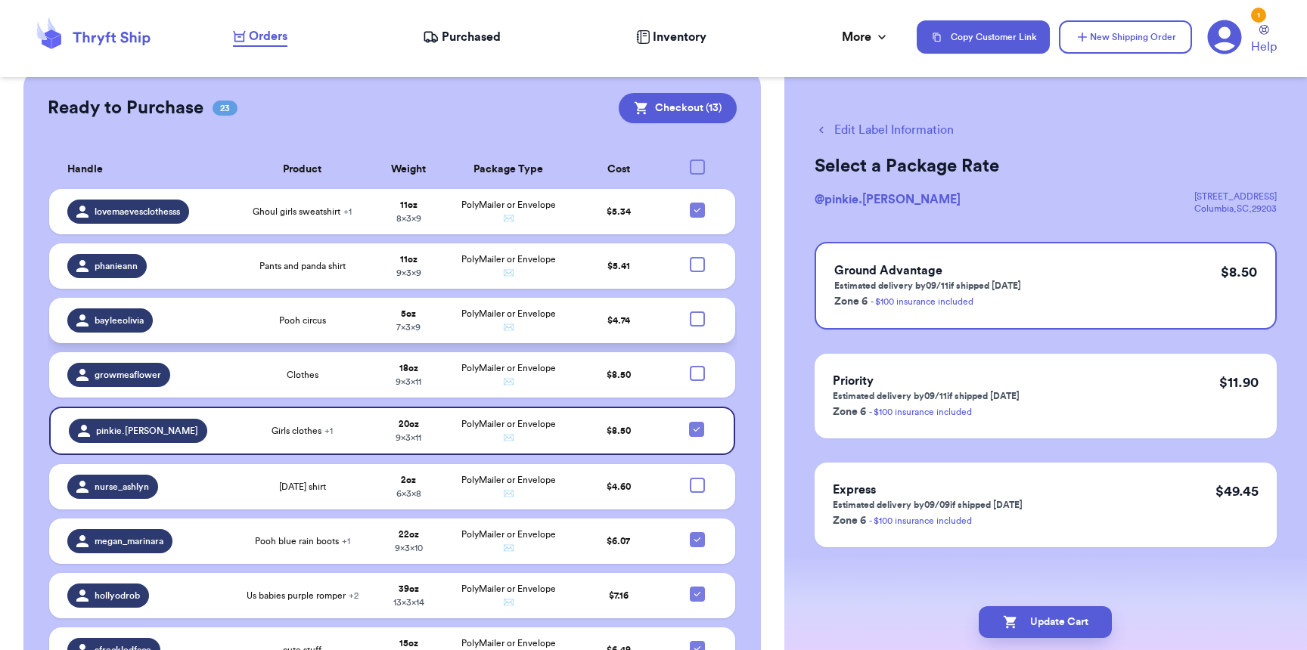
click at [693, 312] on div at bounding box center [697, 319] width 15 height 15
click at [697, 311] on input "checkbox" at bounding box center [697, 311] width 1 height 1
checkbox input "true"
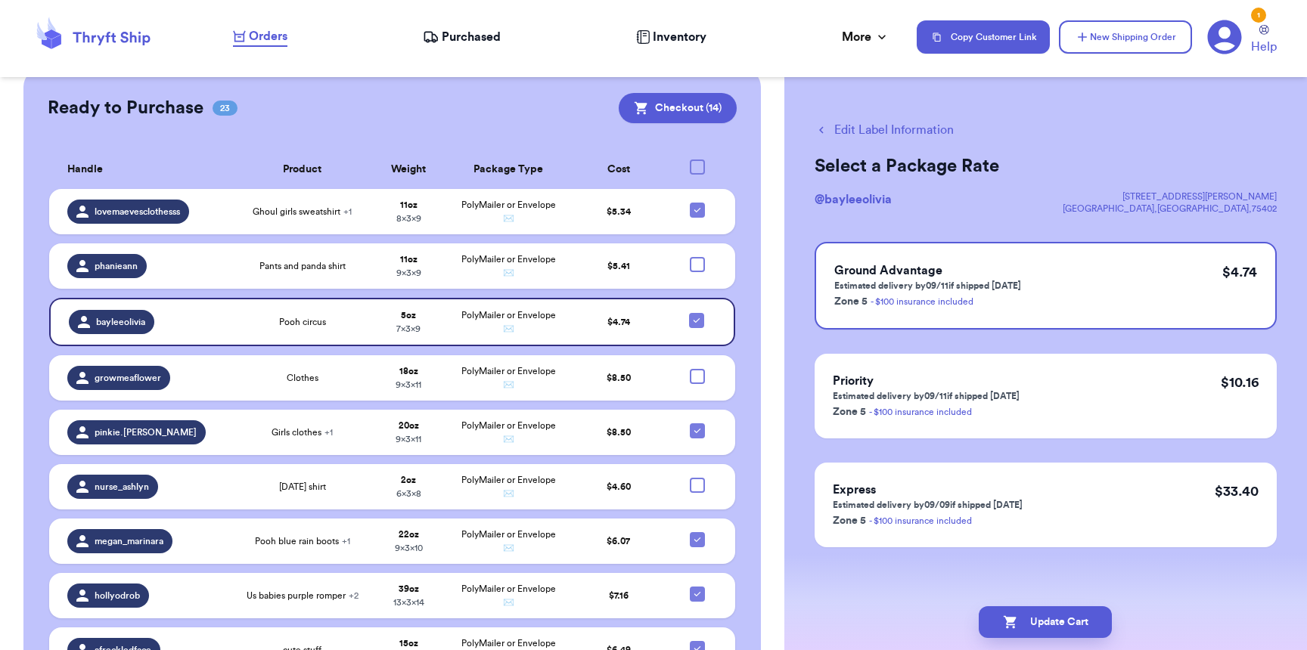
drag, startPoint x: 1052, startPoint y: 627, endPoint x: 649, endPoint y: 600, distance: 404.0
click at [649, 600] on div "Customer Link New Order Incomplete 09 Get Rates for All ( 1 ) Get Rates for All…" at bounding box center [653, 325] width 1307 height 650
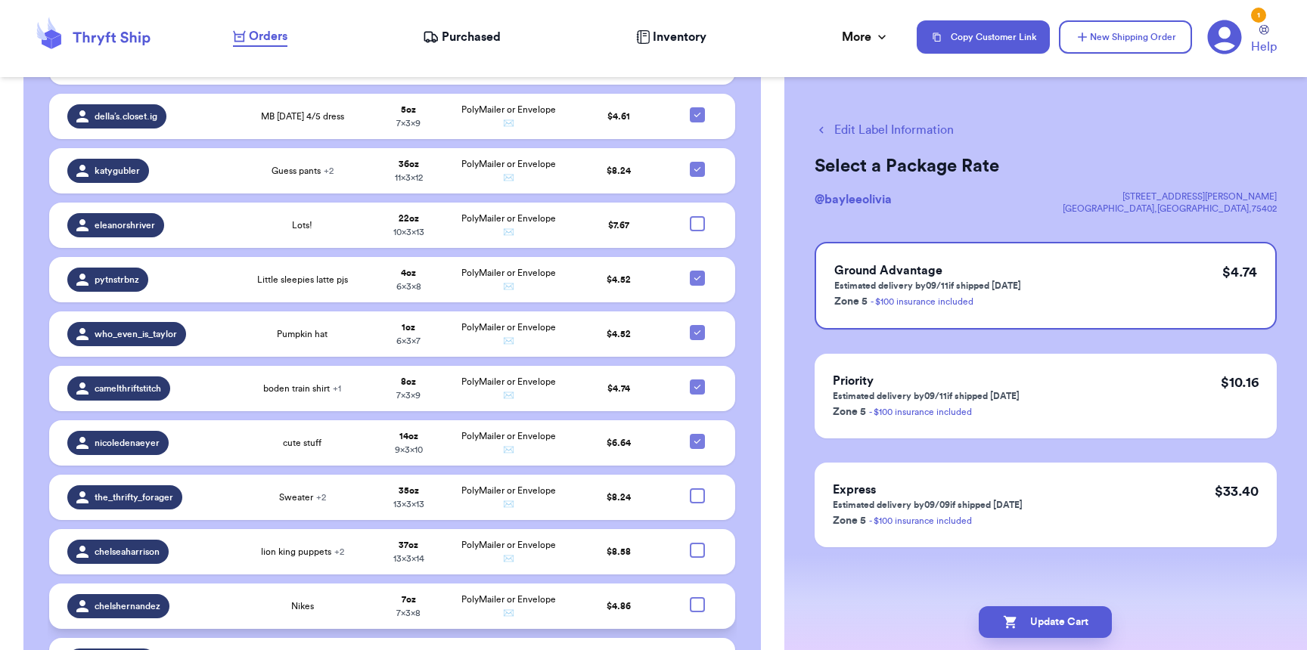
scroll to position [824, 0]
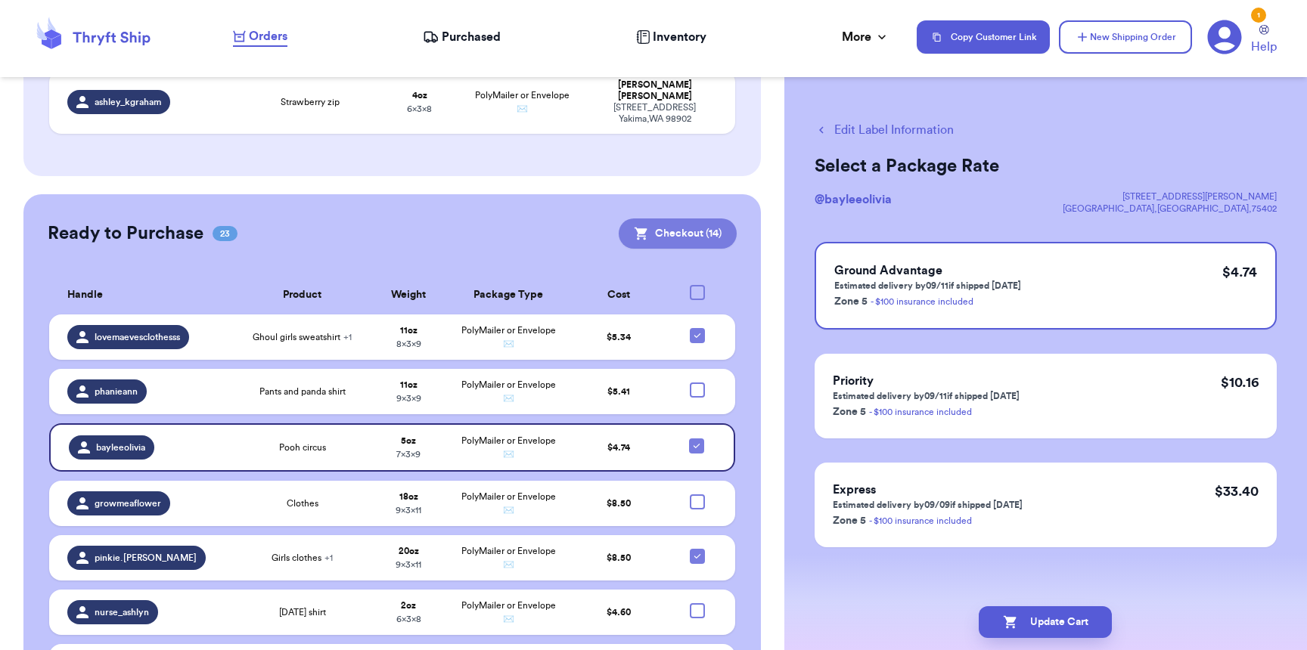
click at [668, 219] on button "Checkout ( 14 )" at bounding box center [678, 234] width 118 height 30
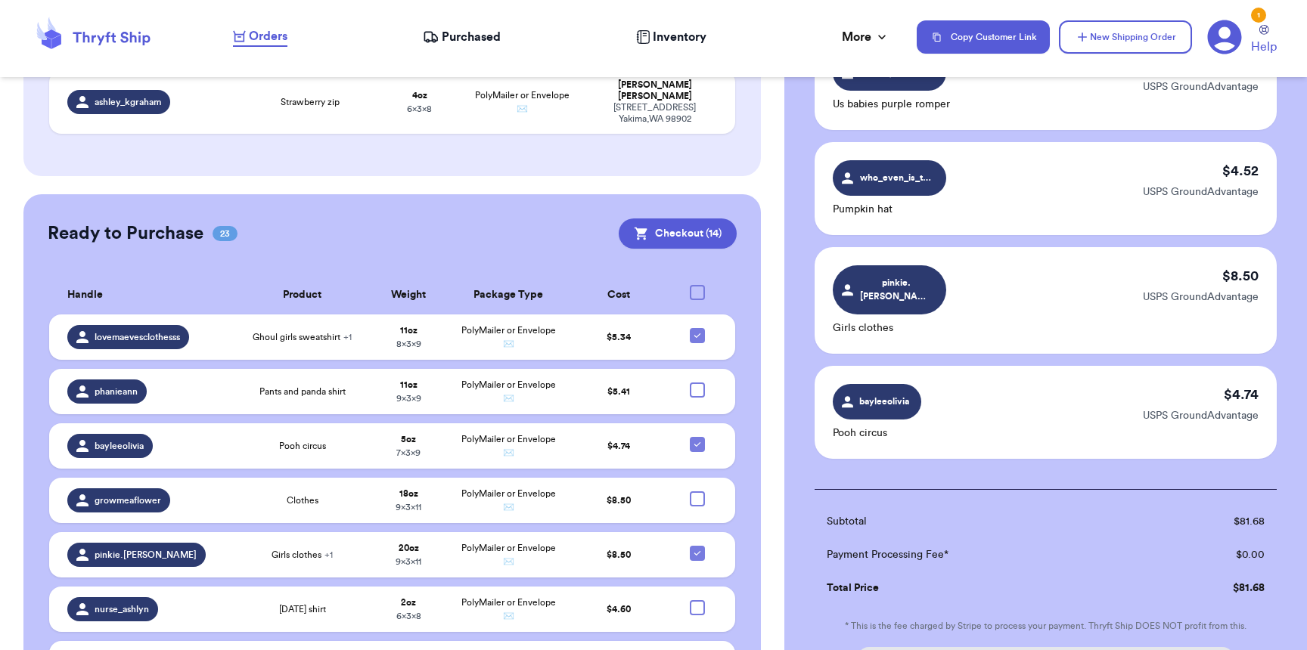
scroll to position [1383, 0]
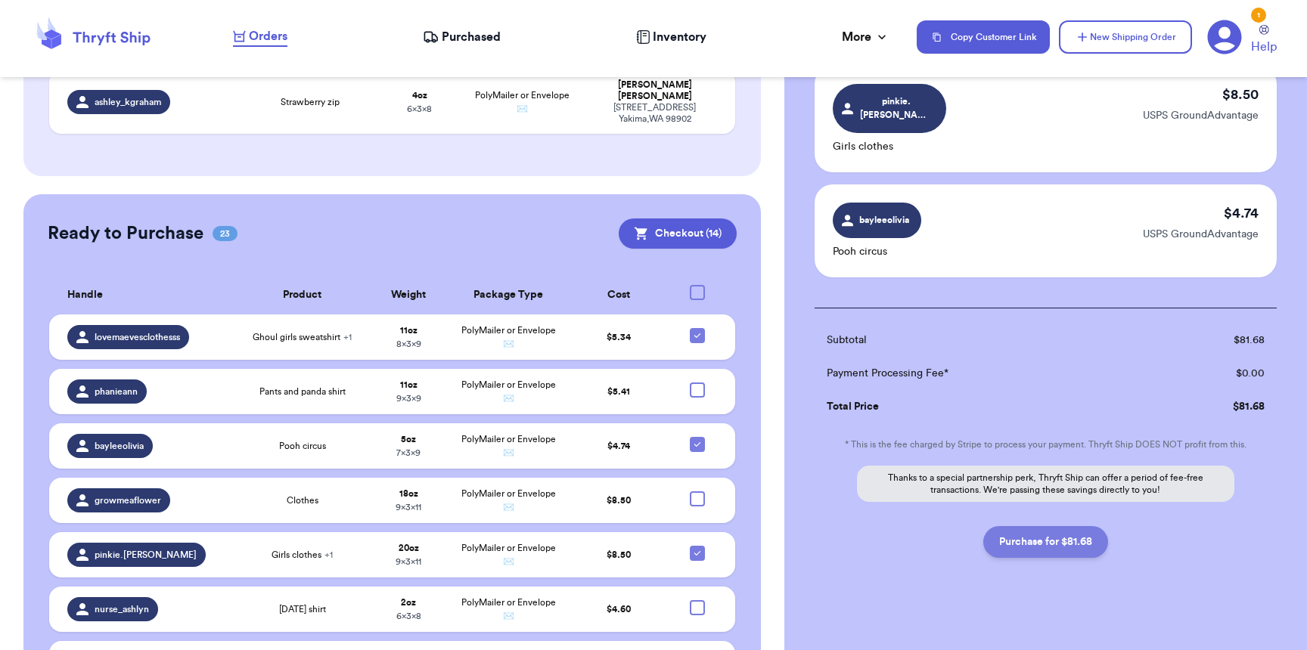
click at [1040, 527] on button "Purchase for $81.68" at bounding box center [1045, 542] width 125 height 32
checkbox input "false"
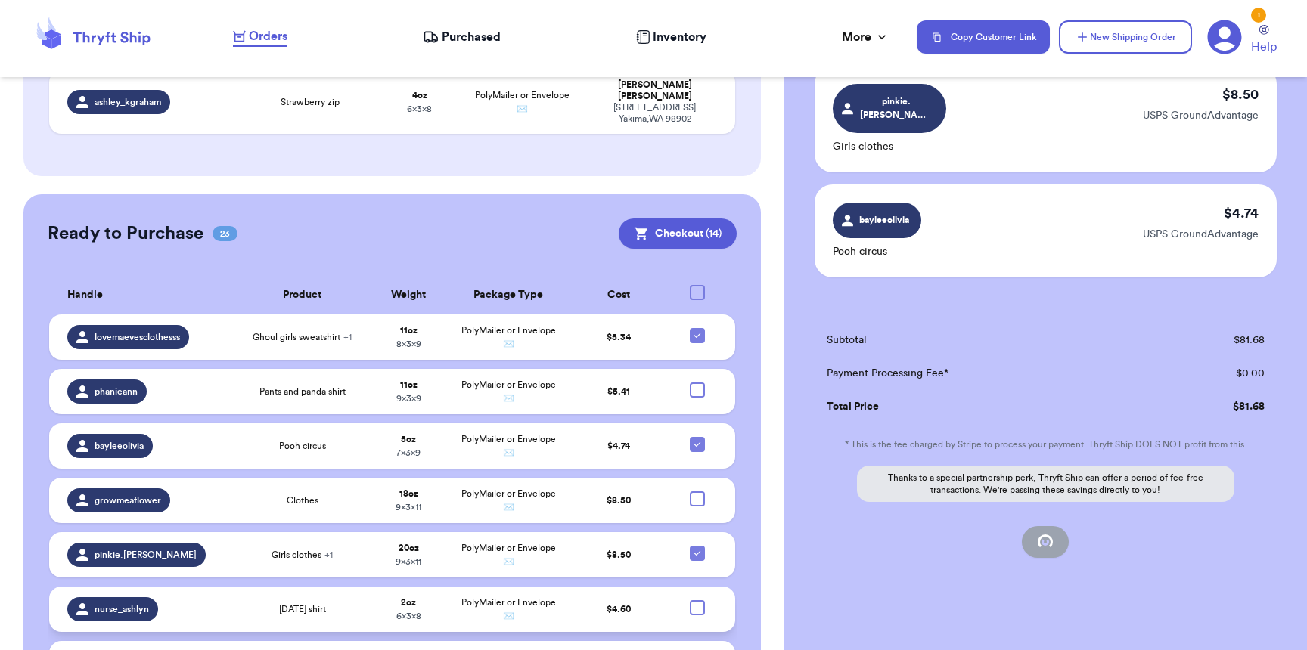
checkbox input "false"
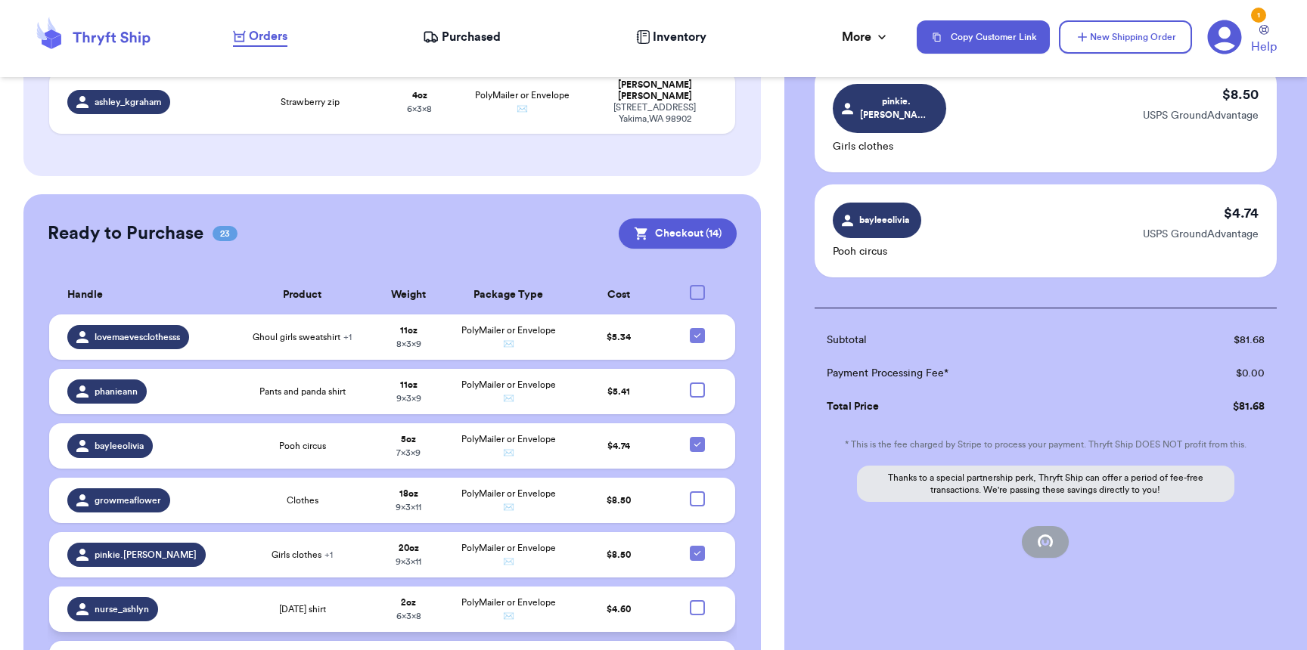
checkbox input "false"
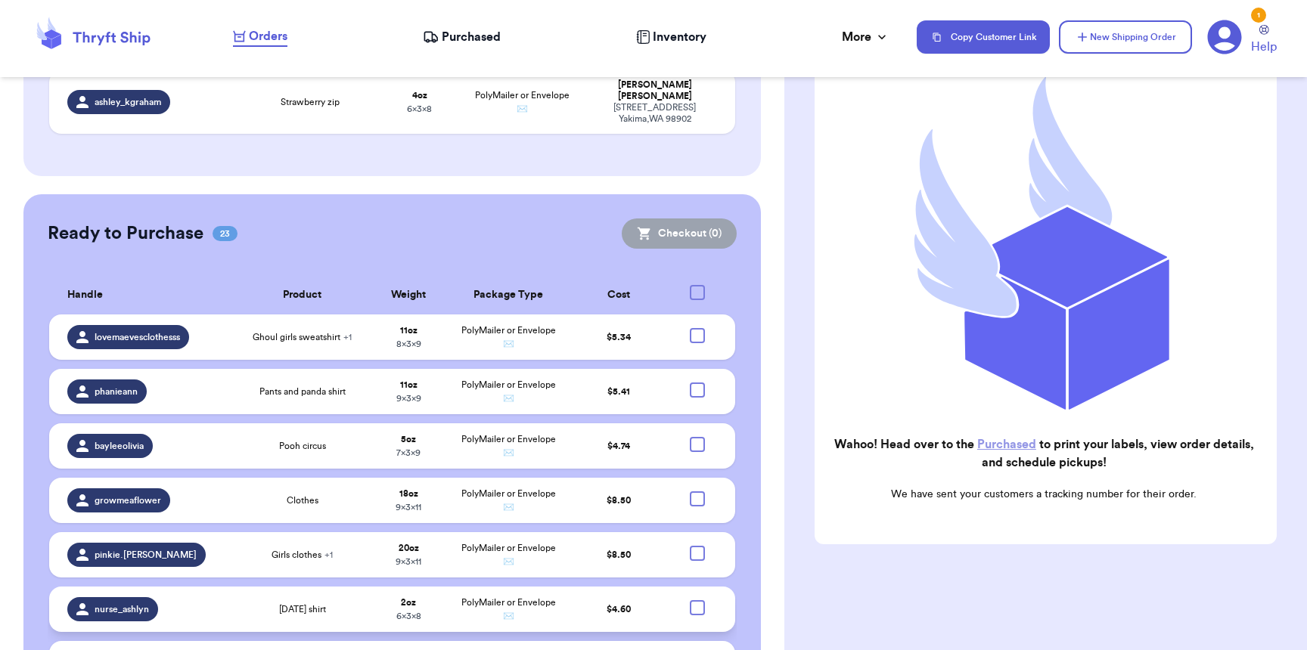
scroll to position [148, 0]
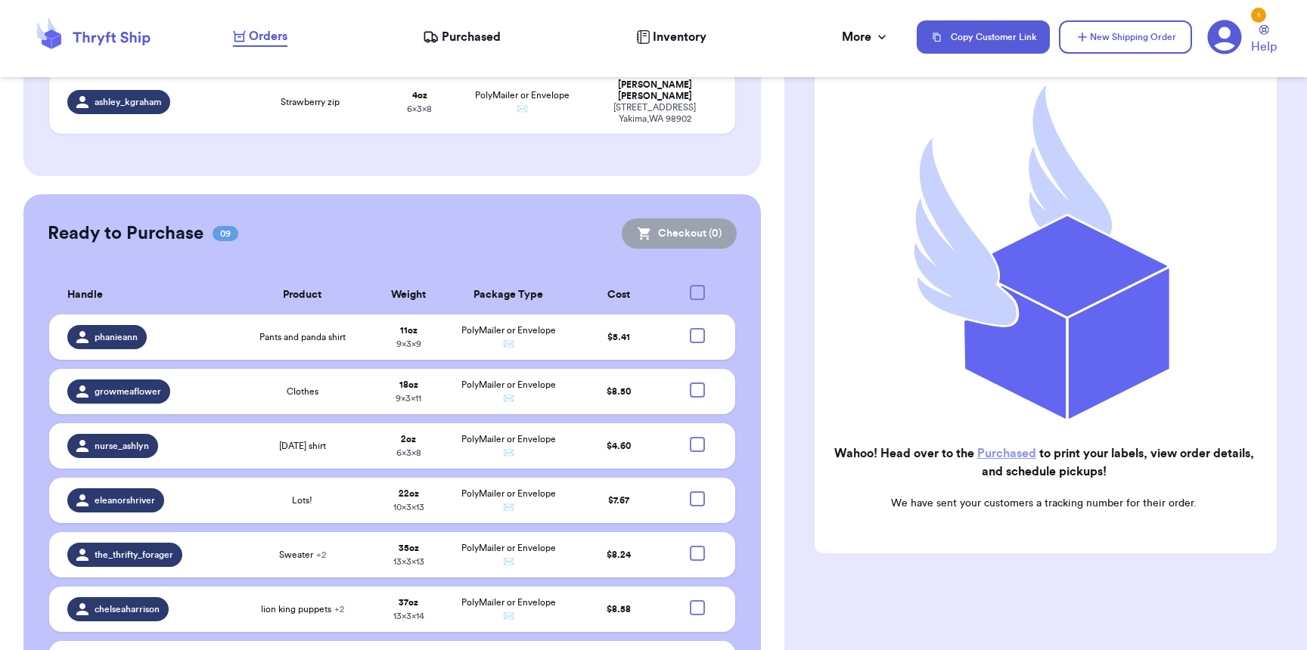
click at [442, 18] on nav "Orders Purchased Inventory More Stats Completed Orders Copy Customer Link New S…" at bounding box center [762, 37] width 1089 height 50
click at [442, 26] on nav "Orders Purchased Inventory More Stats Completed Orders Copy Customer Link New S…" at bounding box center [762, 37] width 1089 height 50
click at [448, 39] on span "Purchased" at bounding box center [471, 37] width 59 height 18
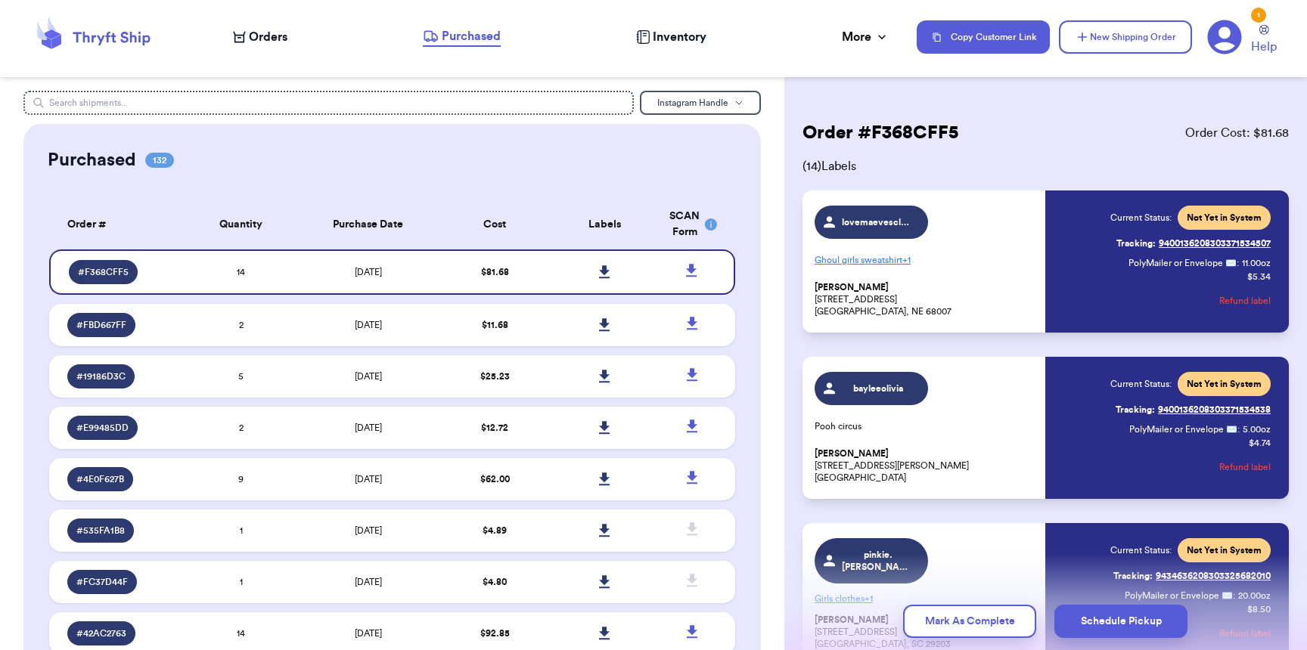
click at [247, 30] on div "Orders" at bounding box center [260, 37] width 54 height 18
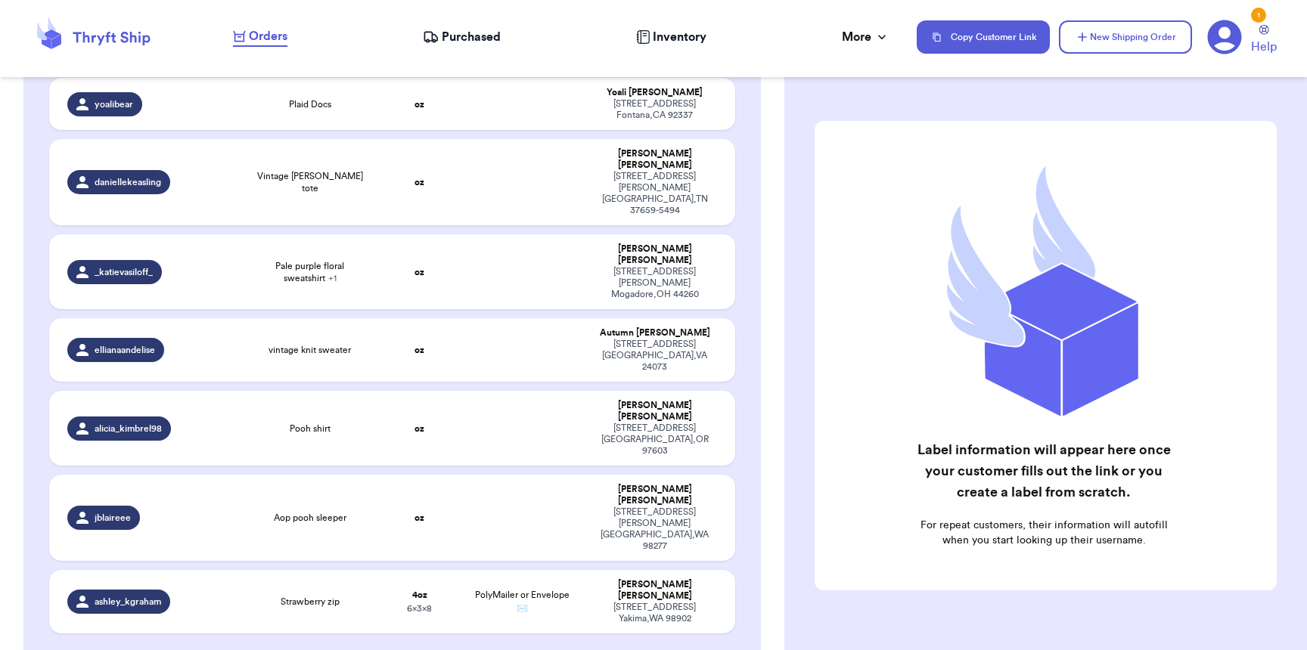
scroll to position [840, 0]
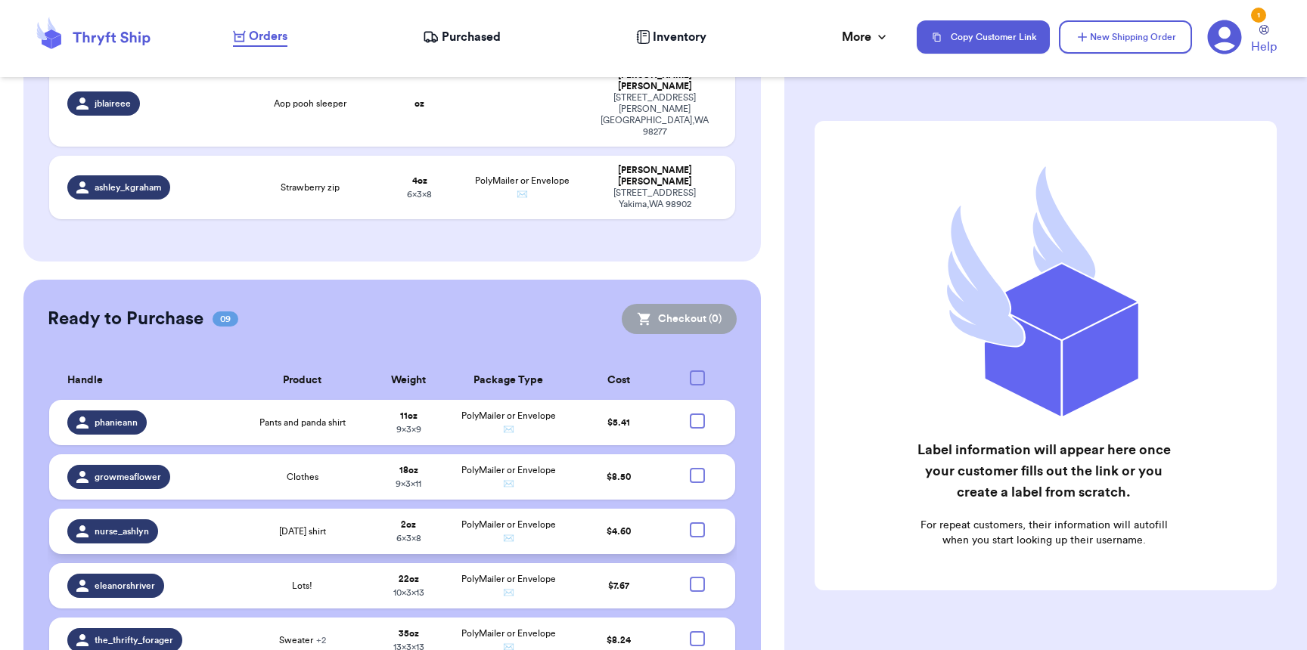
click at [690, 523] on div at bounding box center [697, 530] width 15 height 15
click at [697, 522] on input "checkbox" at bounding box center [697, 522] width 1 height 1
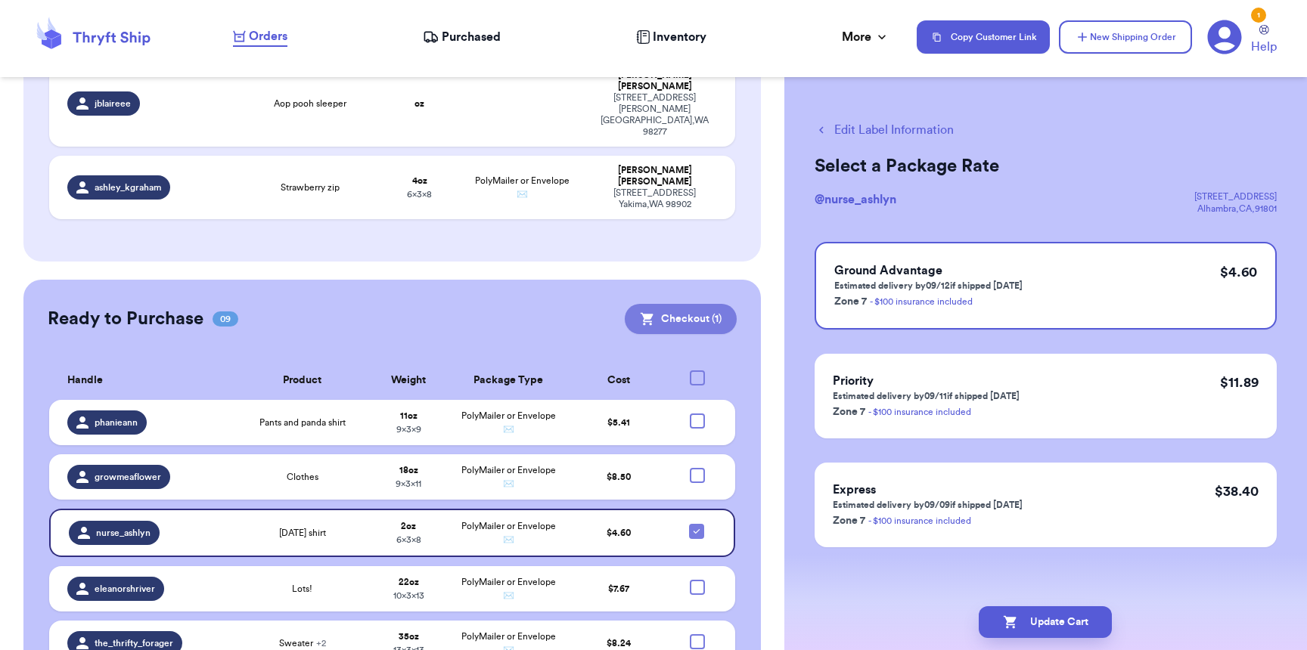
click at [677, 304] on button "Checkout ( 1 )" at bounding box center [681, 319] width 112 height 30
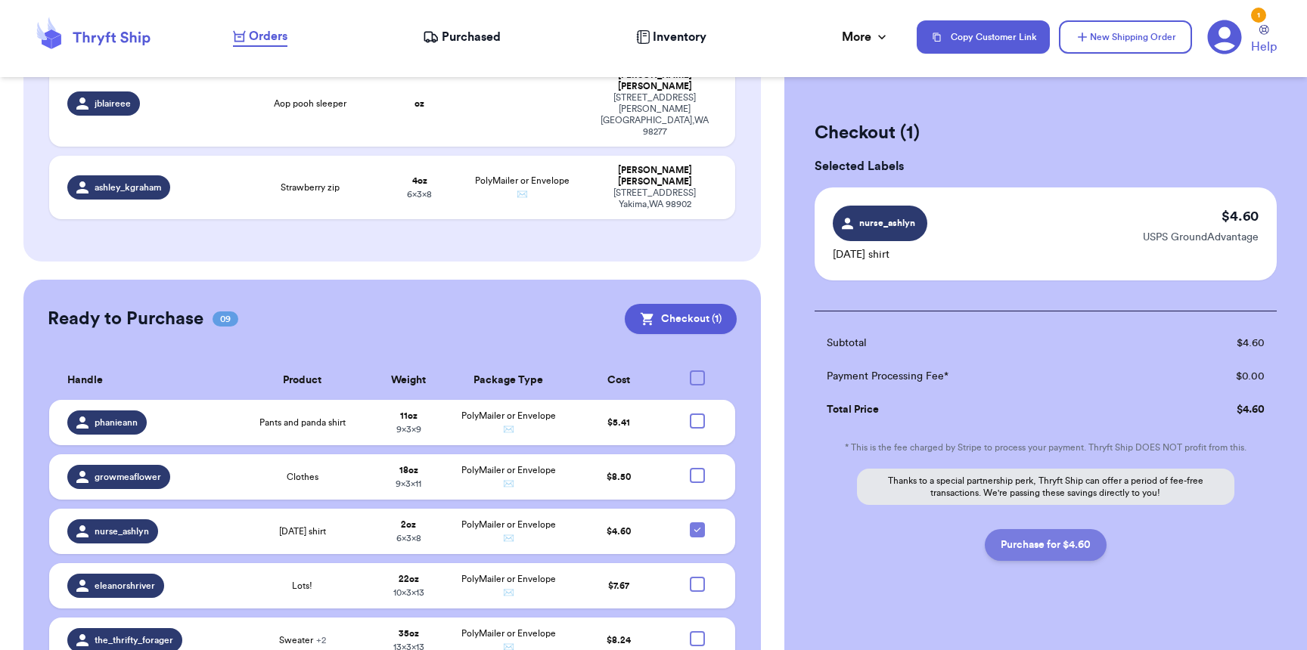
click at [1035, 541] on button "Purchase for $4.60" at bounding box center [1046, 545] width 122 height 32
checkbox input "false"
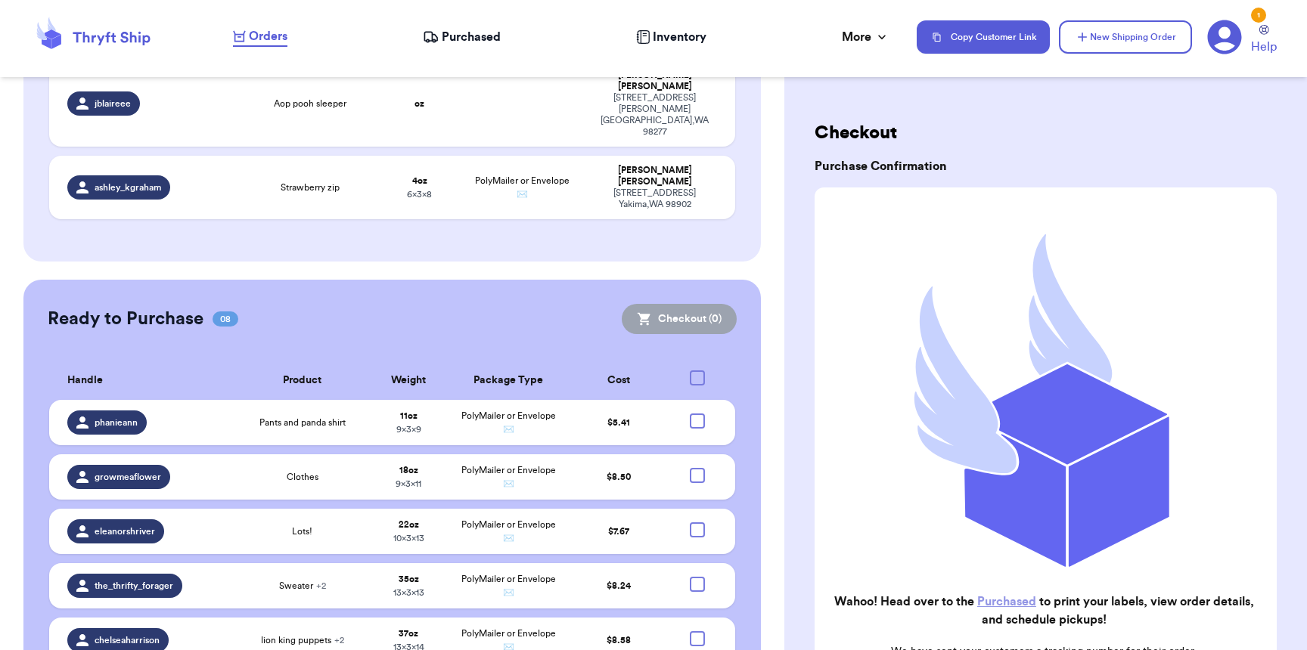
click at [446, 42] on span "Purchased" at bounding box center [471, 37] width 59 height 18
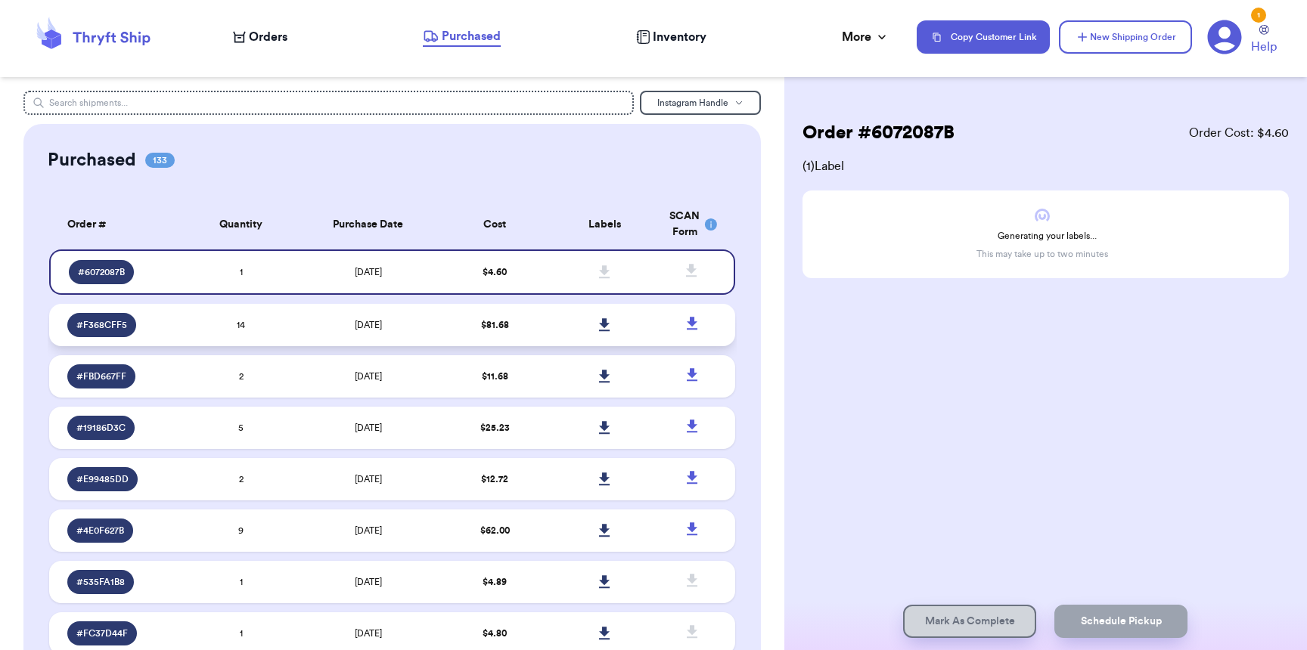
click at [599, 324] on icon at bounding box center [604, 324] width 11 height 13
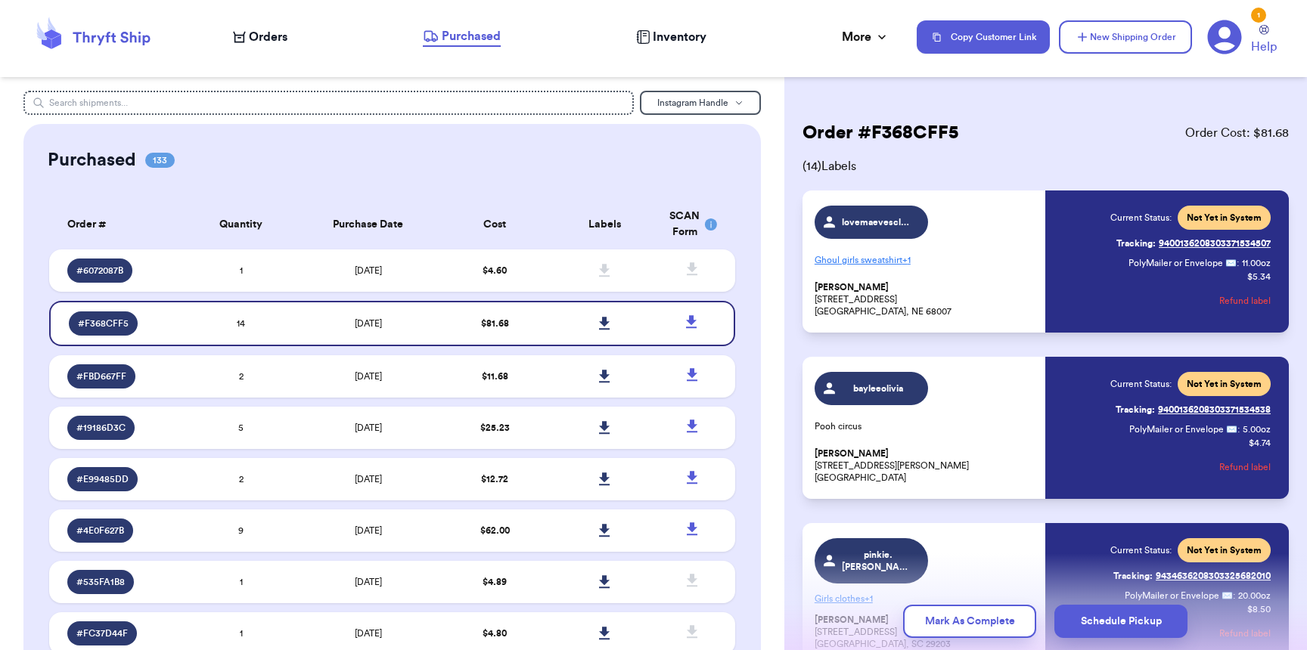
click at [276, 40] on span "Orders" at bounding box center [268, 37] width 39 height 18
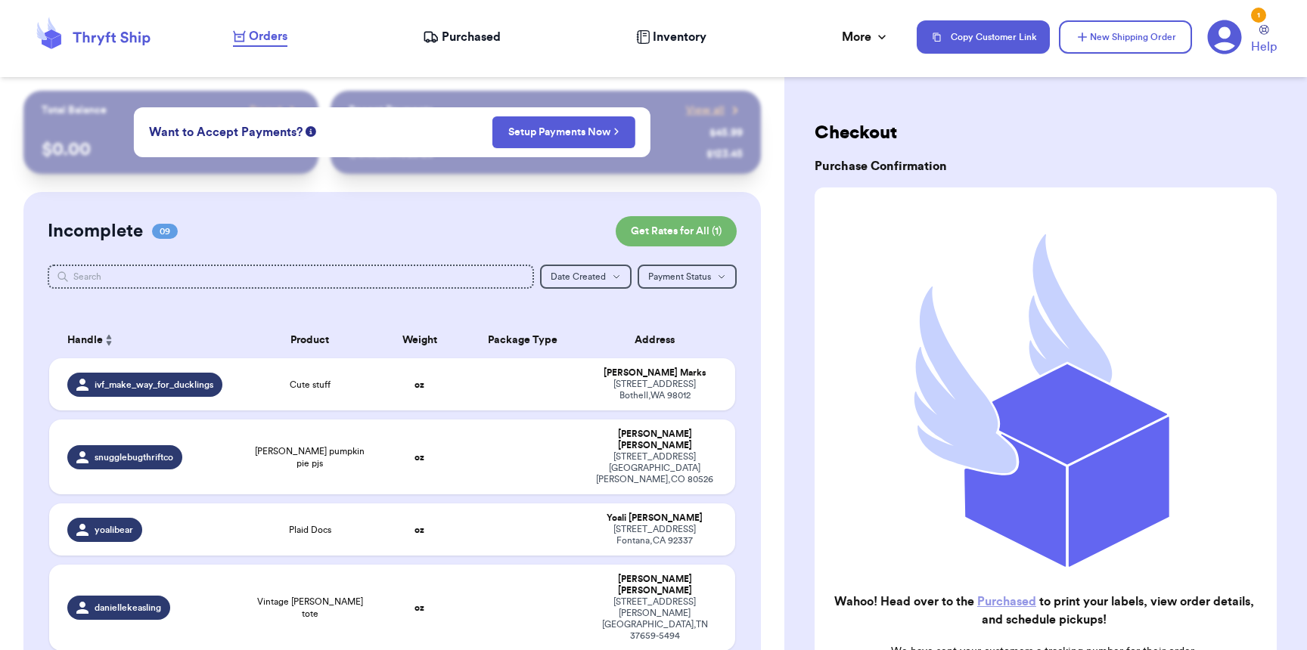
click at [451, 38] on span "Purchased" at bounding box center [471, 37] width 59 height 18
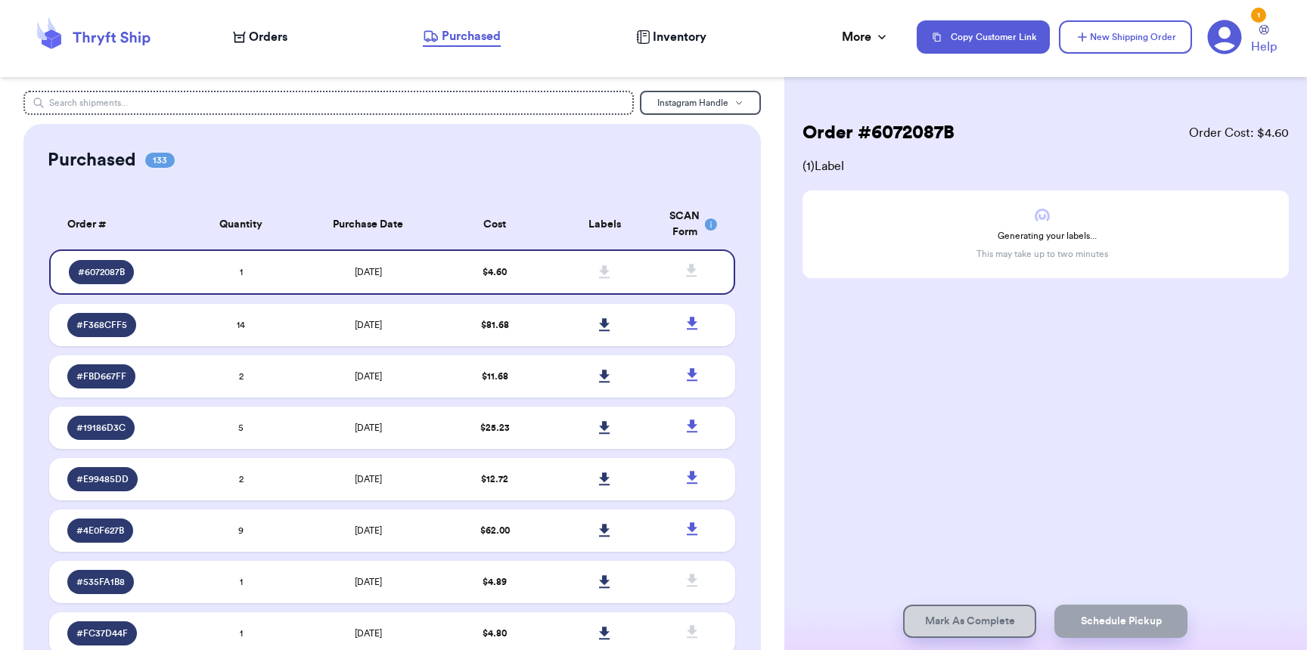
click at [256, 42] on span "Orders" at bounding box center [268, 37] width 39 height 18
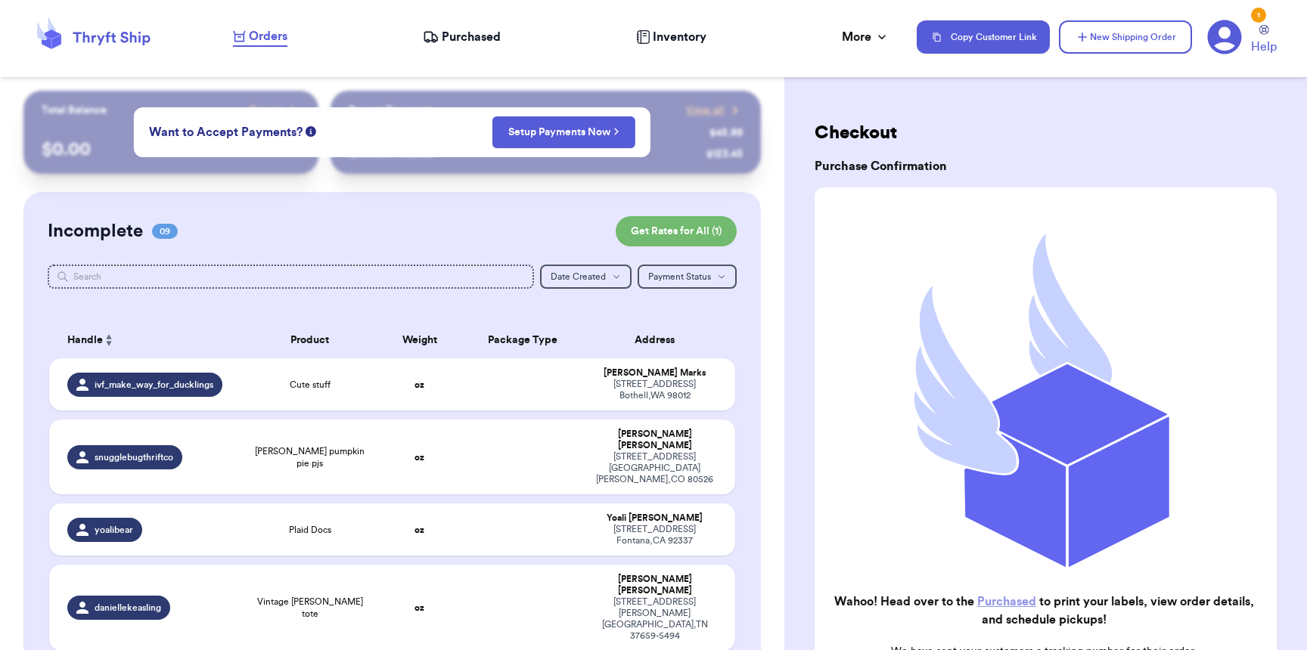
click at [454, 36] on span "Purchased" at bounding box center [471, 37] width 59 height 18
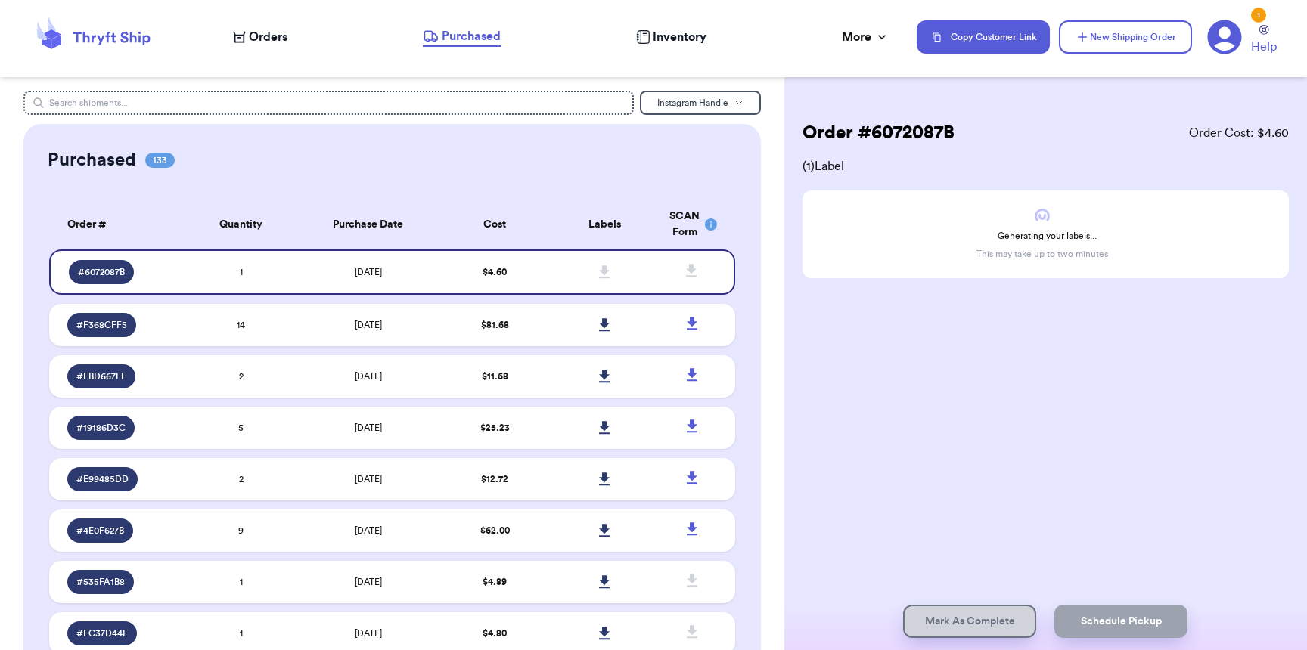
click at [267, 42] on span "Orders" at bounding box center [268, 37] width 39 height 18
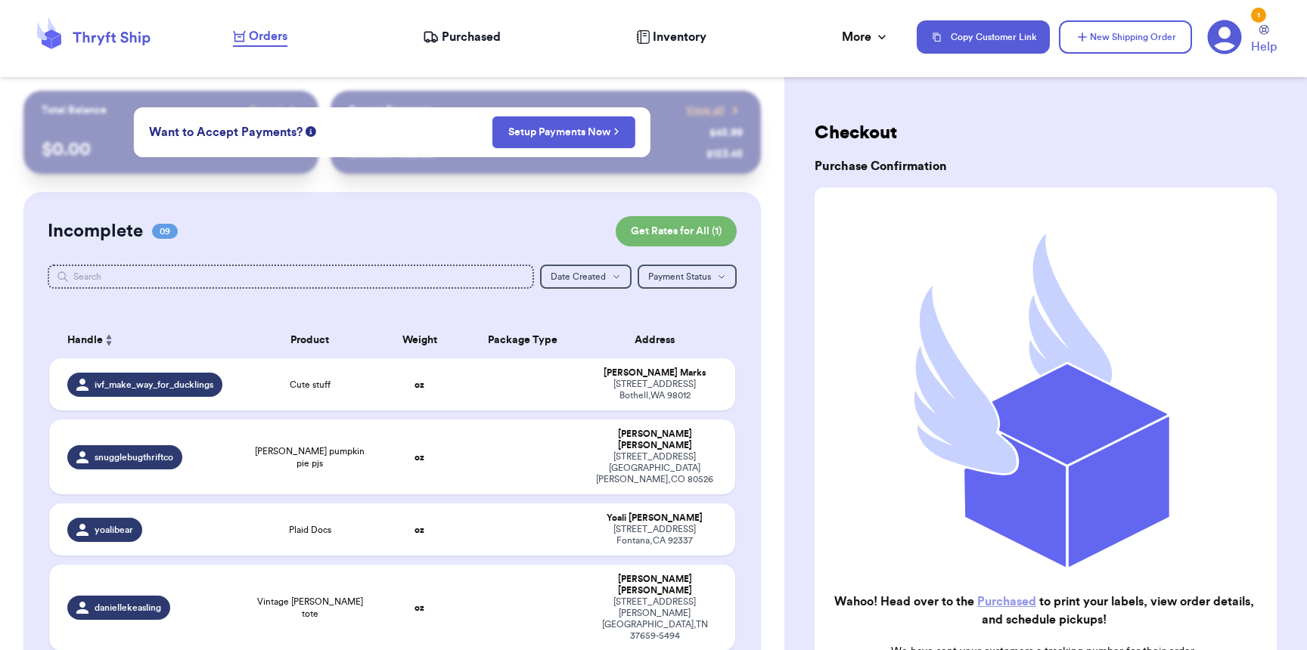
click at [463, 42] on span "Purchased" at bounding box center [471, 37] width 59 height 18
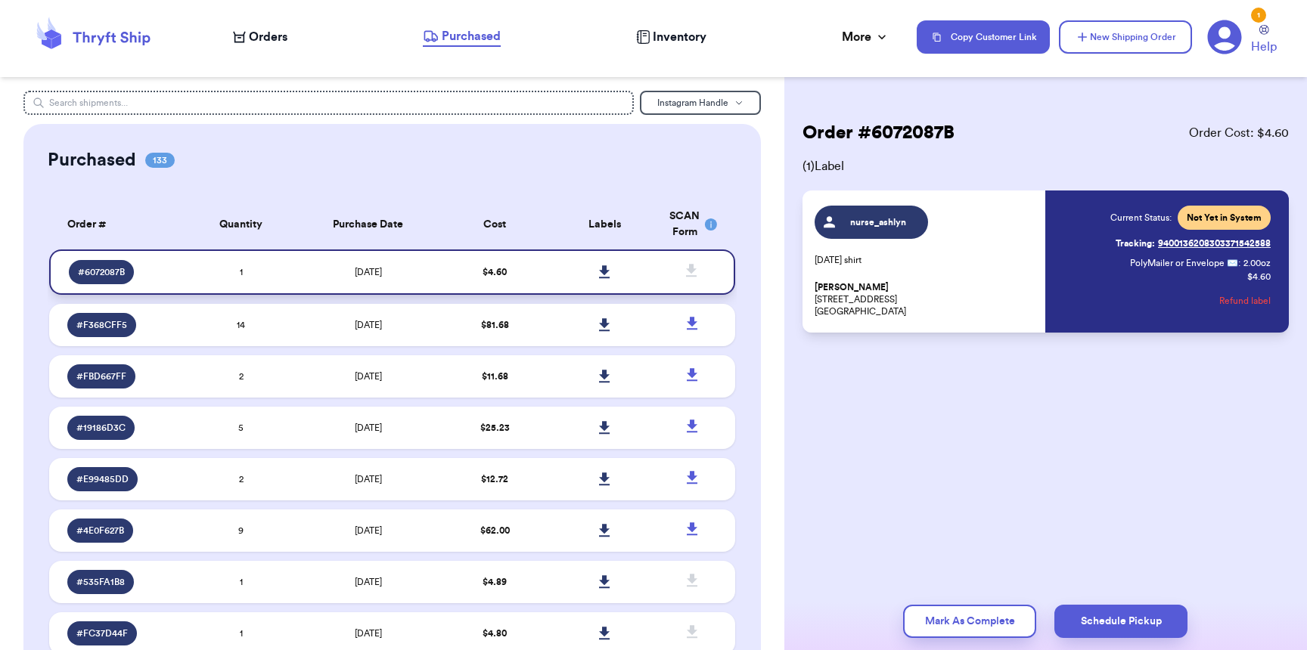
click at [599, 268] on icon at bounding box center [604, 272] width 11 height 14
click at [265, 51] on nav "Orders Purchased Inventory More Stats Completed Orders Payments Payouts Copy Cu…" at bounding box center [762, 37] width 1089 height 50
click at [265, 42] on span "Orders" at bounding box center [268, 37] width 39 height 18
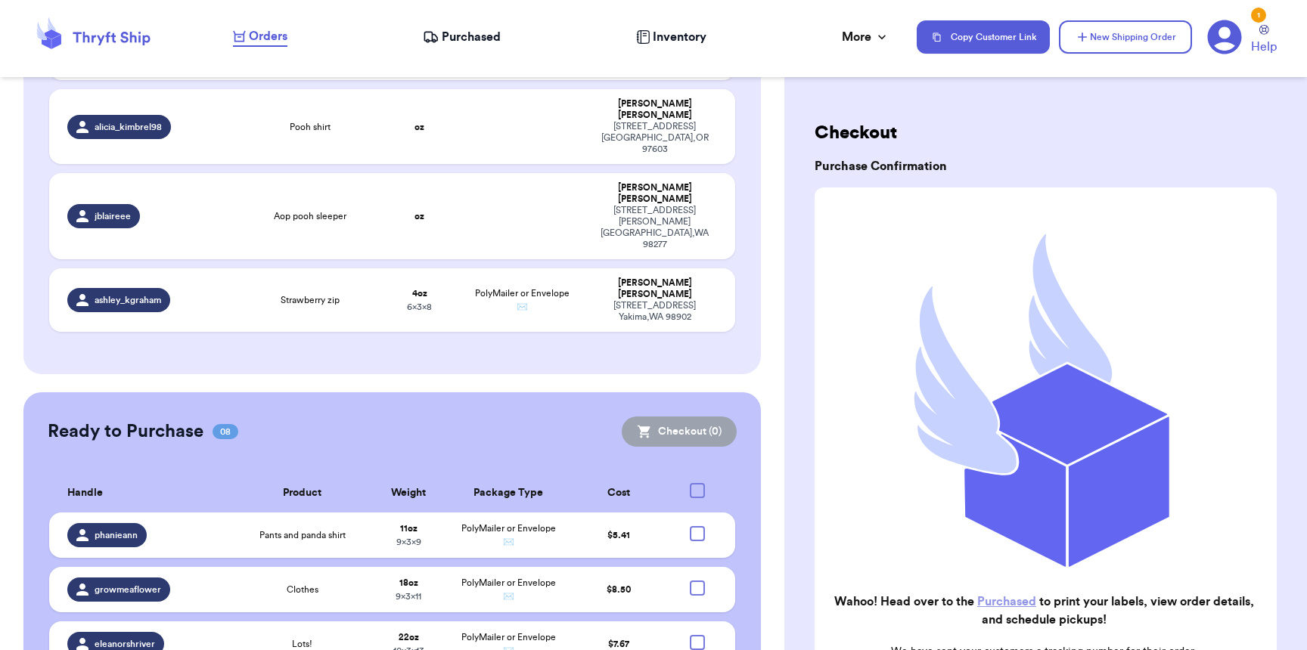
scroll to position [929, 0]
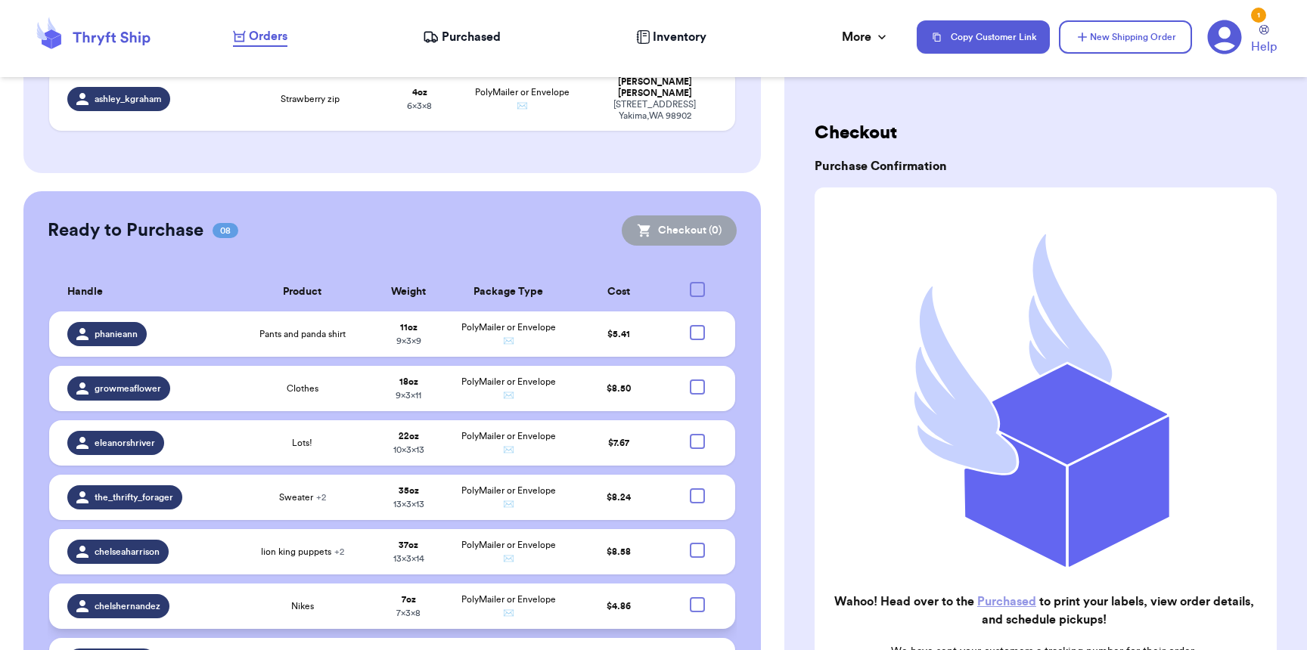
click at [690, 597] on div at bounding box center [697, 604] width 15 height 15
click at [697, 597] on input "checkbox" at bounding box center [697, 597] width 1 height 1
checkbox input "true"
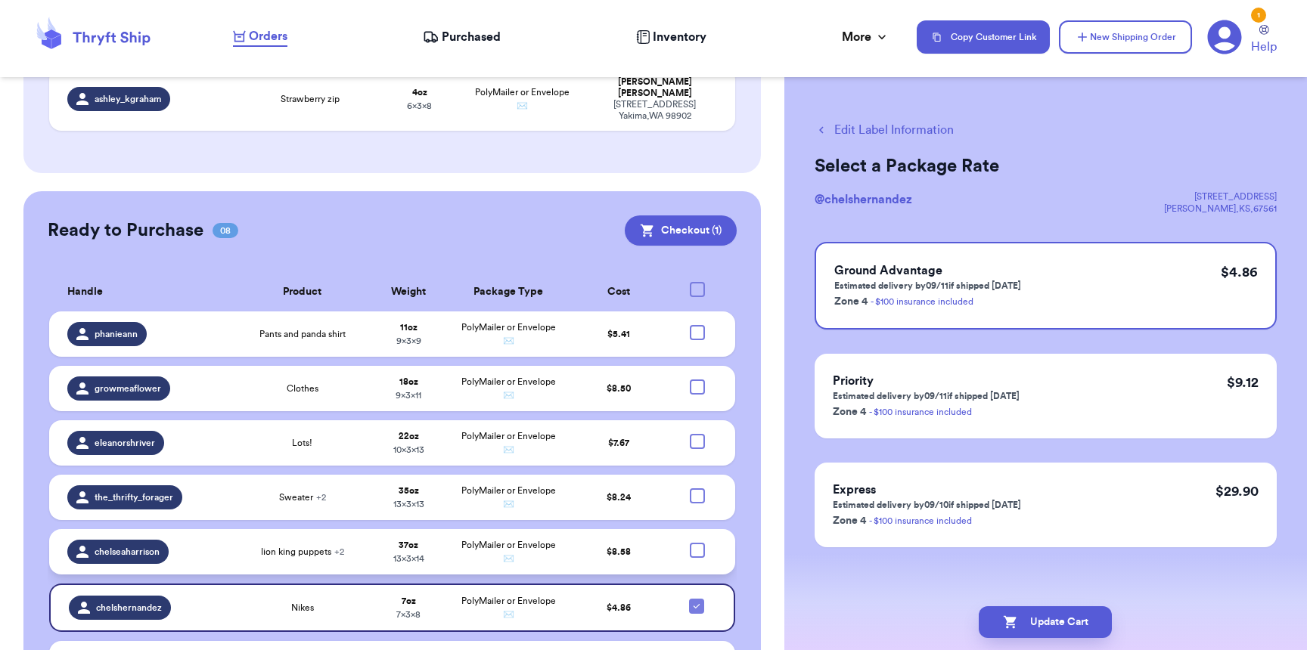
click at [690, 543] on div at bounding box center [697, 550] width 15 height 15
click at [697, 542] on input "checkbox" at bounding box center [697, 542] width 1 height 1
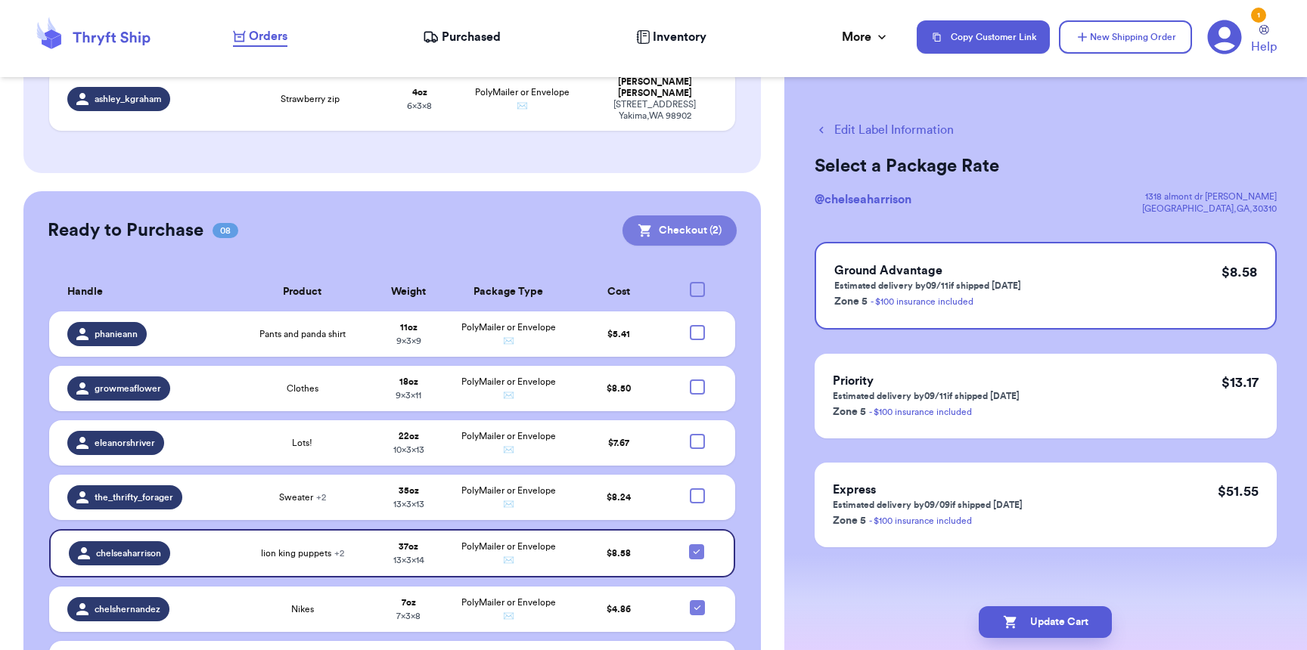
click at [668, 216] on button "Checkout ( 2 )" at bounding box center [679, 231] width 114 height 30
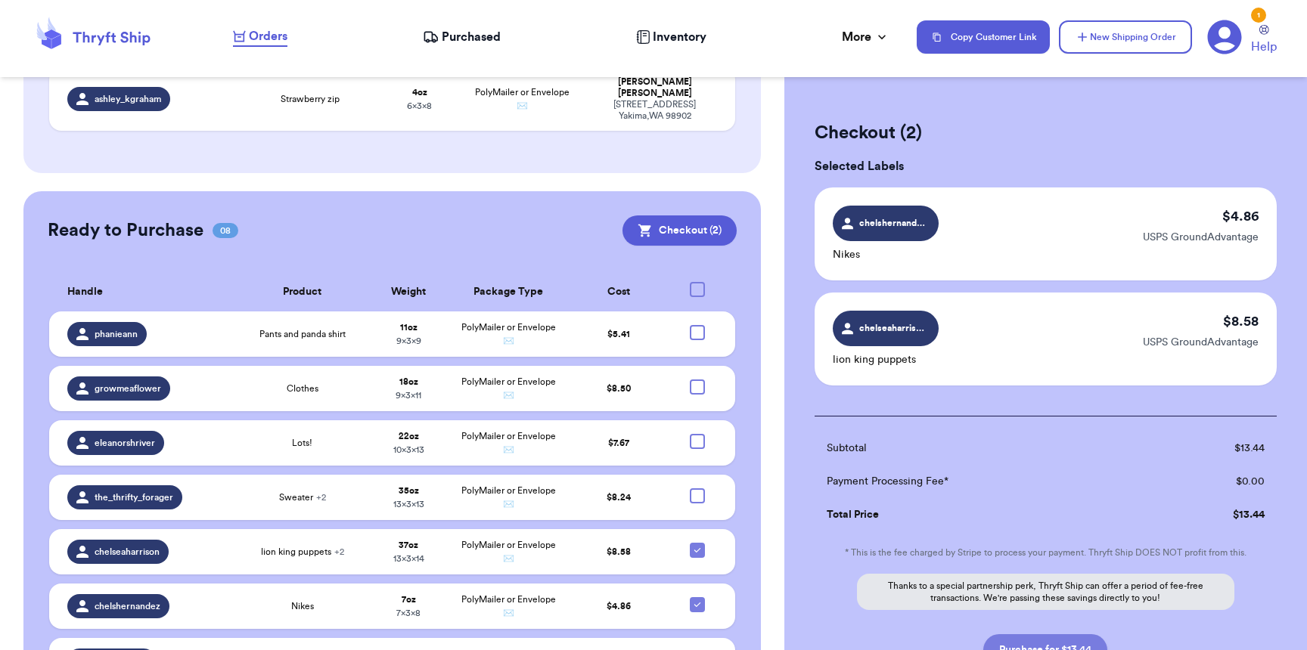
click at [1073, 641] on button "Purchase for $13.44" at bounding box center [1045, 651] width 124 height 32
checkbox input "false"
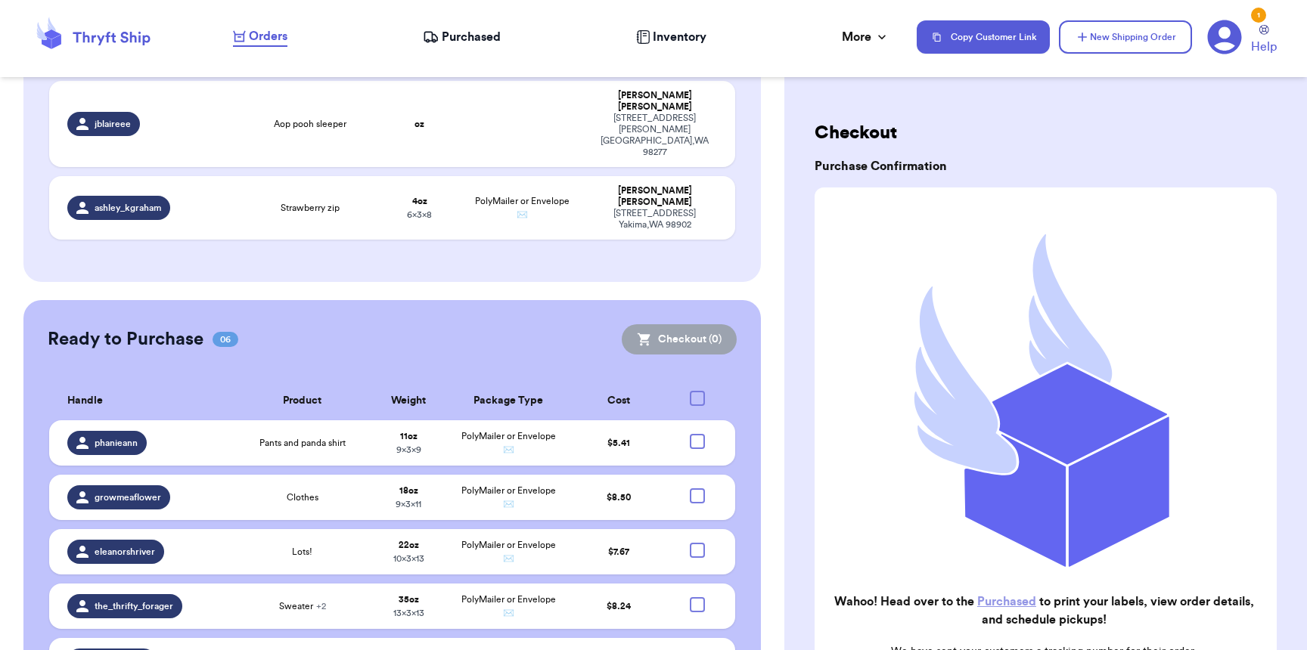
scroll to position [0, 0]
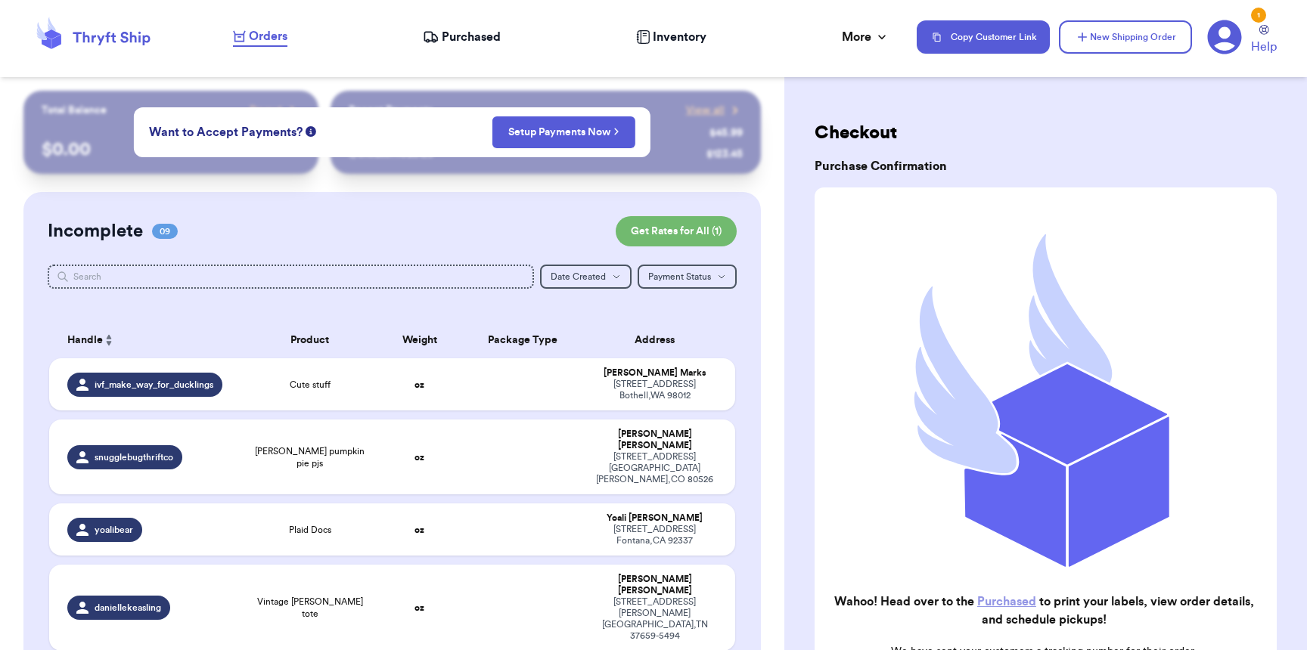
click at [439, 49] on nav "Orders Purchased Inventory More Stats Completed Orders Payments Payouts Copy Cu…" at bounding box center [762, 37] width 1089 height 50
click at [442, 45] on span "Purchased" at bounding box center [471, 37] width 59 height 18
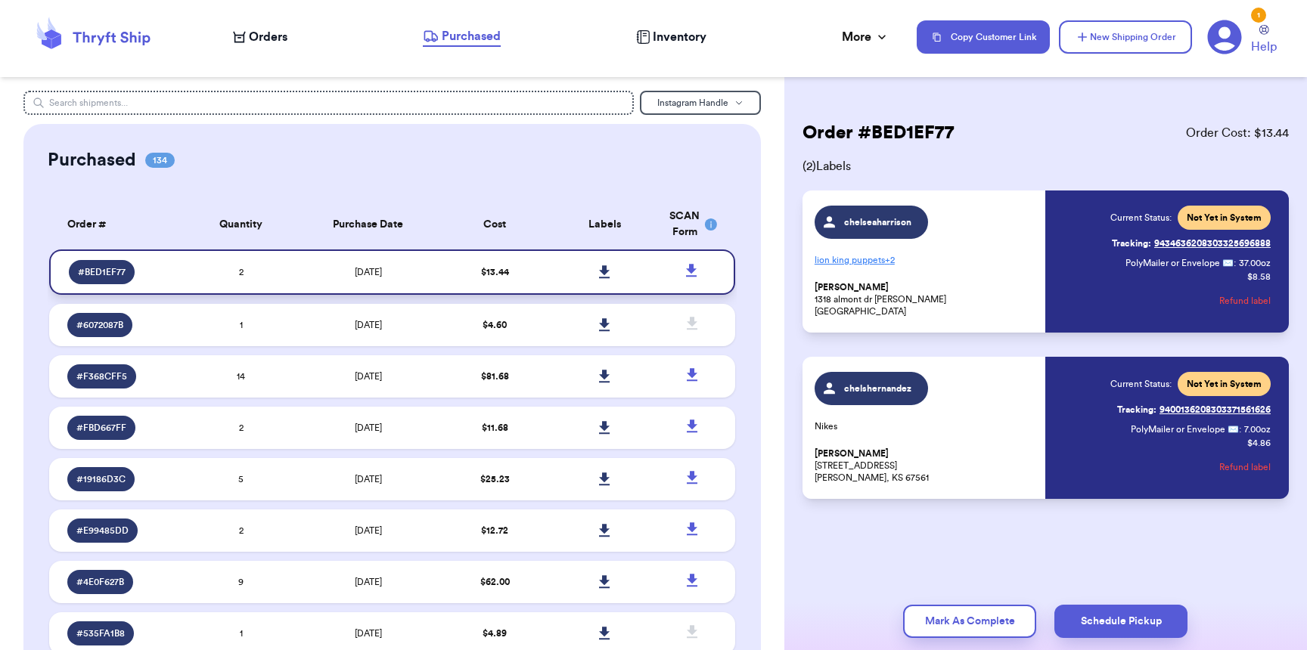
click at [599, 272] on icon at bounding box center [604, 271] width 11 height 13
